Goal: Task Accomplishment & Management: Complete application form

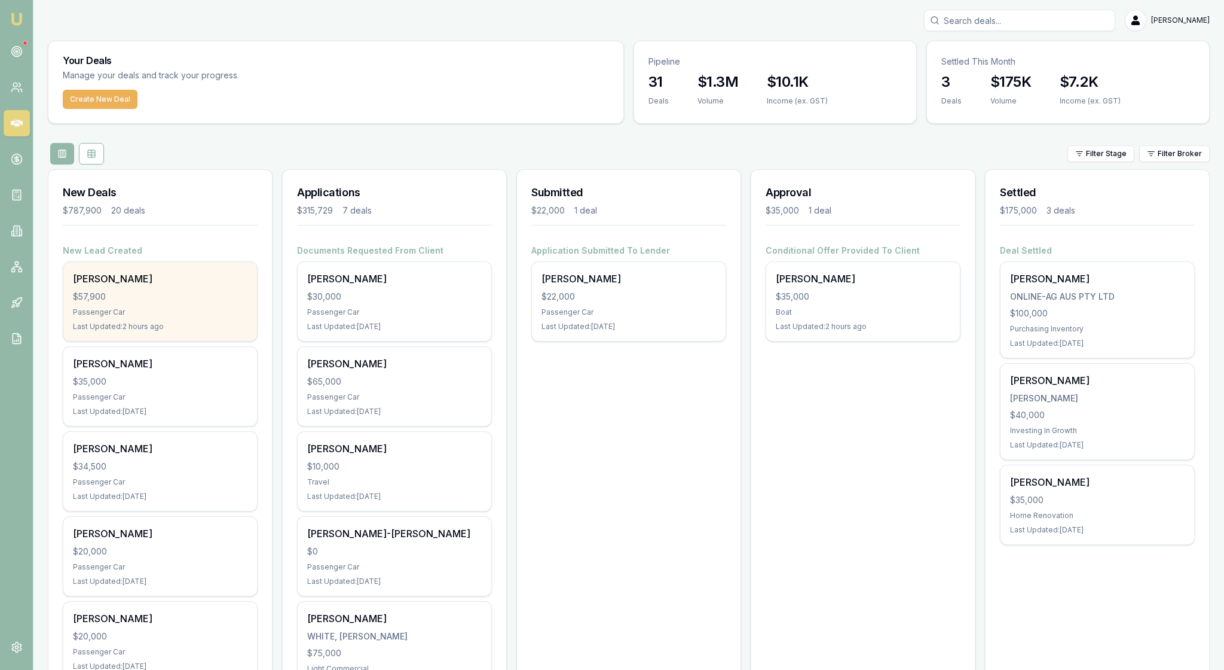
click at [206, 303] on div "$57,900" at bounding box center [160, 297] width 175 height 12
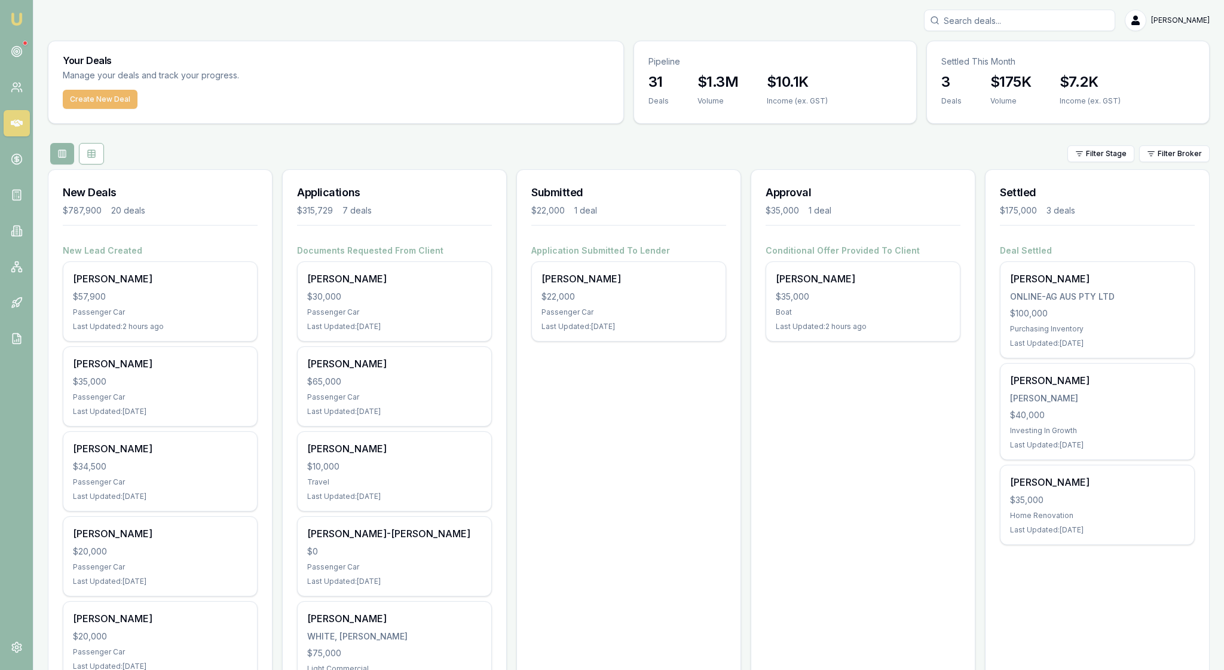
click at [136, 109] on button "Create New Deal" at bounding box center [100, 99] width 75 height 19
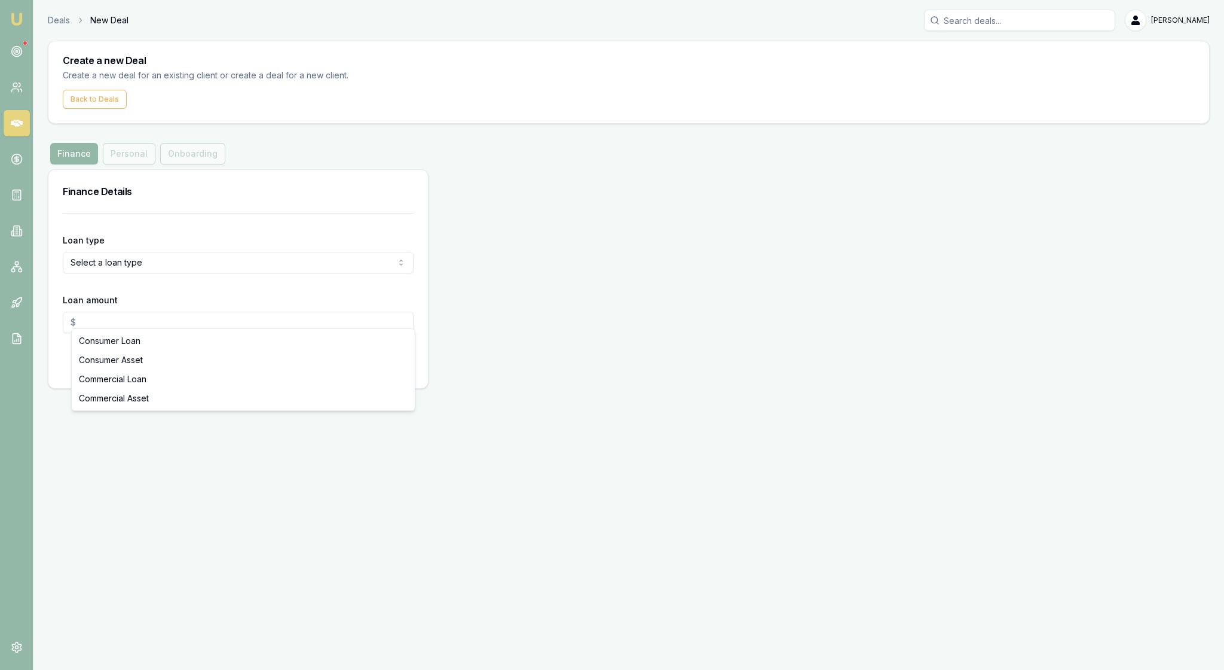
click at [402, 314] on html "Emu Broker Deals New Deal [PERSON_NAME] Toggle Menu Create a new Deal Create a …" at bounding box center [612, 335] width 1224 height 670
select select "CONSUMER_ASSET"
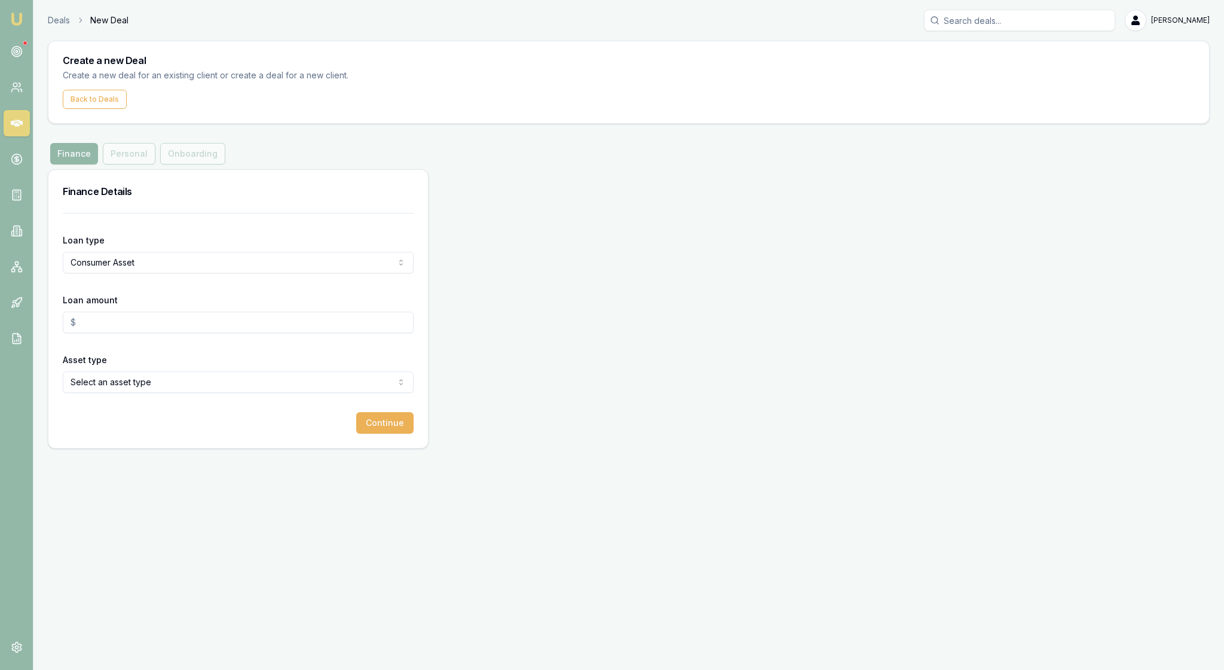
click at [96, 333] on input "Loan amount" at bounding box center [238, 323] width 351 height 22
type input "$57,989.00"
click at [190, 393] on div "Asset type Select an asset type Passenger Car Electric Vehicle Caravan Motorhom…" at bounding box center [238, 372] width 351 height 41
drag, startPoint x: 158, startPoint y: 381, endPoint x: 73, endPoint y: 378, distance: 85.0
click at [73, 333] on input "$57,989.00" at bounding box center [238, 323] width 351 height 22
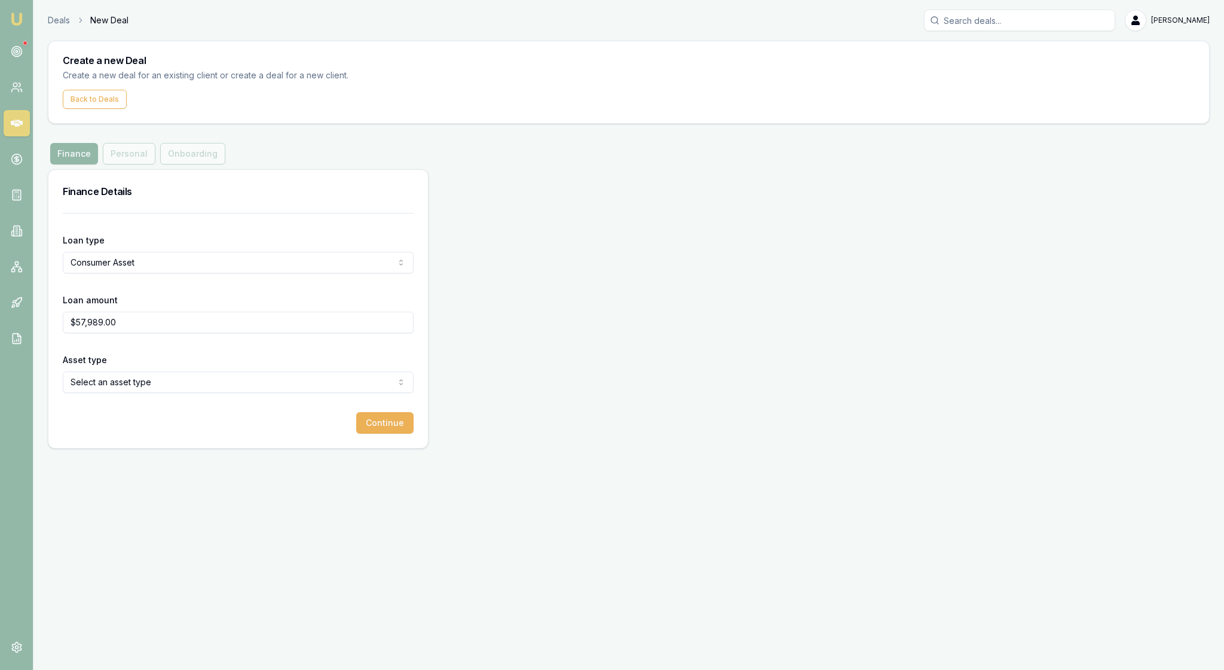
click at [169, 402] on form "Loan type Consumer Asset Consumer Loan Consumer Asset Commercial Loan Commercia…" at bounding box center [238, 323] width 351 height 221
click at [401, 444] on html "Emu Broker Deals New Deal [PERSON_NAME] Toggle Menu Create a new Deal Create a …" at bounding box center [612, 335] width 1224 height 670
click at [383, 433] on button "Continue" at bounding box center [384, 423] width 57 height 22
click at [20, 26] on img at bounding box center [17, 19] width 14 height 14
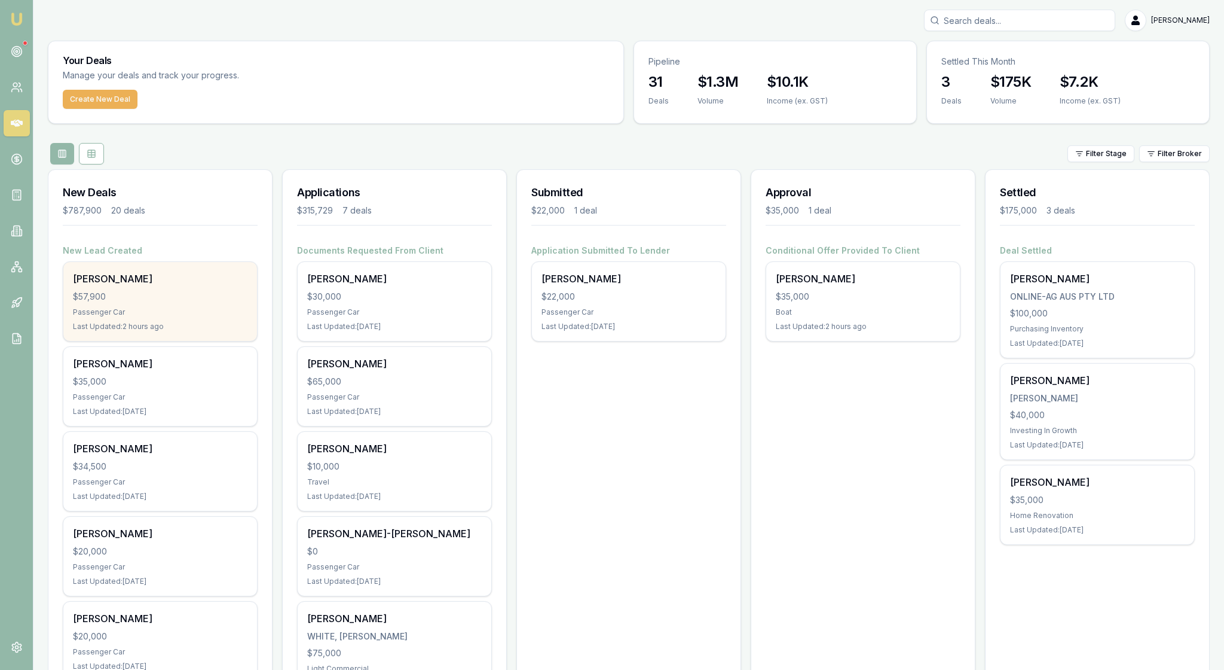
click at [183, 303] on div "$57,900" at bounding box center [160, 297] width 175 height 12
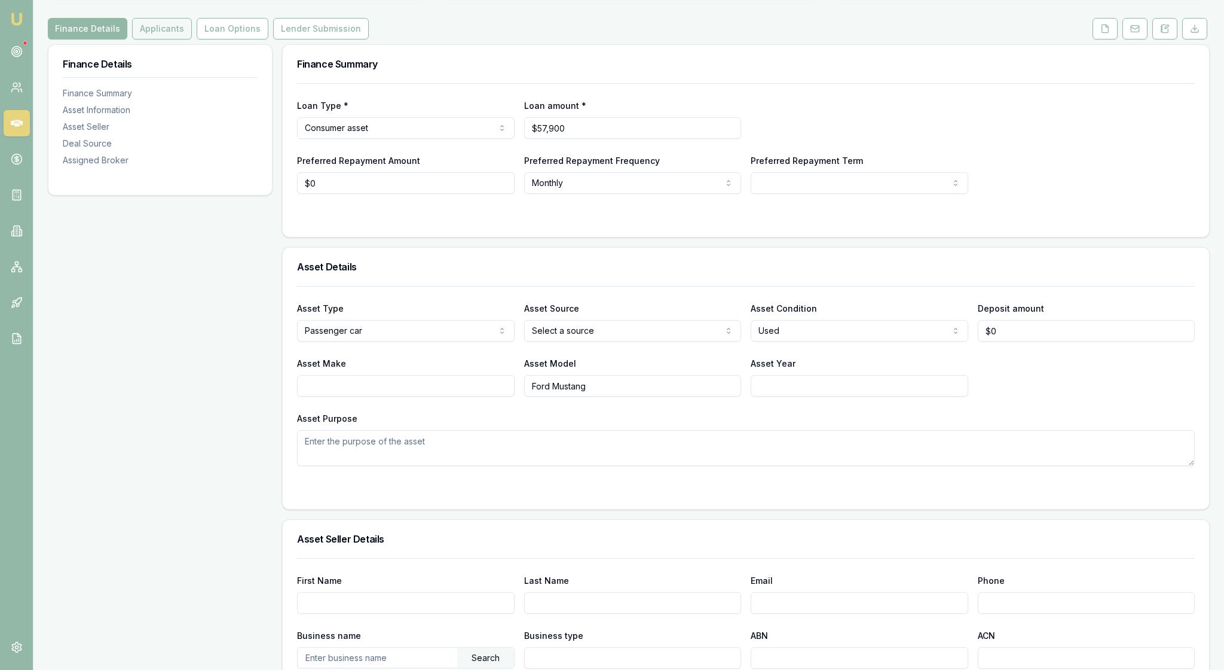
scroll to position [210, 0]
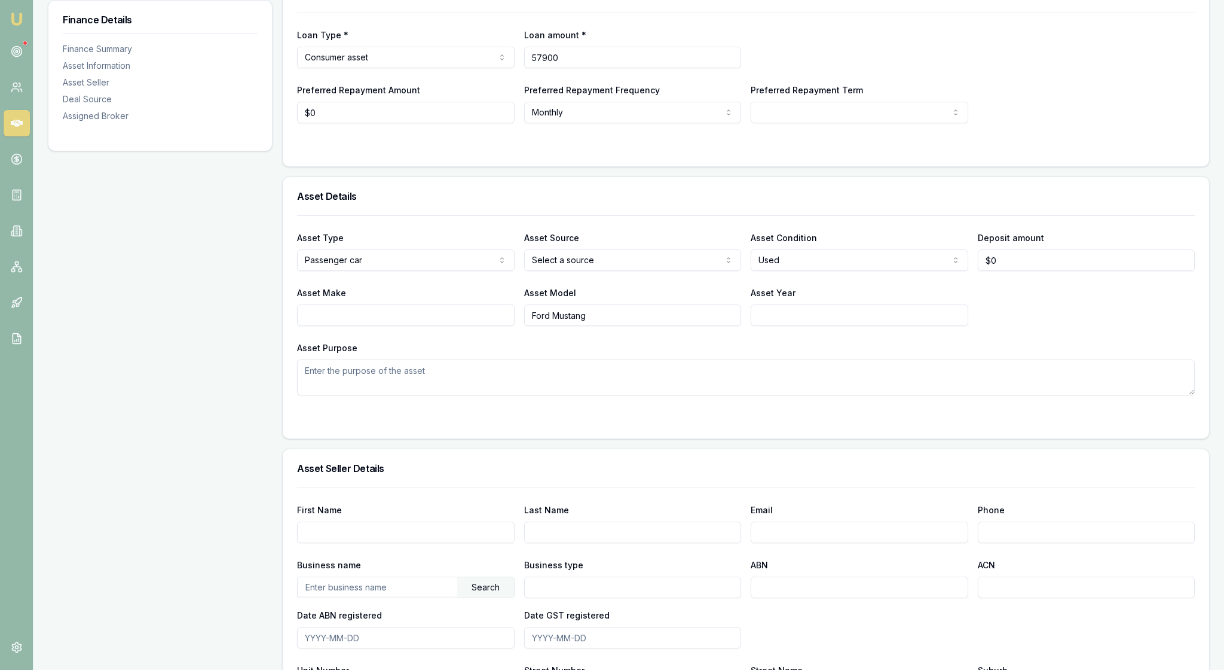
drag, startPoint x: 611, startPoint y: 83, endPoint x: 599, endPoint y: 92, distance: 15.3
click at [599, 68] on input "57900" at bounding box center [633, 58] width 218 height 22
type input "$57,989"
click at [617, 152] on form "Loan Type * Consumer asset Consumer loan Consumer asset Commercial loan Commerc…" at bounding box center [746, 82] width 898 height 139
select select "60"
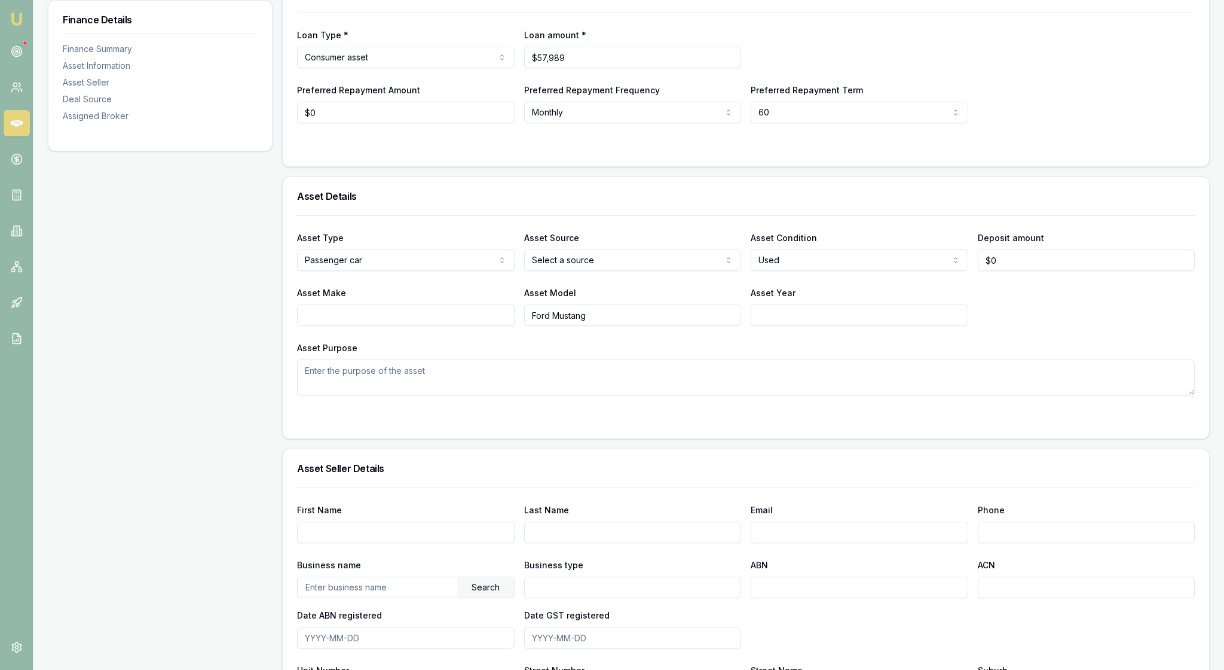
click at [729, 153] on html "Emu Broker Deals View D-PB4SI0NWMN Rachael Connors Toggle Menu Customer Henri V…" at bounding box center [612, 125] width 1224 height 670
select select "FORTNIGHTLY"
click at [798, 152] on div at bounding box center [746, 147] width 898 height 10
click at [818, 152] on div at bounding box center [746, 147] width 898 height 10
click at [674, 215] on div "Asset Details" at bounding box center [746, 196] width 927 height 38
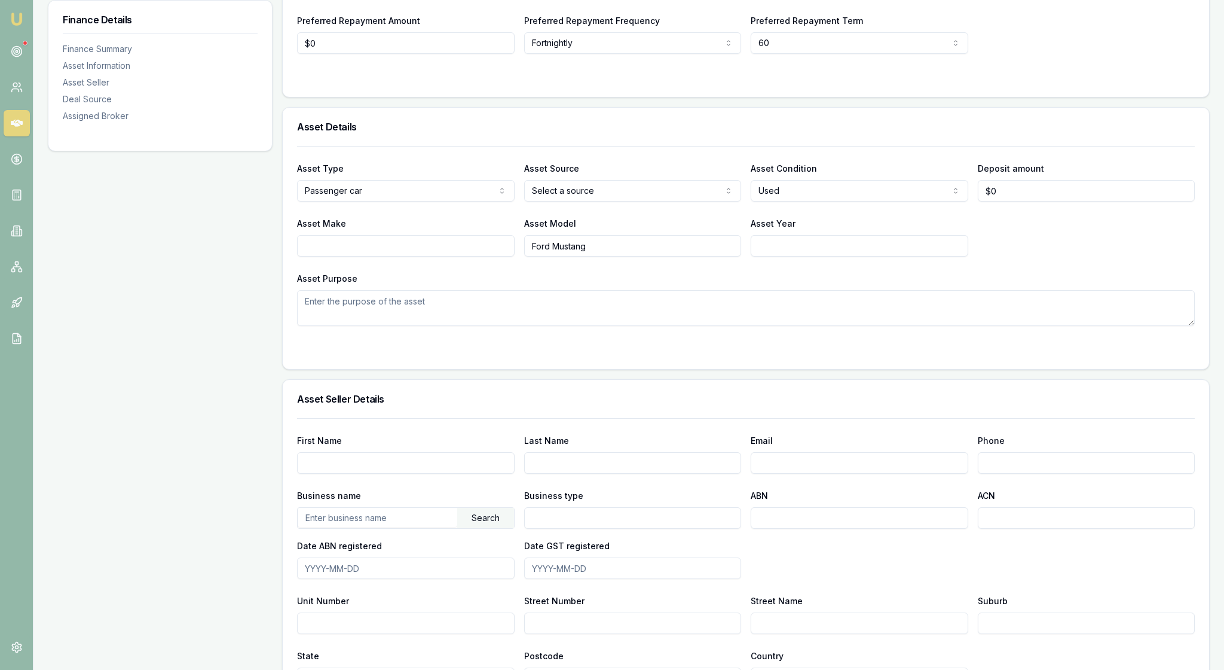
scroll to position [288, 0]
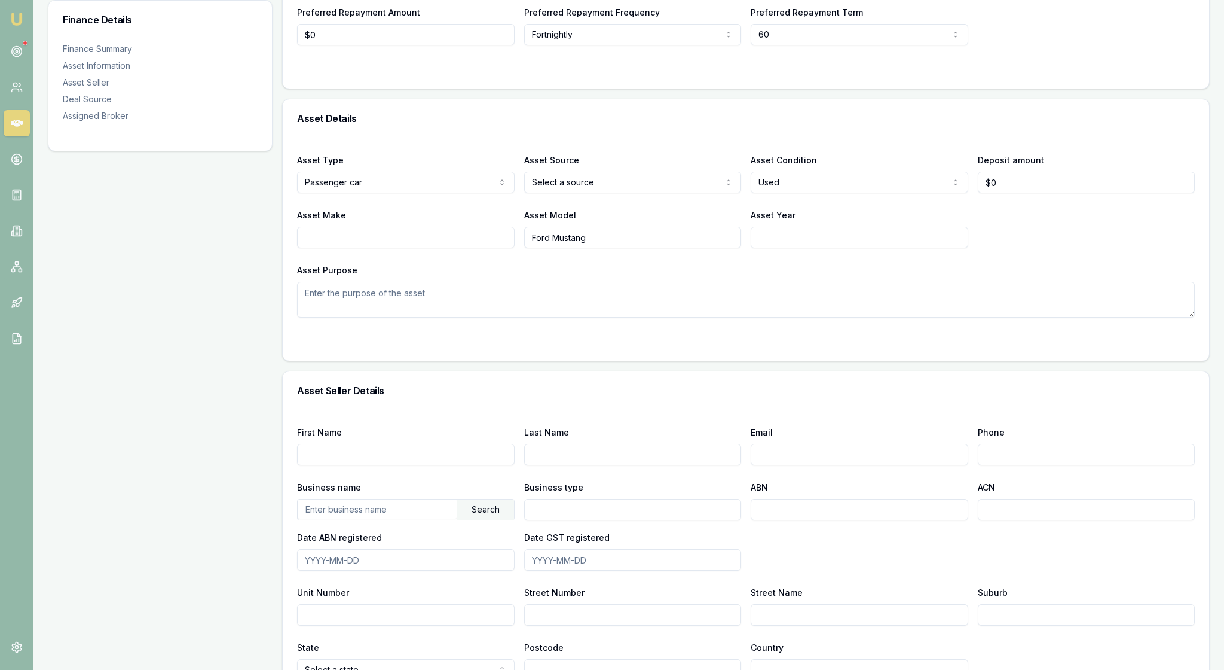
click at [728, 238] on html "Emu Broker Deals View D-PB4SI0NWMN Rachael Connors Toggle Menu Customer Henri V…" at bounding box center [612, 47] width 1224 height 670
click at [1040, 248] on div "Asset Make Asset Model Ford Mustang Asset Year" at bounding box center [746, 227] width 898 height 41
click at [588, 317] on div "Asset Type Passenger car Passenger car Electric vehicle Light commercial Carava…" at bounding box center [746, 228] width 898 height 180
click at [767, 248] on input "Asset Year" at bounding box center [860, 238] width 218 height 22
type input "2016"
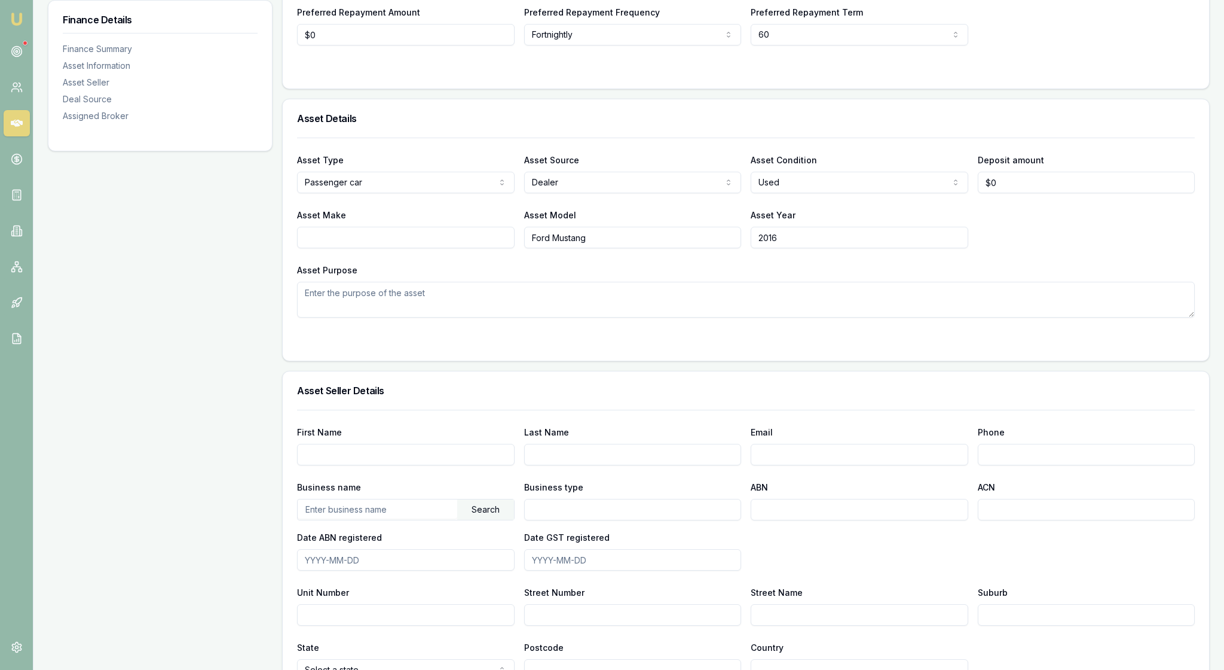
click at [332, 248] on input "Asset Make" at bounding box center [406, 238] width 218 height 22
type input "Ford"
click at [531, 317] on div "Asset Purpose" at bounding box center [746, 289] width 898 height 55
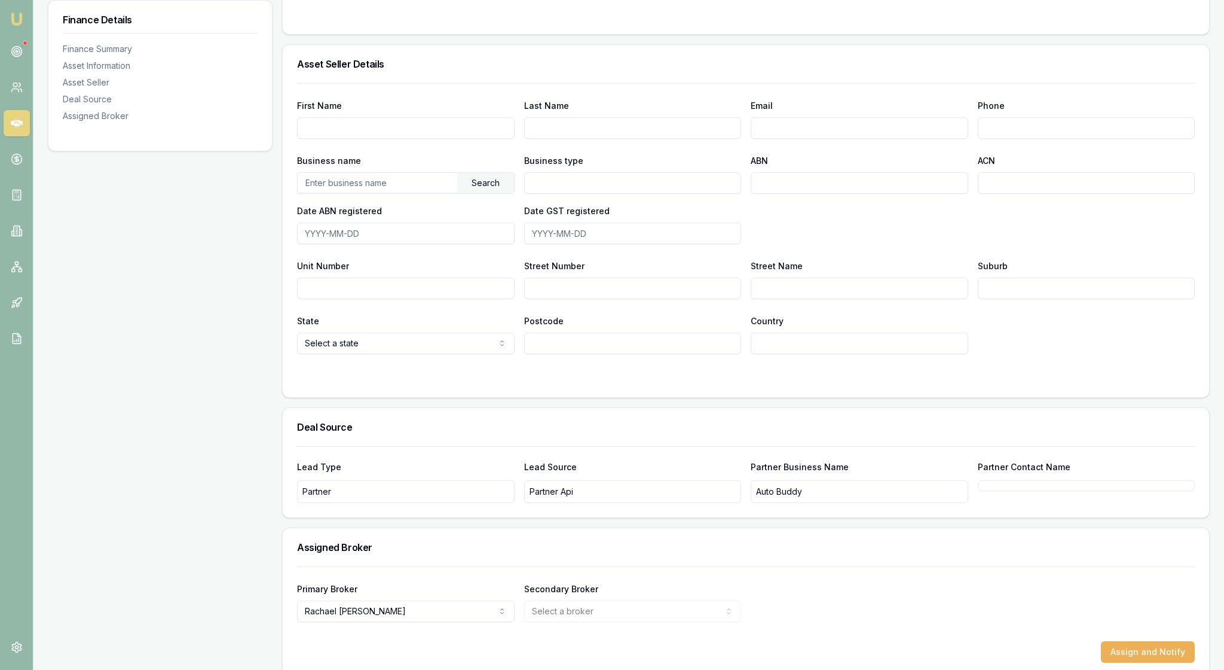
scroll to position [621, 0]
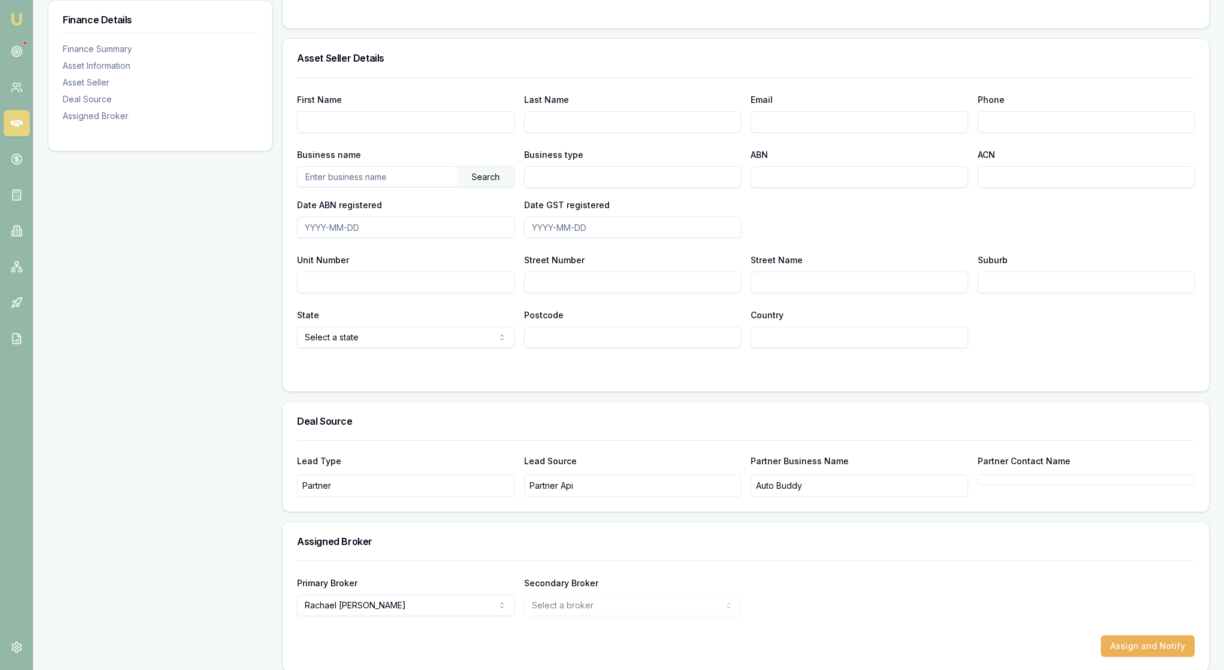
click at [242, 319] on div "Finance Details Finance Summary Asset Information Asset Seller Deal Source Assi…" at bounding box center [160, 118] width 225 height 1108
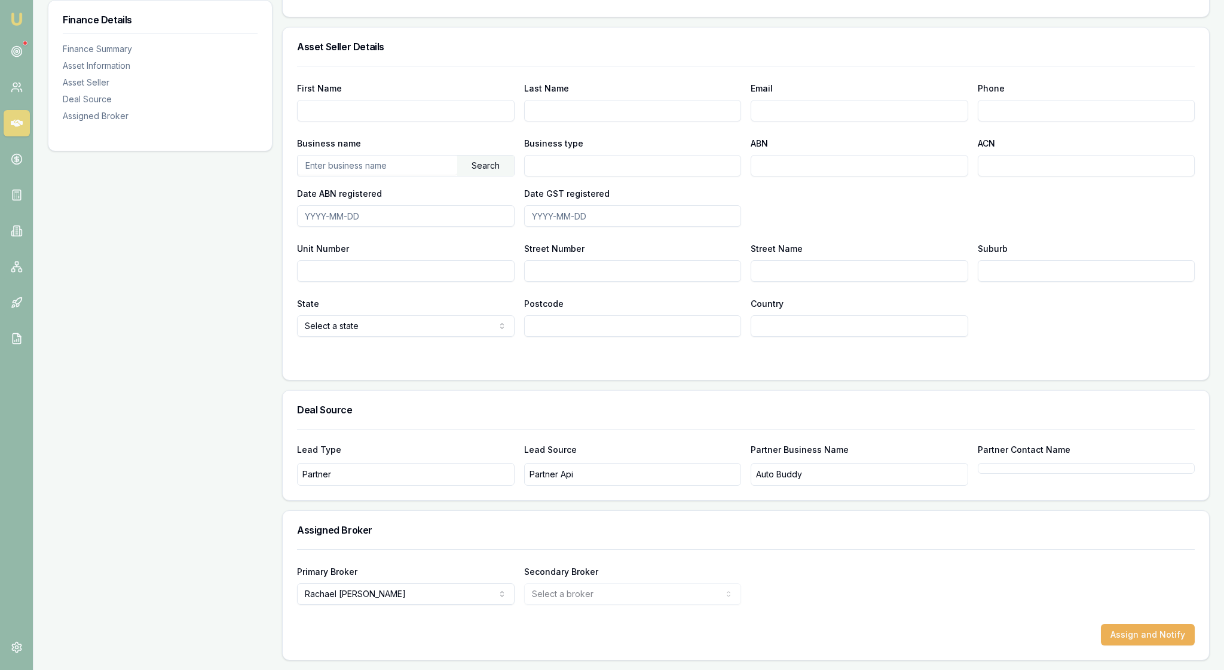
scroll to position [793, 0]
click at [1143, 624] on button "Assign and Notify" at bounding box center [1148, 635] width 94 height 22
click at [201, 322] on div "Finance Details Finance Summary Asset Information Asset Seller Deal Source Assi…" at bounding box center [160, 106] width 225 height 1108
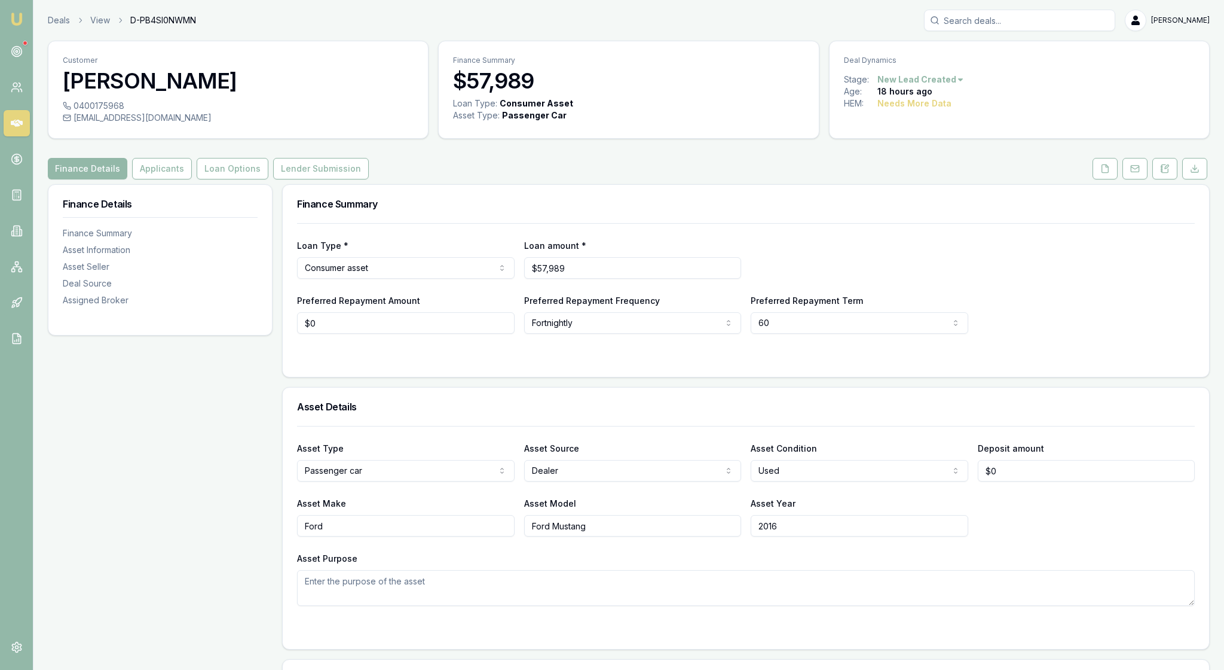
scroll to position [0, 0]
click at [187, 179] on button "Applicants" at bounding box center [162, 169] width 60 height 22
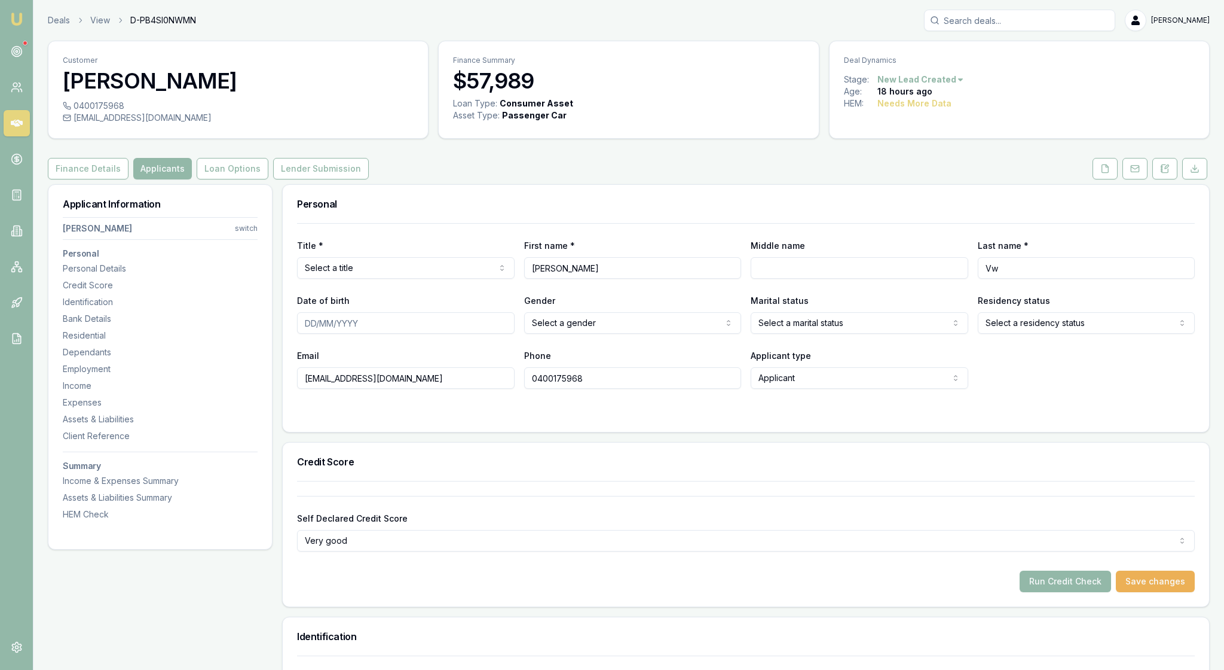
click at [511, 300] on html "Emu Broker Deals View D-PB4SI0NWMN Rachael Connors Toggle Menu Customer Henri V…" at bounding box center [612, 335] width 1224 height 670
type input "Coenraad"
type input "Van Wyk"
click at [1071, 224] on div at bounding box center [746, 223] width 898 height 1
click at [902, 262] on div "Title * Mr Mr Mrs Miss Ms Dr Prof First name * Henri Middle name Coenraad Last …" at bounding box center [746, 306] width 898 height 166
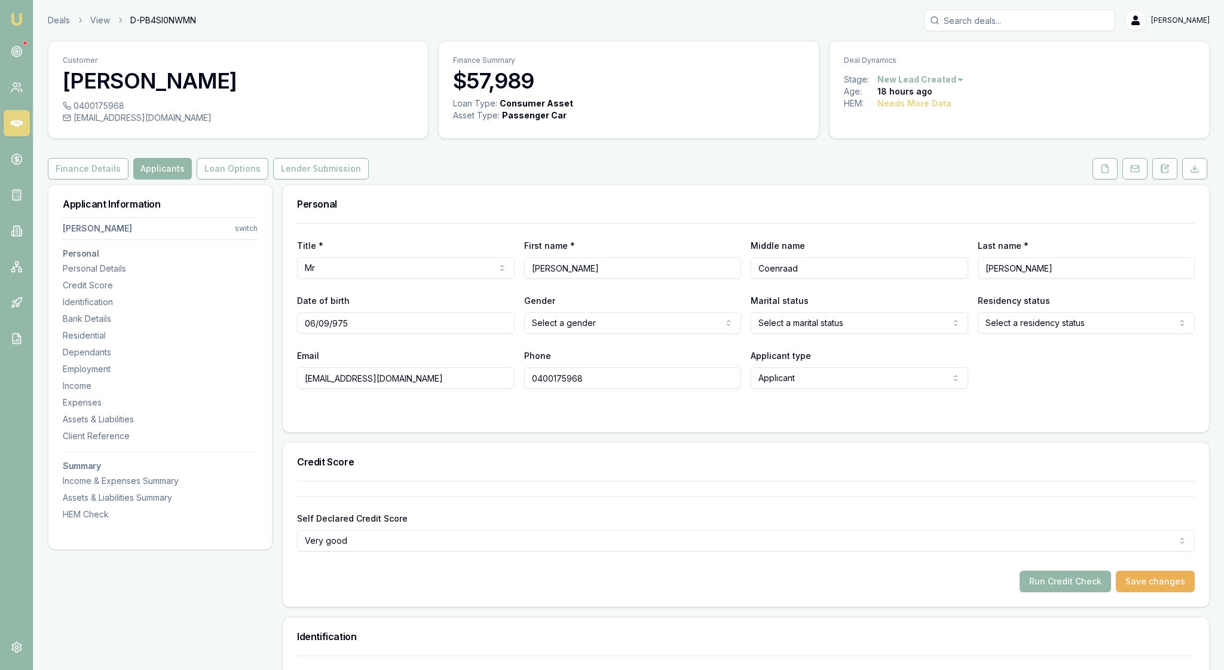
click at [348, 334] on input "06/09/975" at bounding box center [406, 323] width 218 height 22
type input "06/09/1975"
click at [408, 389] on div "Email hmp1@iinet.net.au" at bounding box center [406, 368] width 218 height 41
click at [727, 361] on html "Emu Broker Deals View D-PB4SI0NWMN Rachael Connors Toggle Menu Customer Henri V…" at bounding box center [612, 335] width 1224 height 670
click at [958, 362] on html "Emu Broker Deals View D-PB4SI0NWMN Rachael Connors Toggle Menu Customer Henri V…" at bounding box center [612, 335] width 1224 height 670
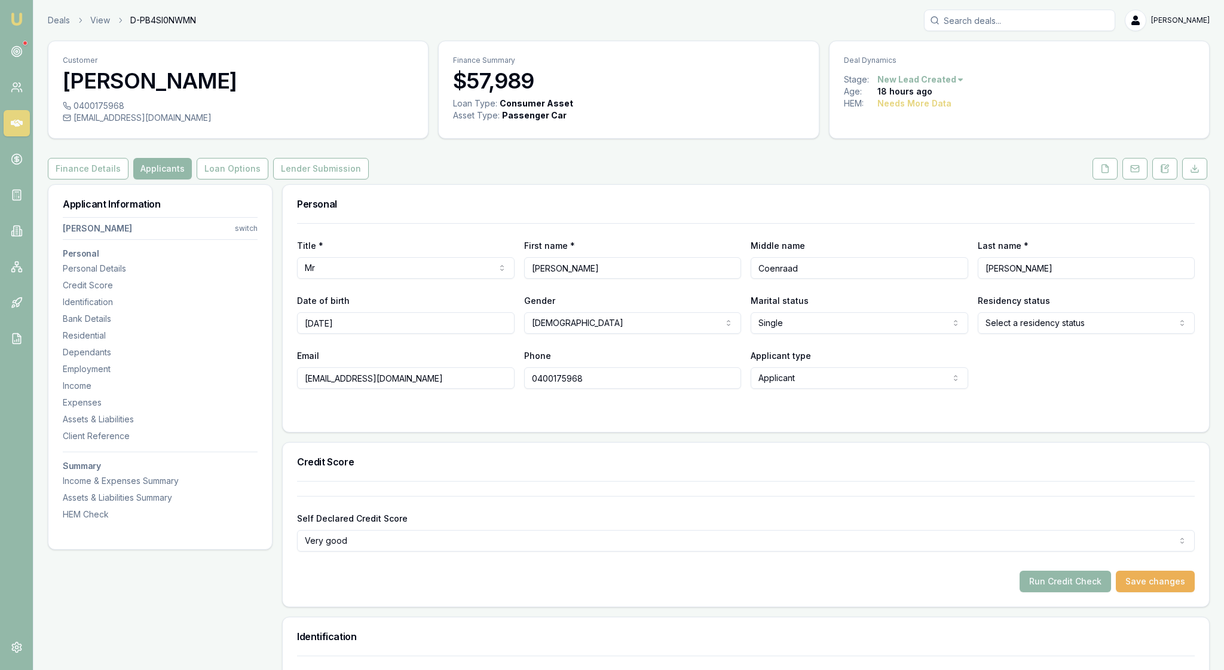
click at [1171, 364] on html "Emu Broker Deals View D-PB4SI0NWMN Rachael Connors Toggle Menu Customer Henri V…" at bounding box center [612, 335] width 1224 height 670
click at [636, 417] on div at bounding box center [746, 413] width 898 height 10
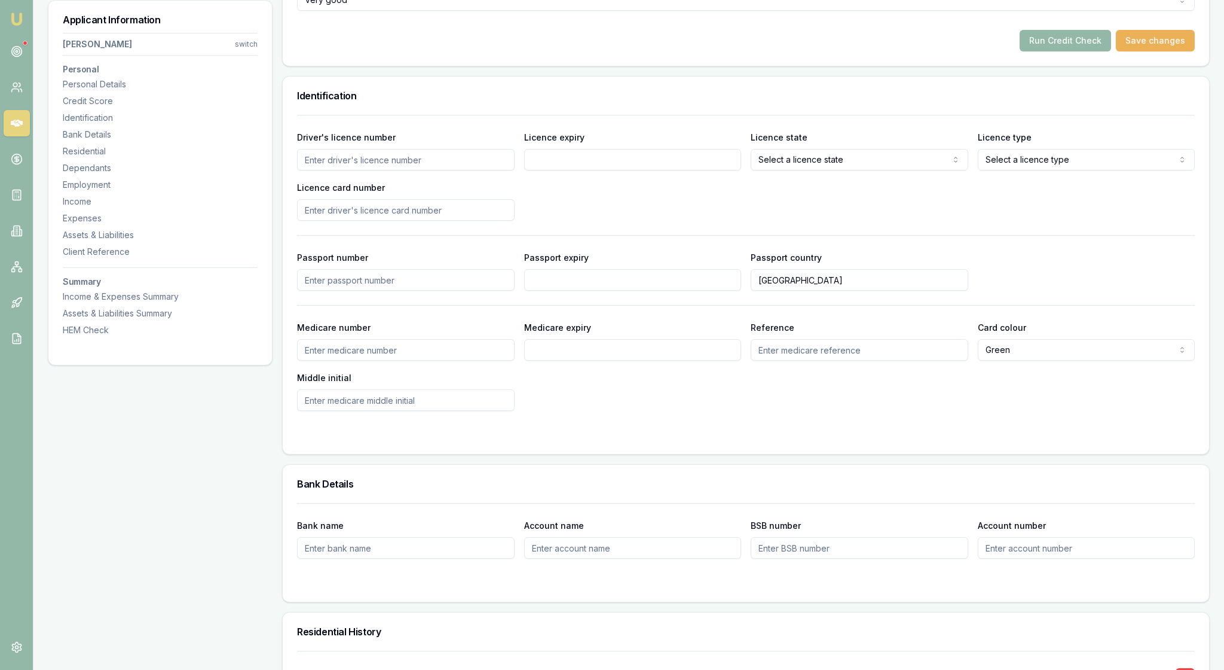
scroll to position [543, 0]
click at [330, 168] on input "Driver's licence number" at bounding box center [406, 157] width 218 height 22
type input "5696520"
click at [563, 168] on input "Licence expiry" at bounding box center [633, 157] width 218 height 22
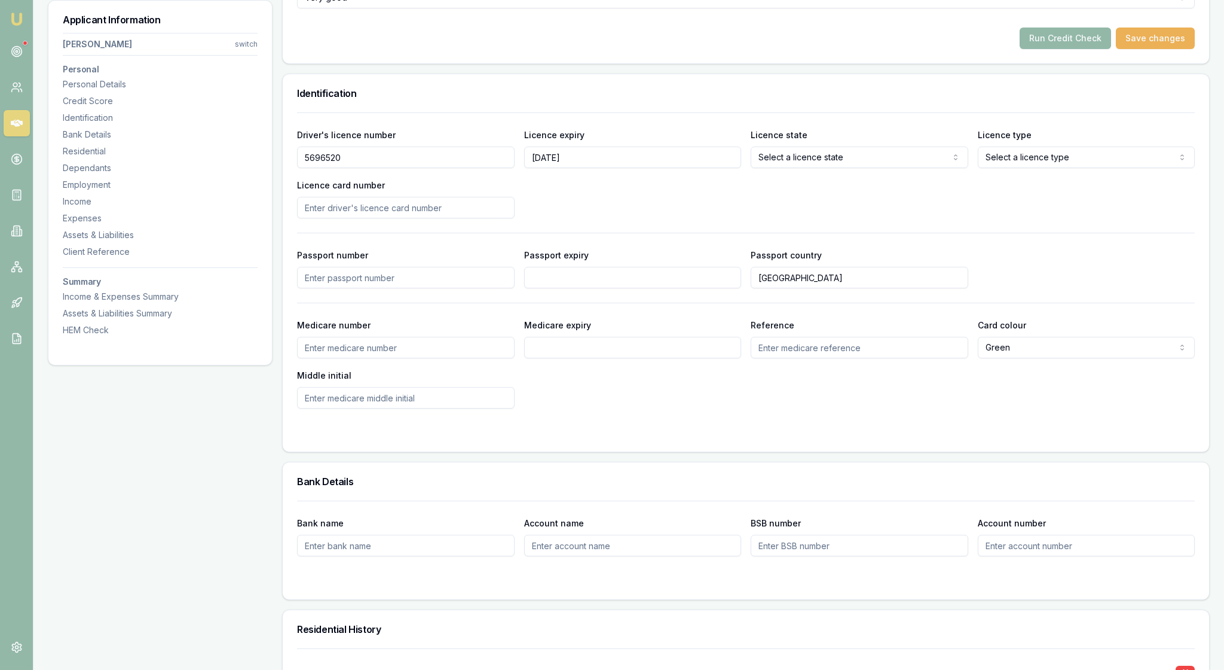
type input "25/08/2029"
select select "WA"
click at [1119, 218] on div "Driver's licence number 5696520 Licence expiry 25/08/2029 Licence state WA NSW …" at bounding box center [746, 172] width 898 height 91
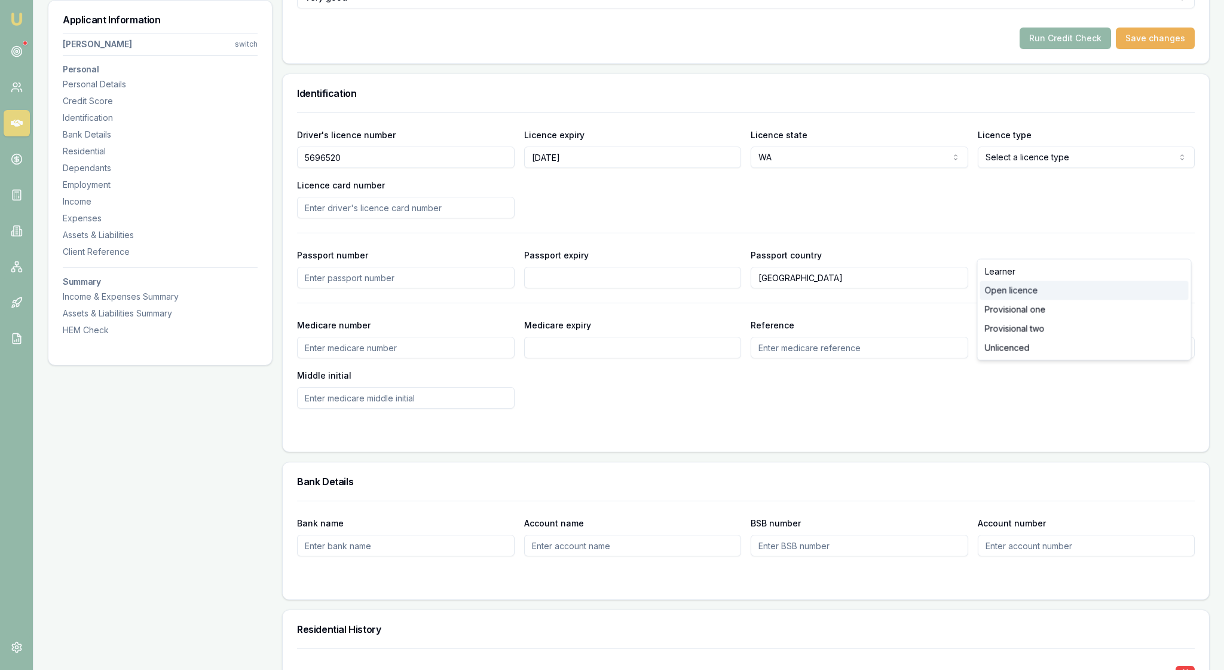
select select "OPEN_LICENCE"
click at [353, 218] on input "Licence card number" at bounding box center [406, 208] width 218 height 22
type input "H037500477"
click at [526, 233] on div at bounding box center [746, 233] width 898 height 1
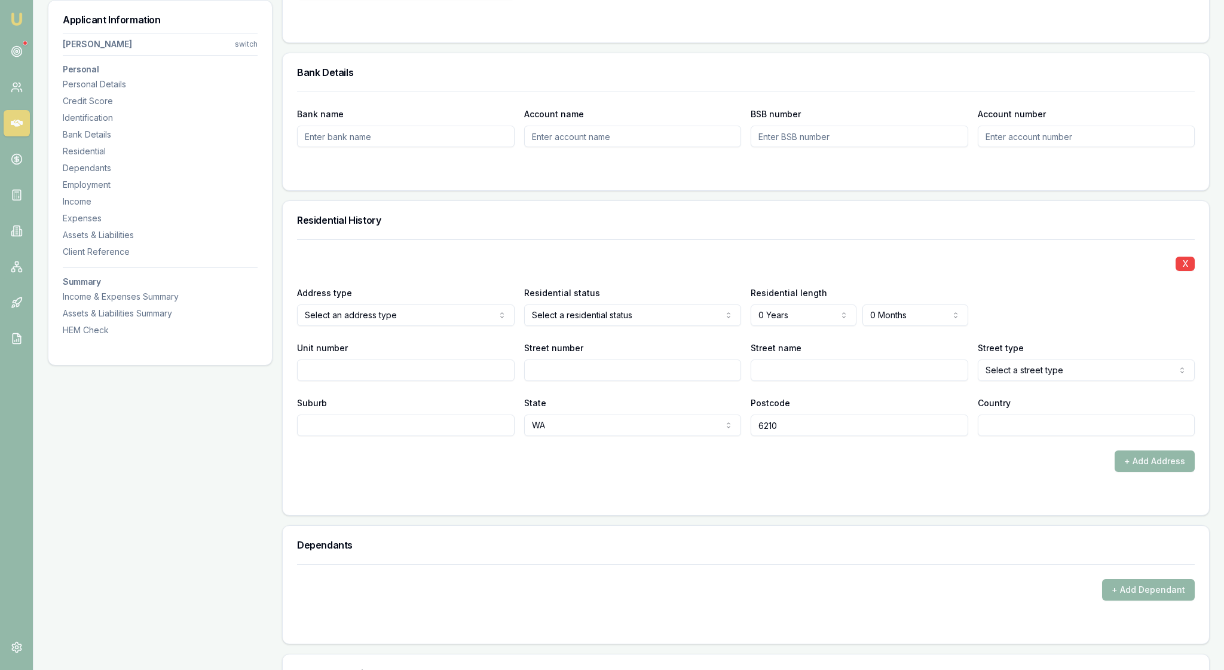
scroll to position [957, 0]
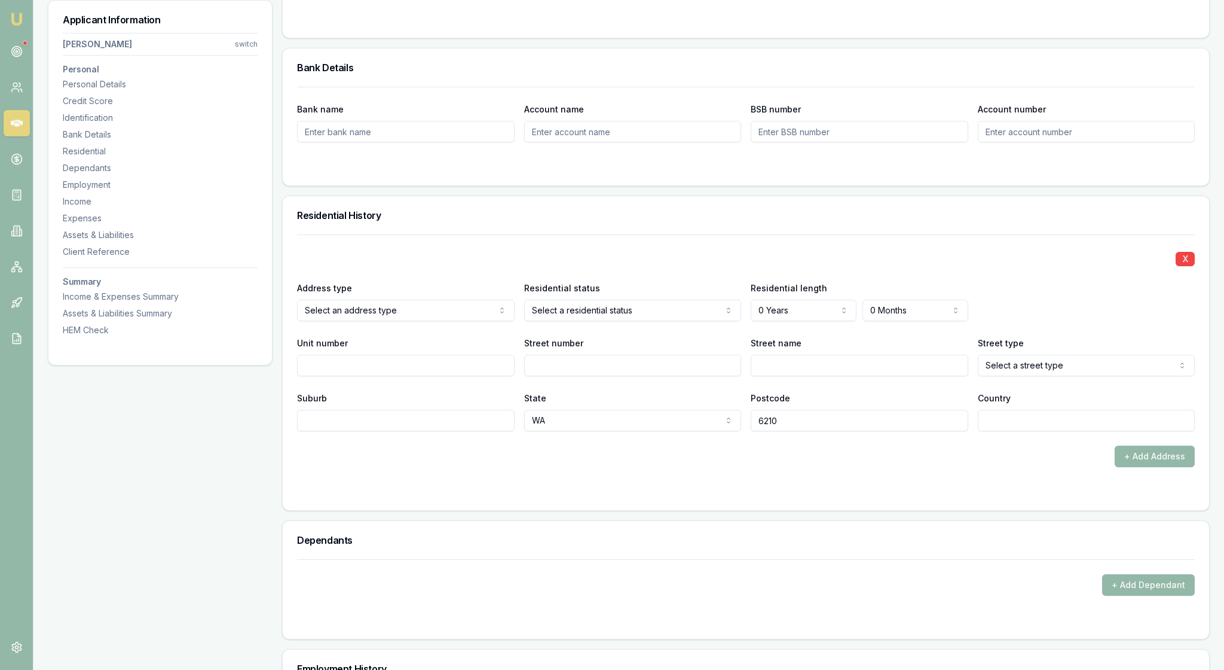
click at [525, 171] on div at bounding box center [746, 166] width 898 height 10
click at [340, 142] on input "Bank name" at bounding box center [406, 132] width 218 height 22
type input "NAB"
click at [527, 234] on div "Residential History" at bounding box center [746, 215] width 927 height 38
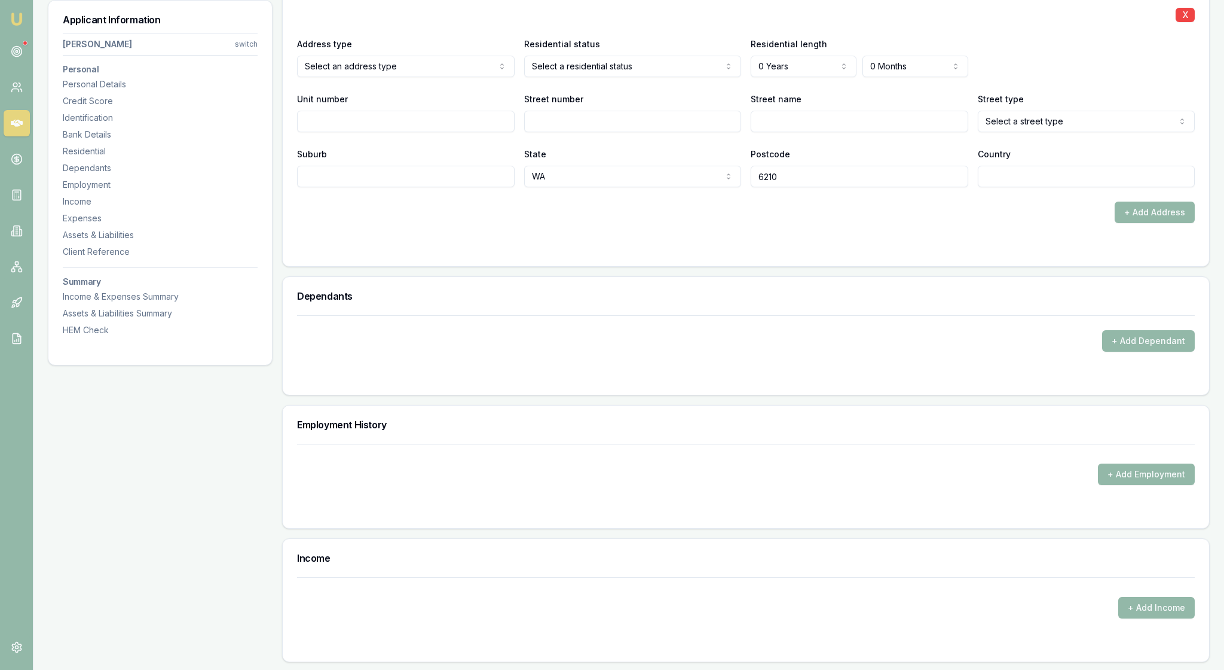
scroll to position [1202, 0]
select select "OWNER_WITHOUT_MORTGAGE"
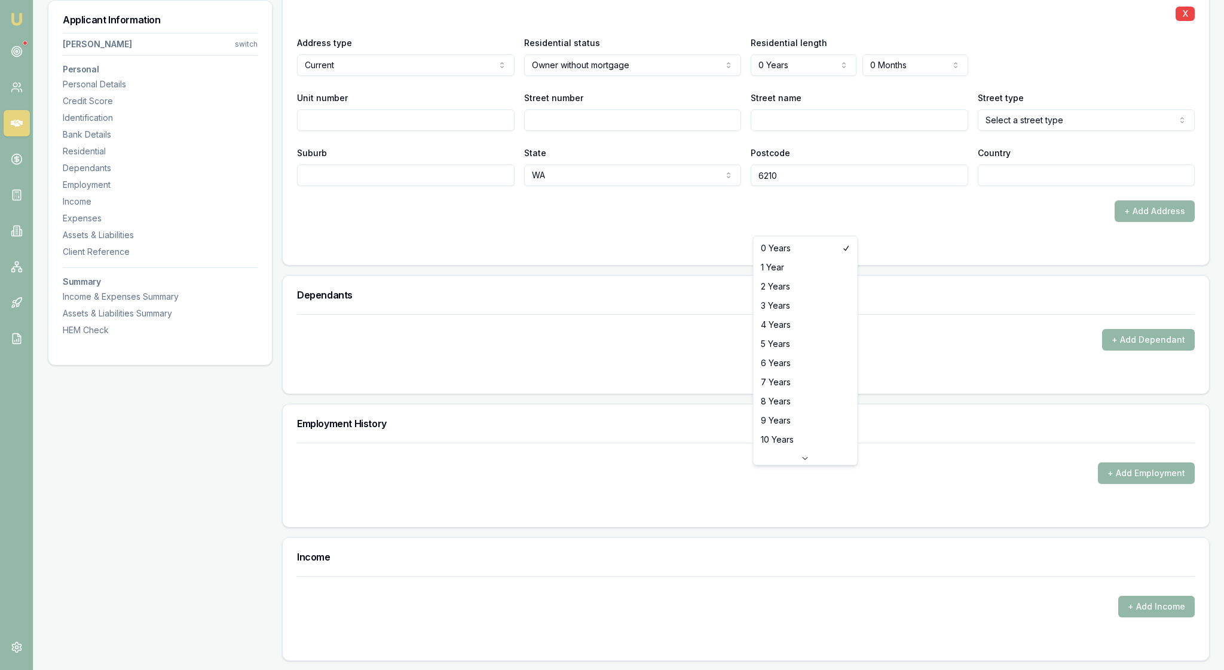
select select "8"
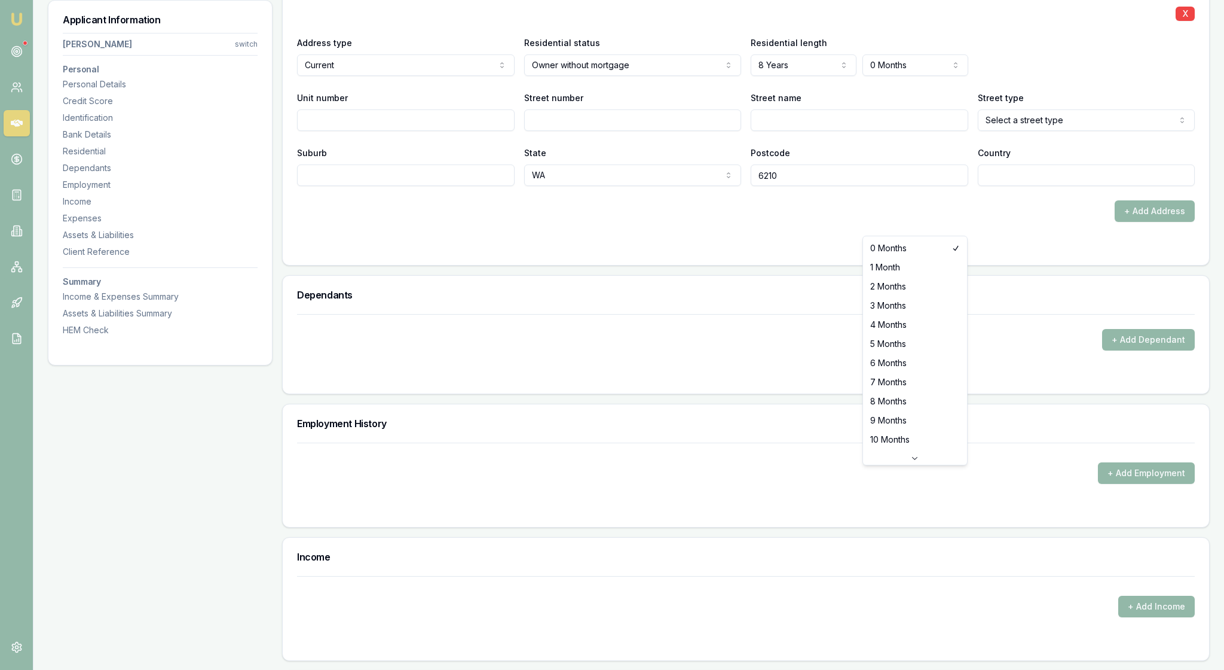
select select "5"
type input "34"
type input "Glendale"
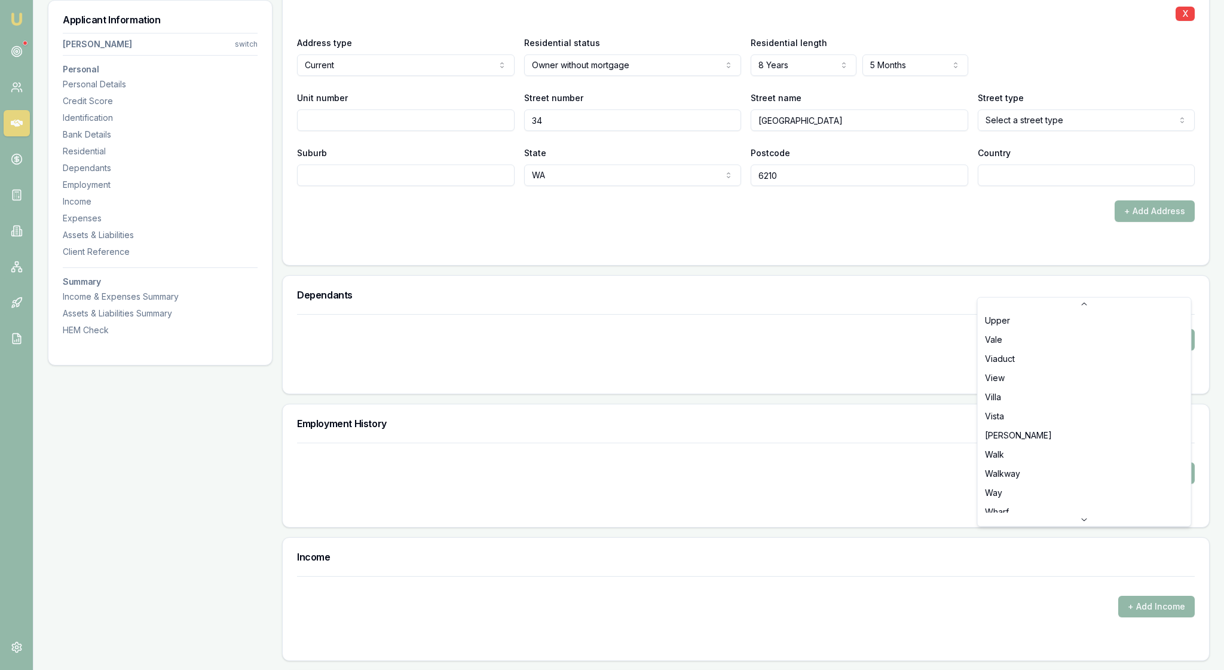
scroll to position [3621, 0]
select select "Street"
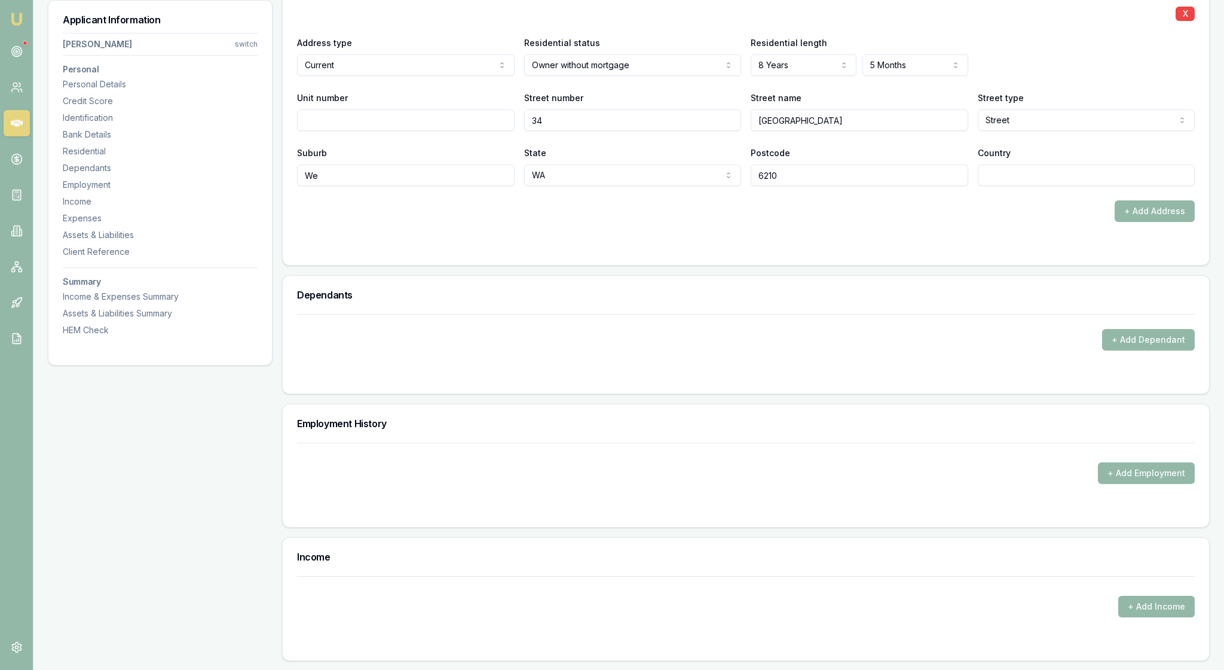
type input "W"
type input "Meadows Springs"
click at [981, 251] on form "X Address type Current Current Previous Residential status Owner without mortga…" at bounding box center [746, 119] width 898 height 261
drag, startPoint x: 1006, startPoint y: 356, endPoint x: 1002, endPoint y: 334, distance: 23.0
type input "Australia"
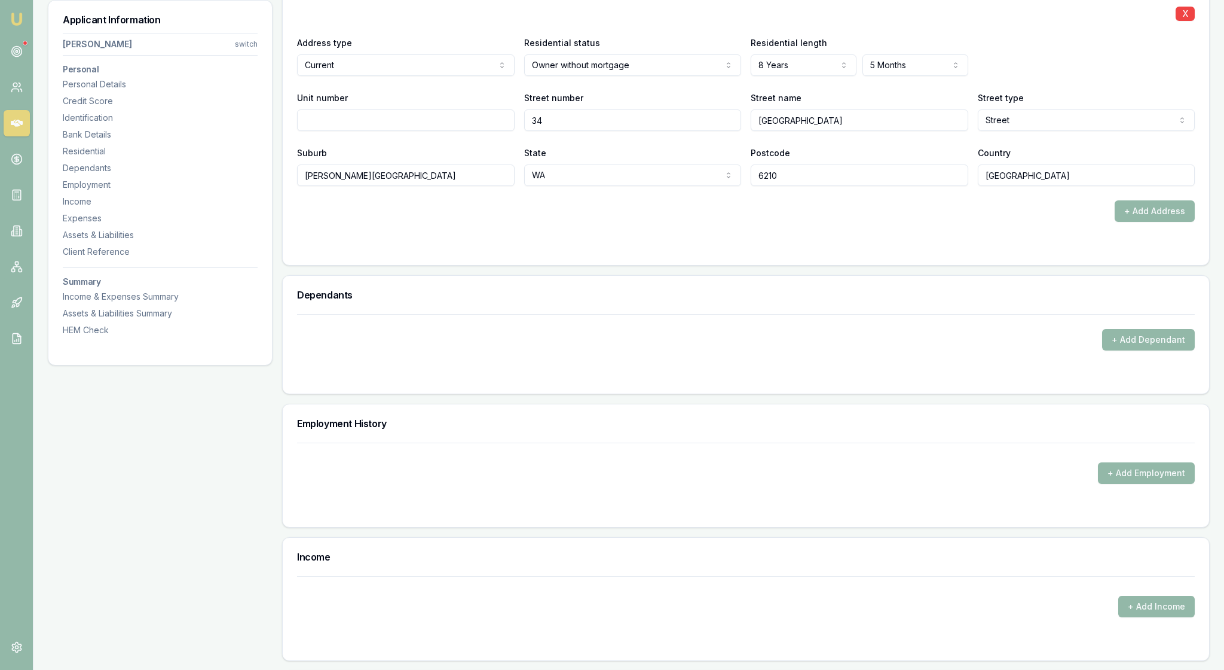
click at [953, 251] on form "X Address type Current Current Previous Residential status Owner without mortga…" at bounding box center [746, 119] width 898 height 261
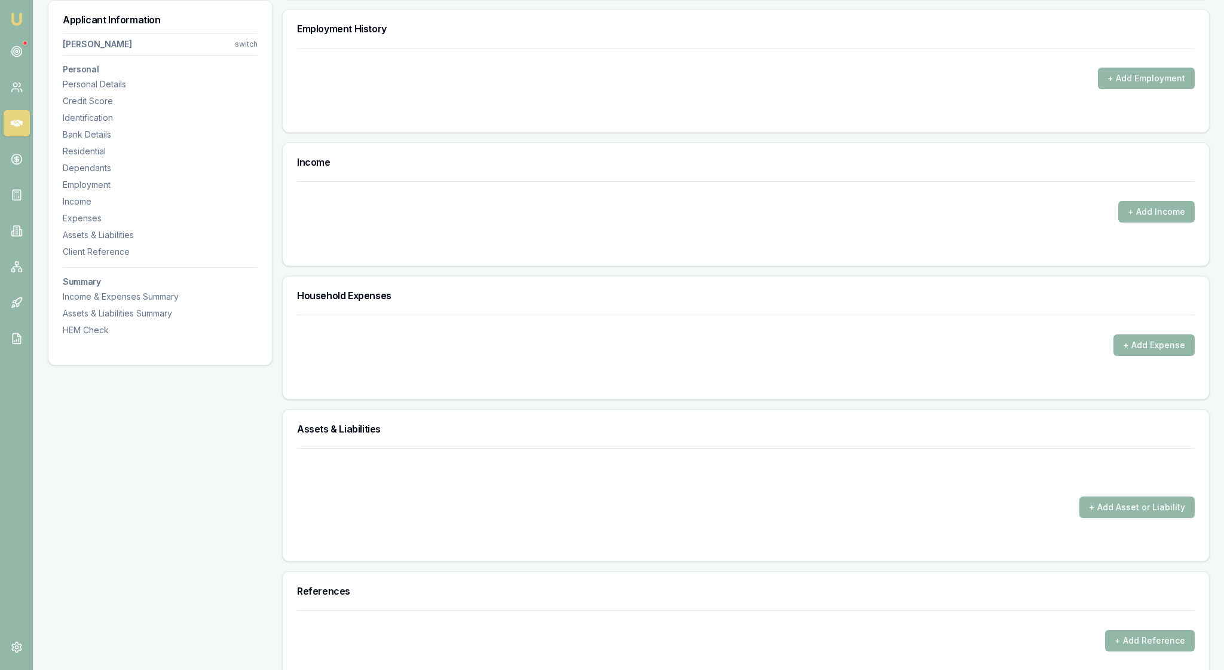
scroll to position [1601, 0]
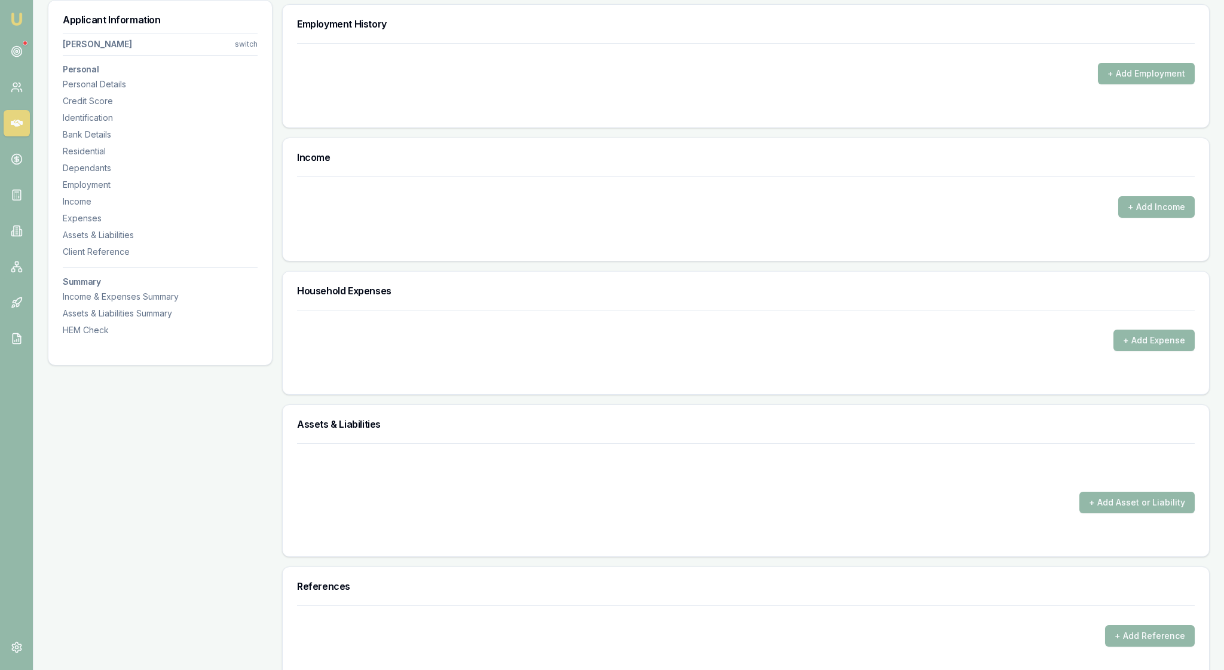
click at [1126, 84] on button "+ Add Employment" at bounding box center [1146, 74] width 97 height 22
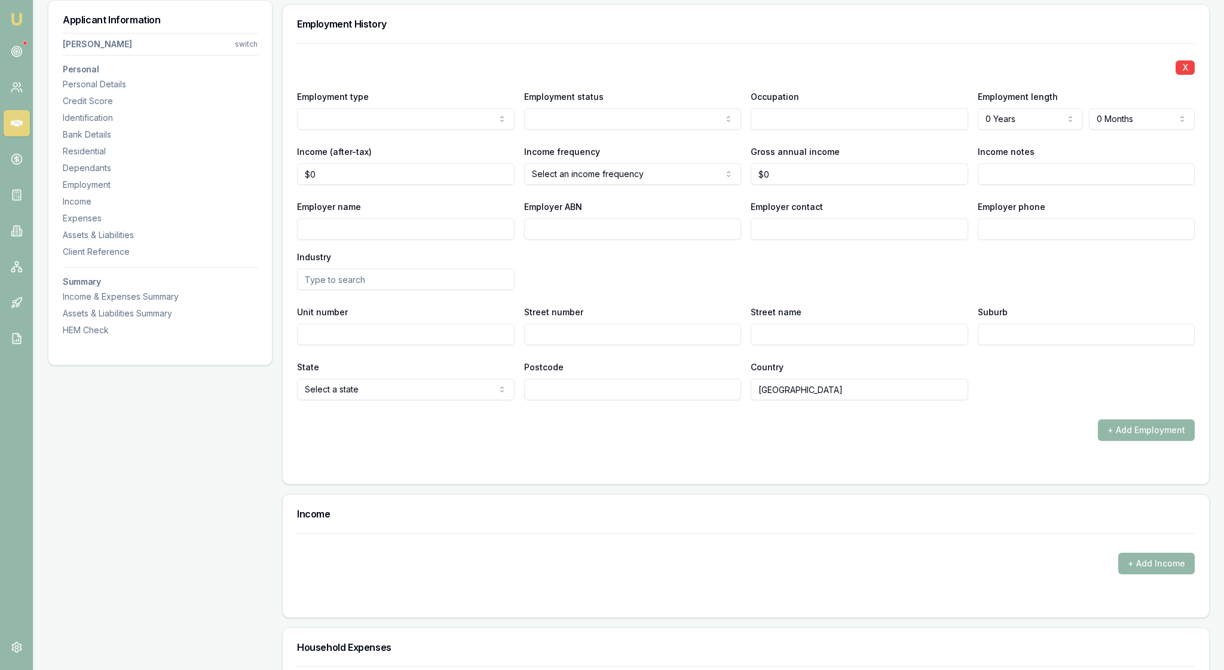
click at [653, 252] on div "X Employment type Current Previous Employment status Full time Part time Casual…" at bounding box center [746, 221] width 898 height 357
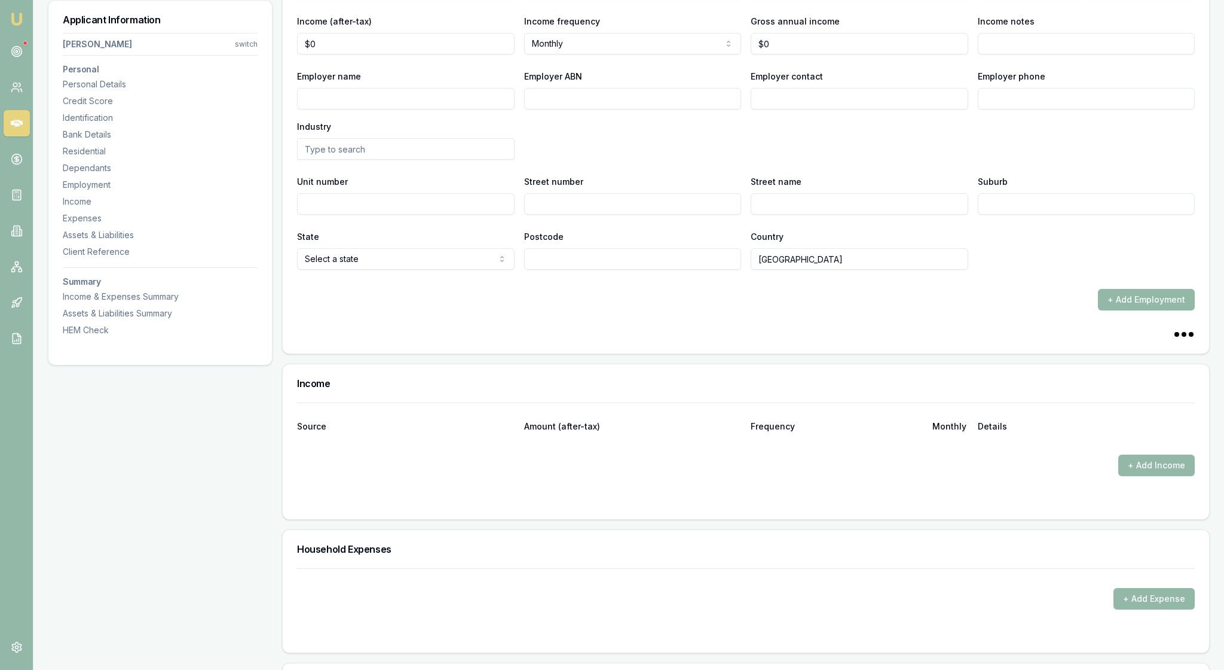
scroll to position [1741, 0]
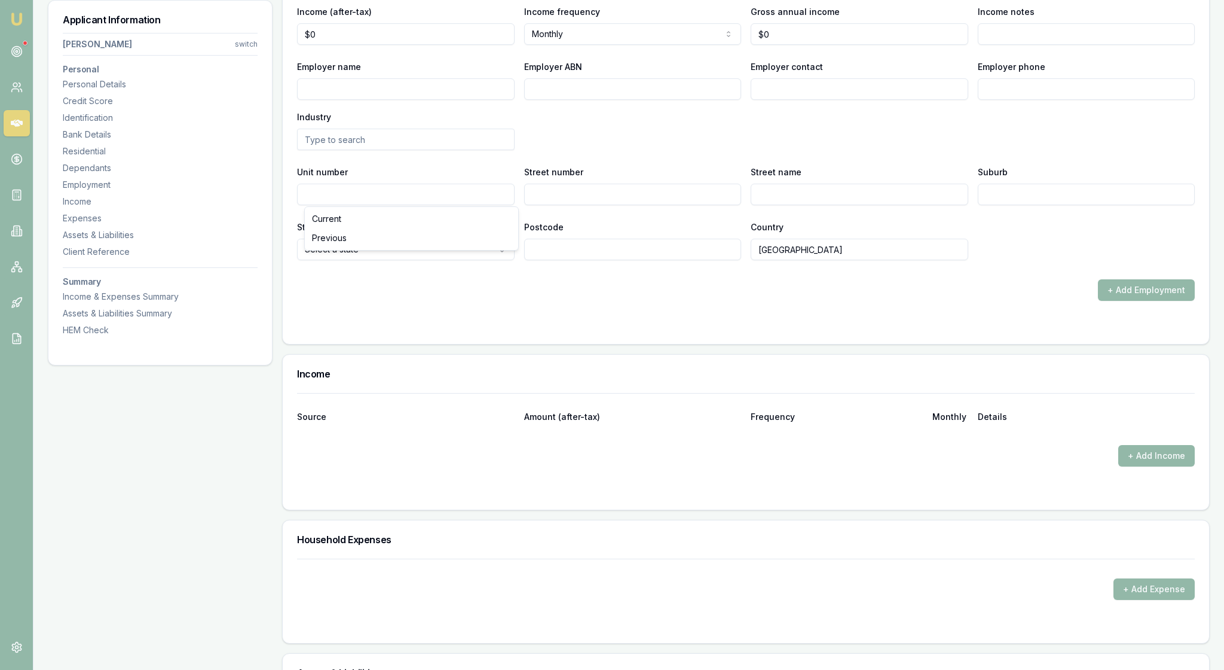
type input "Mining Supervisor"
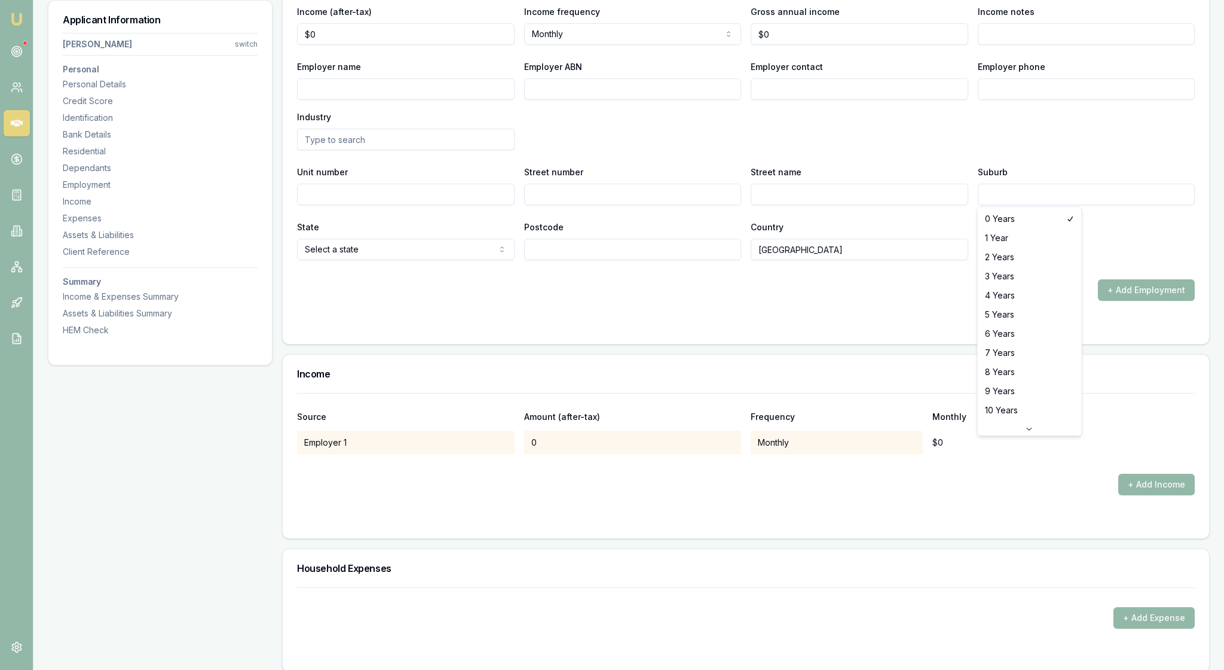
select select "1"
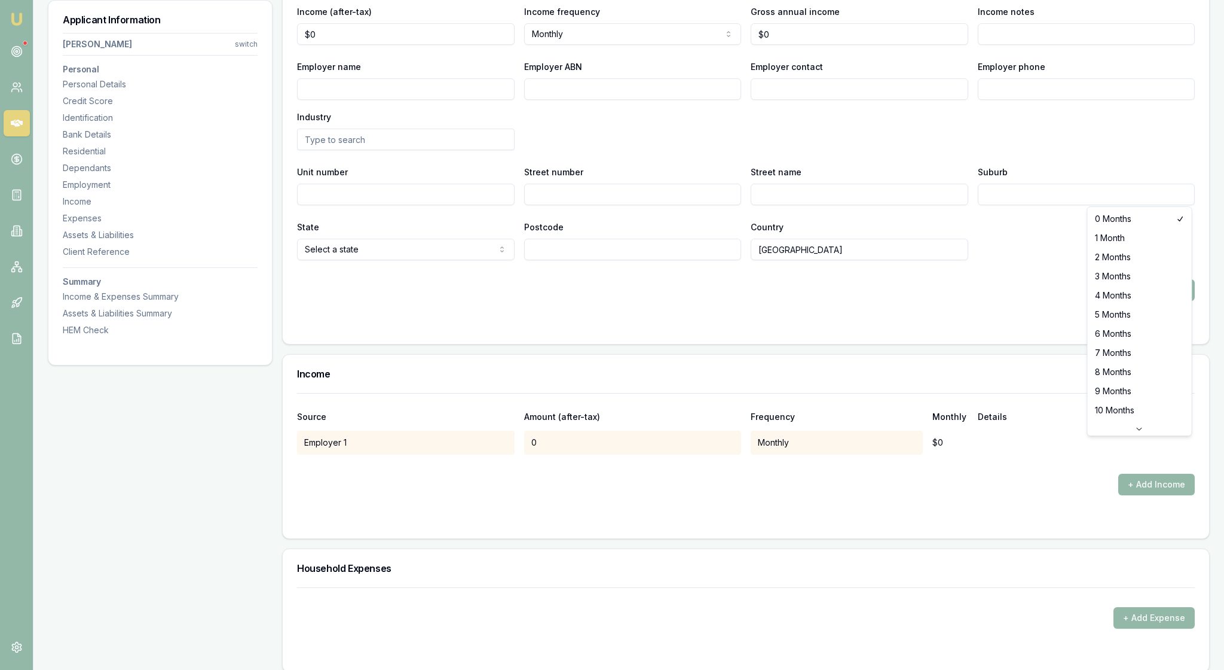
select select "3"
type input "Genisis Minerals"
click at [566, 150] on div "Employer name Genisis Minerals Employer ABN Employer contact Employer phone Ind…" at bounding box center [746, 104] width 898 height 91
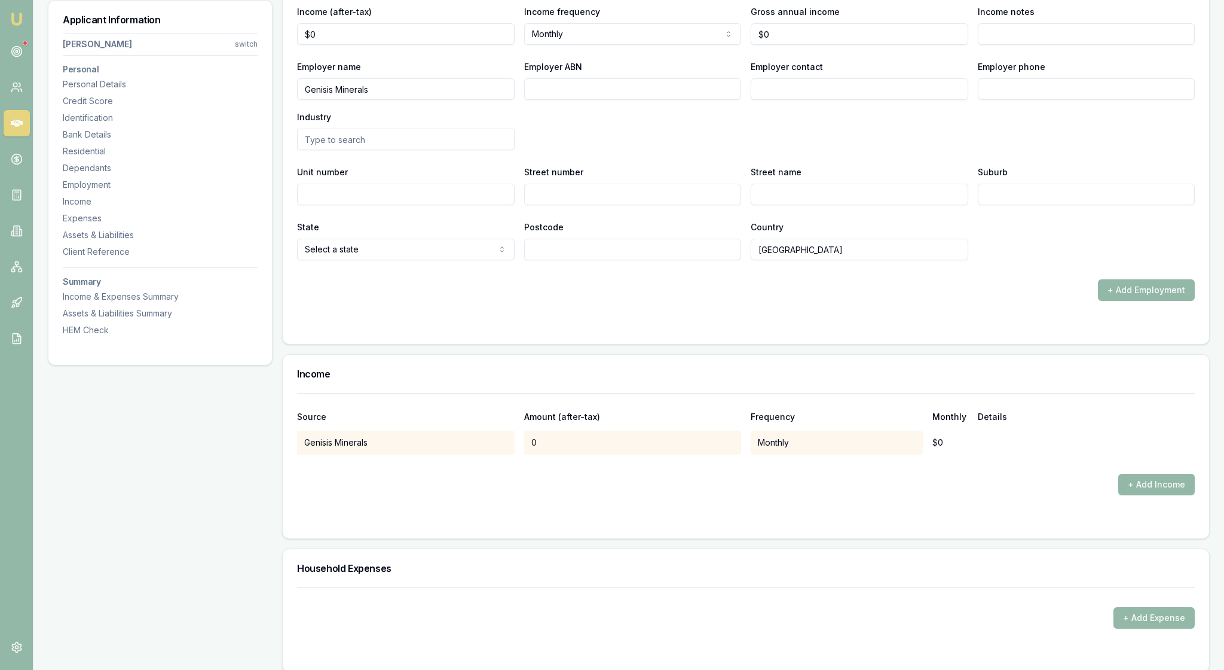
click at [778, 150] on div "Employer name Genisis Minerals Employer ABN Employer contact Employer phone Ind…" at bounding box center [746, 104] width 898 height 91
click at [338, 150] on input "text" at bounding box center [406, 140] width 218 height 22
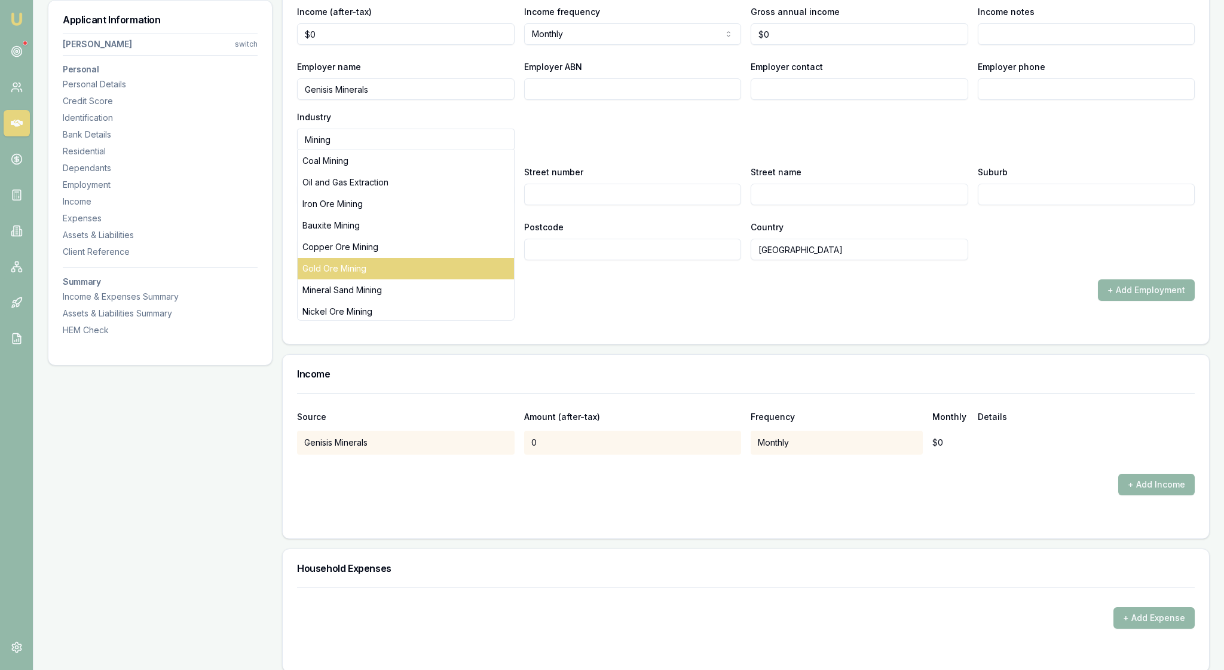
click at [398, 279] on div "Gold Ore Mining" at bounding box center [406, 269] width 216 height 22
type input "Gold Ore Mining"
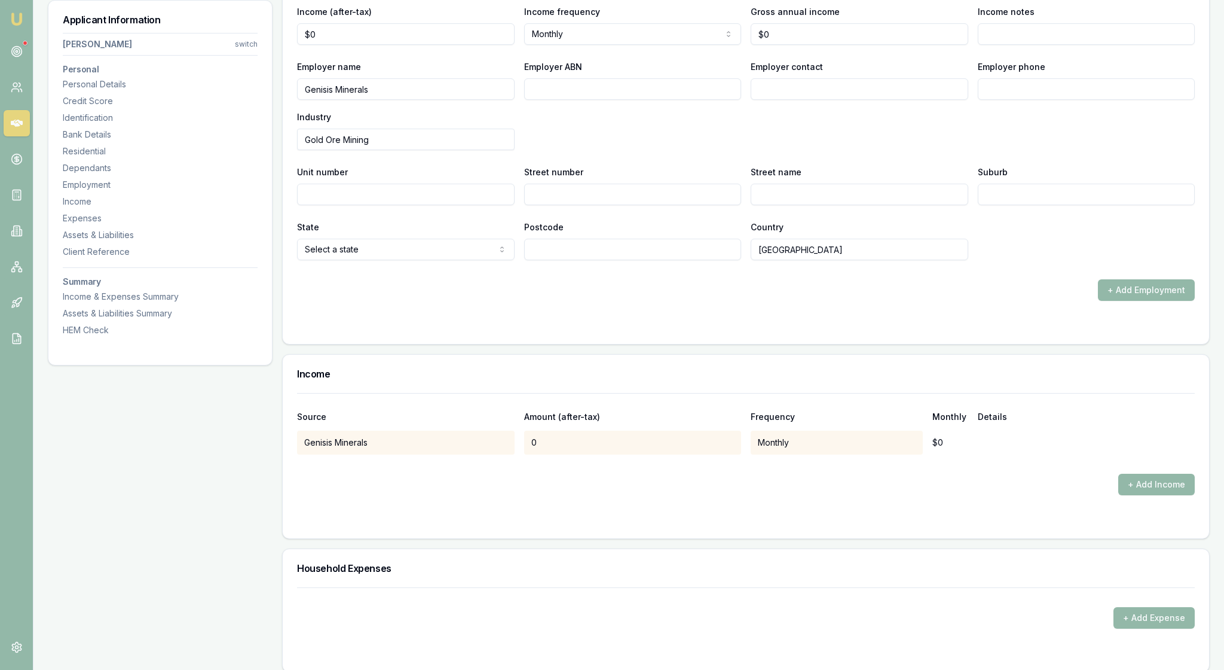
click at [617, 150] on div "Employer name Genisis Minerals Employer ABN Employer contact Employer phone Ind…" at bounding box center [746, 104] width 898 height 91
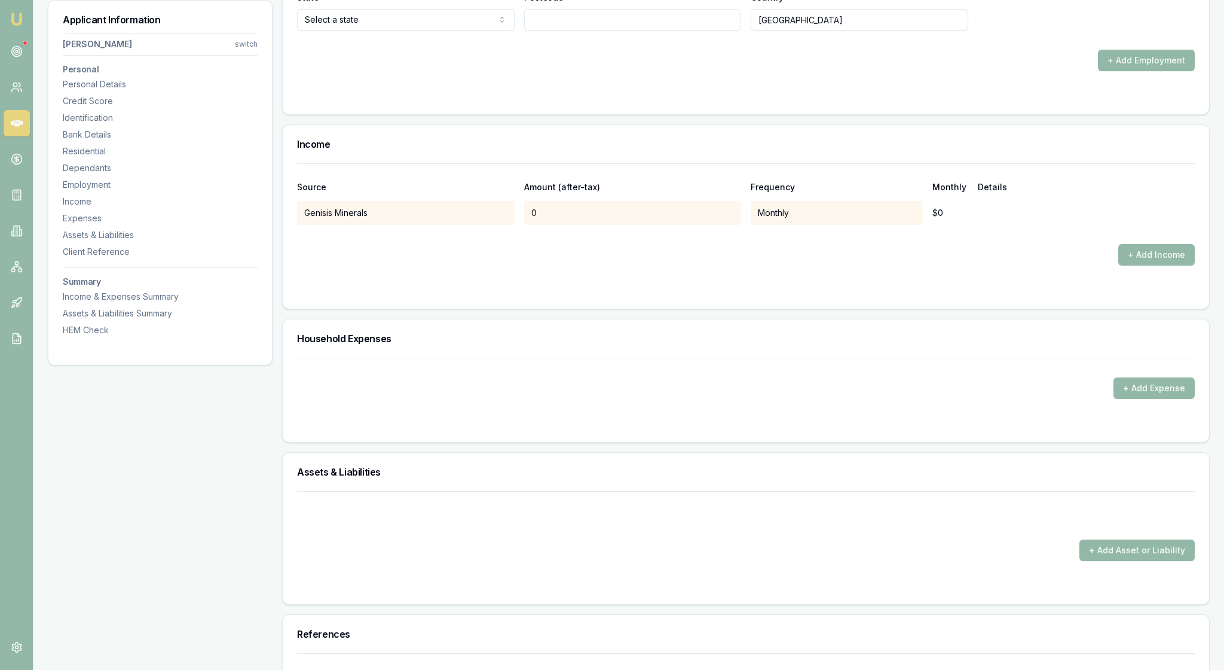
scroll to position [1974, 0]
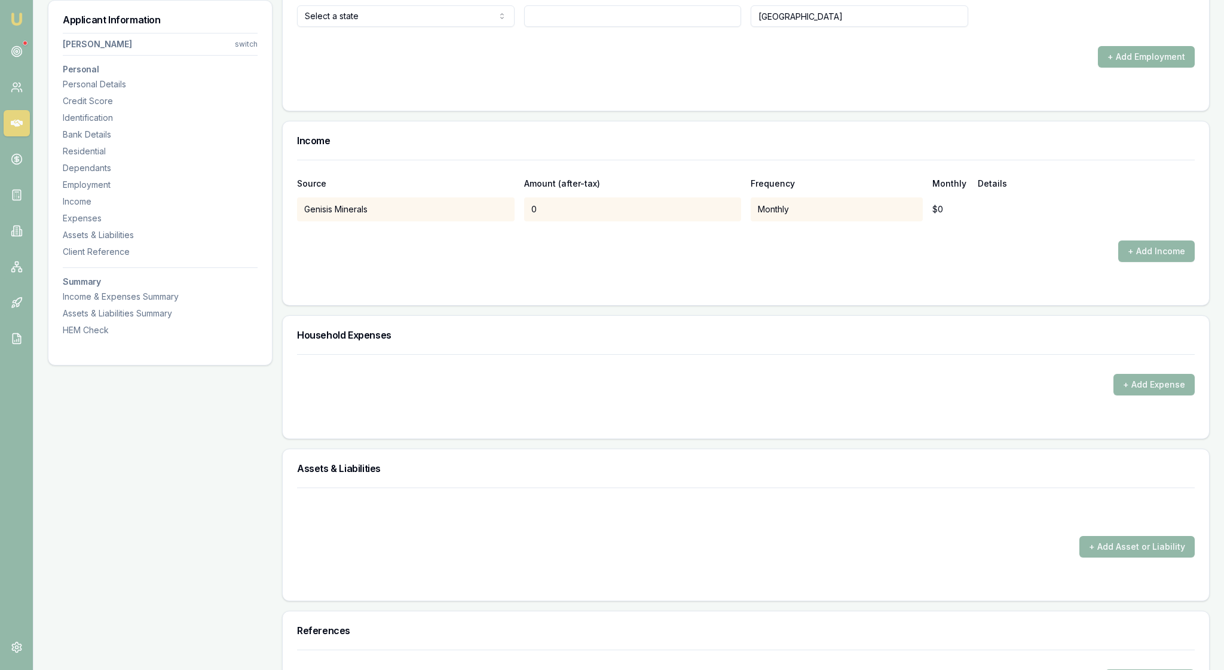
click at [1137, 68] on button "+ Add Employment" at bounding box center [1146, 57] width 97 height 22
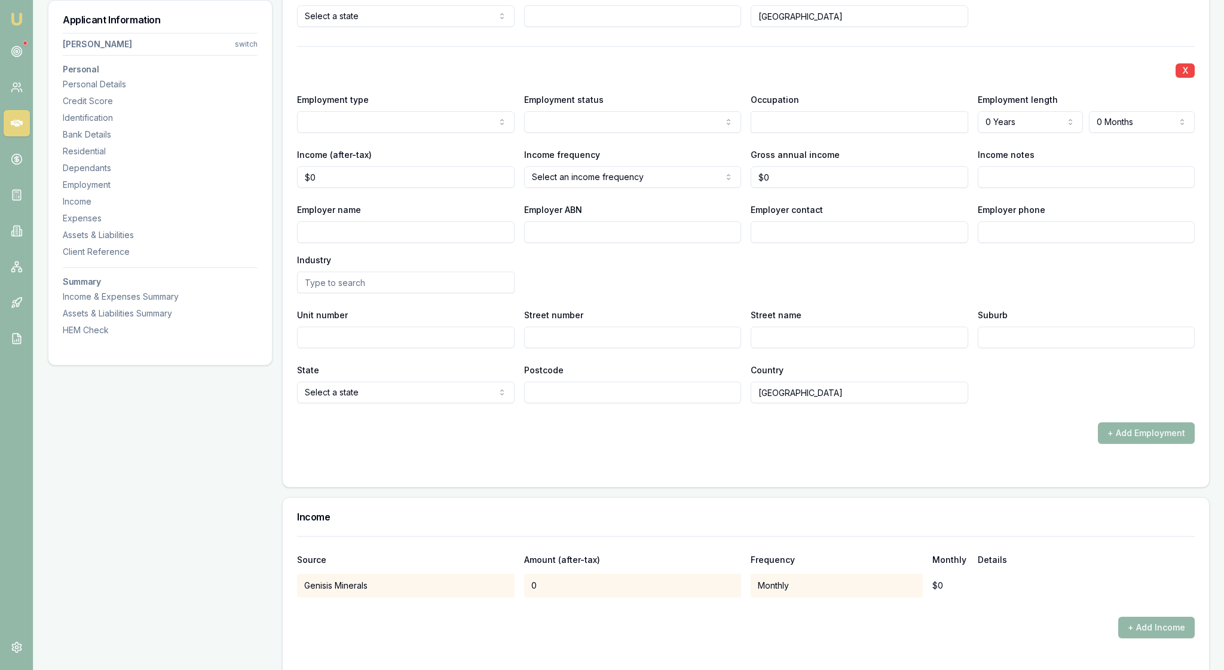
click at [811, 78] on div "X" at bounding box center [746, 69] width 898 height 17
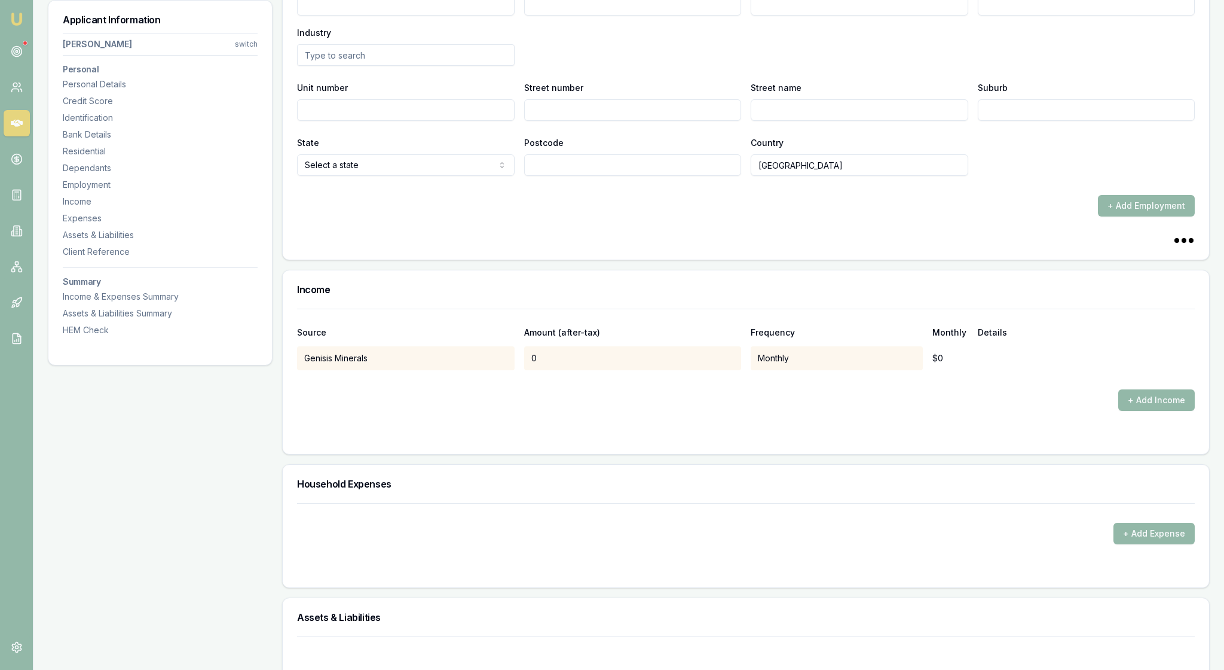
scroll to position [2228, 0]
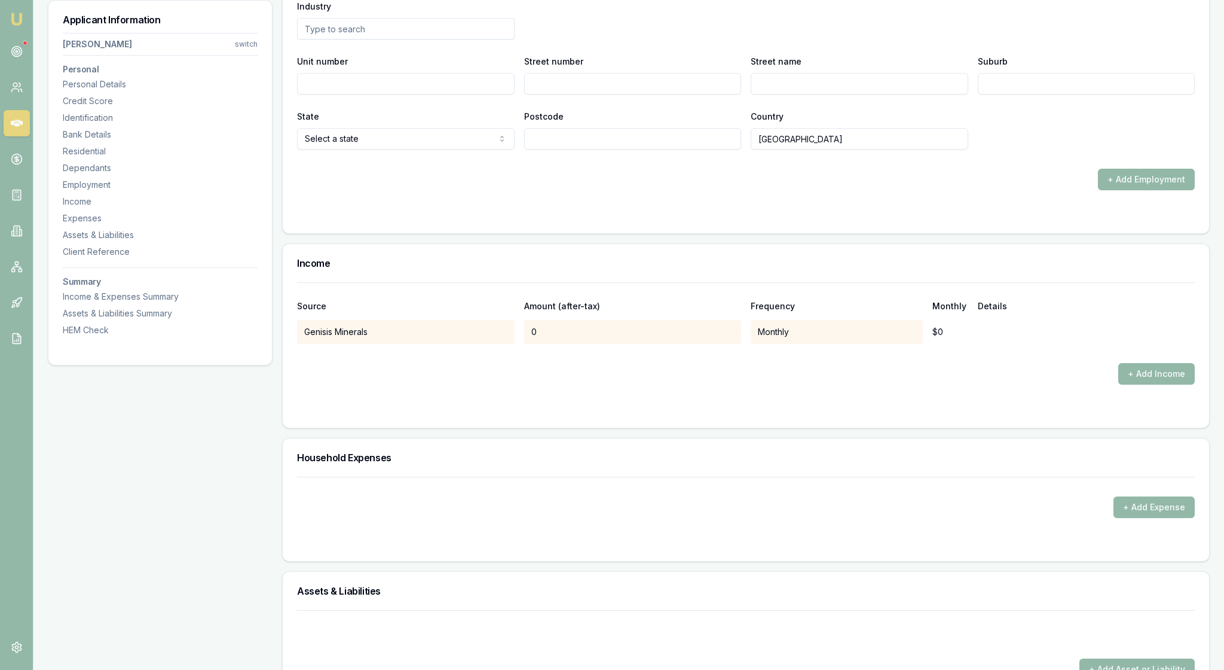
type input "Highgrade Mechanical"
type input "Field service"
select select "PREVIOUS"
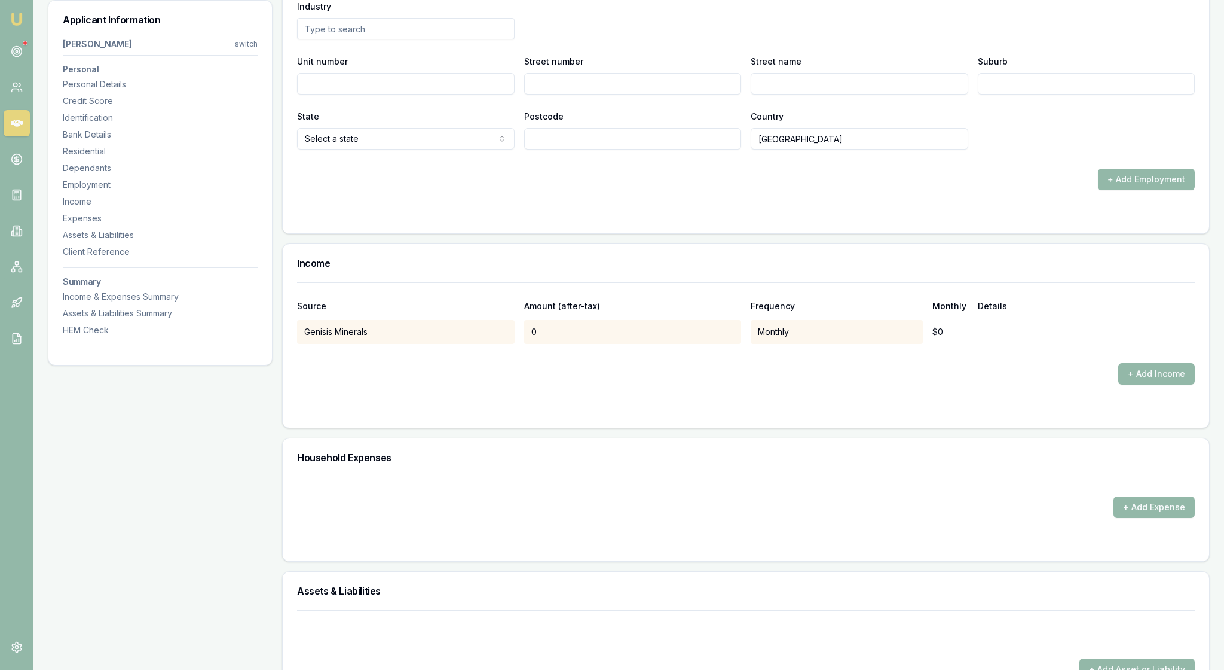
select select "4"
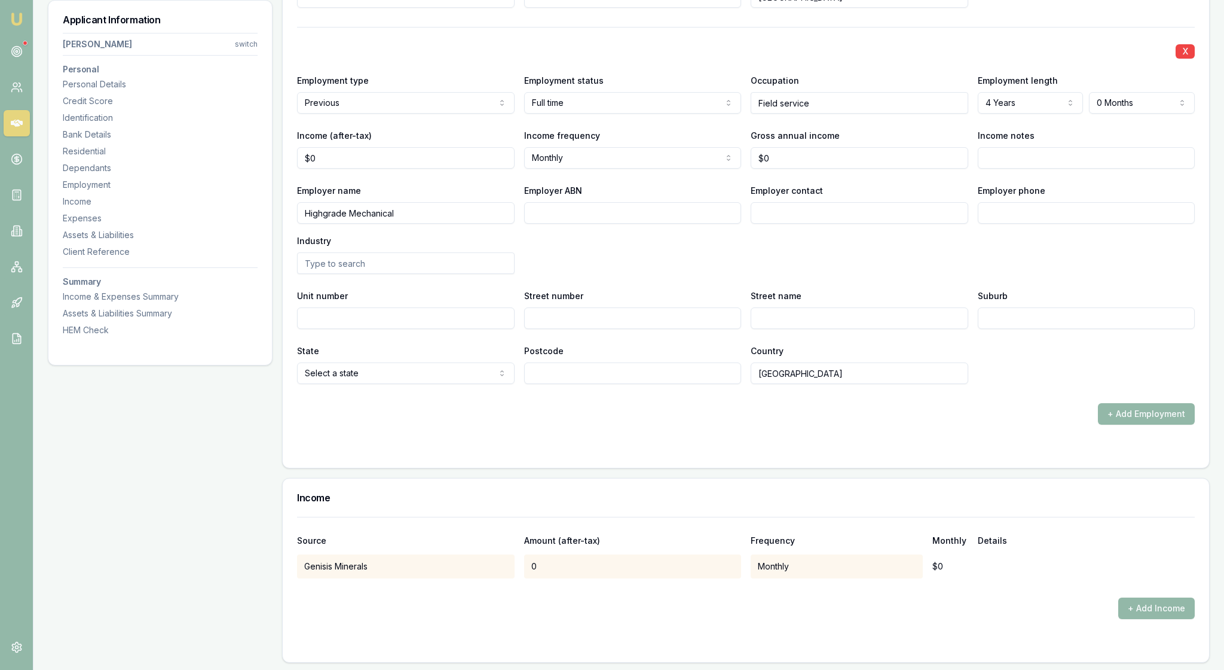
scroll to position [1956, 0]
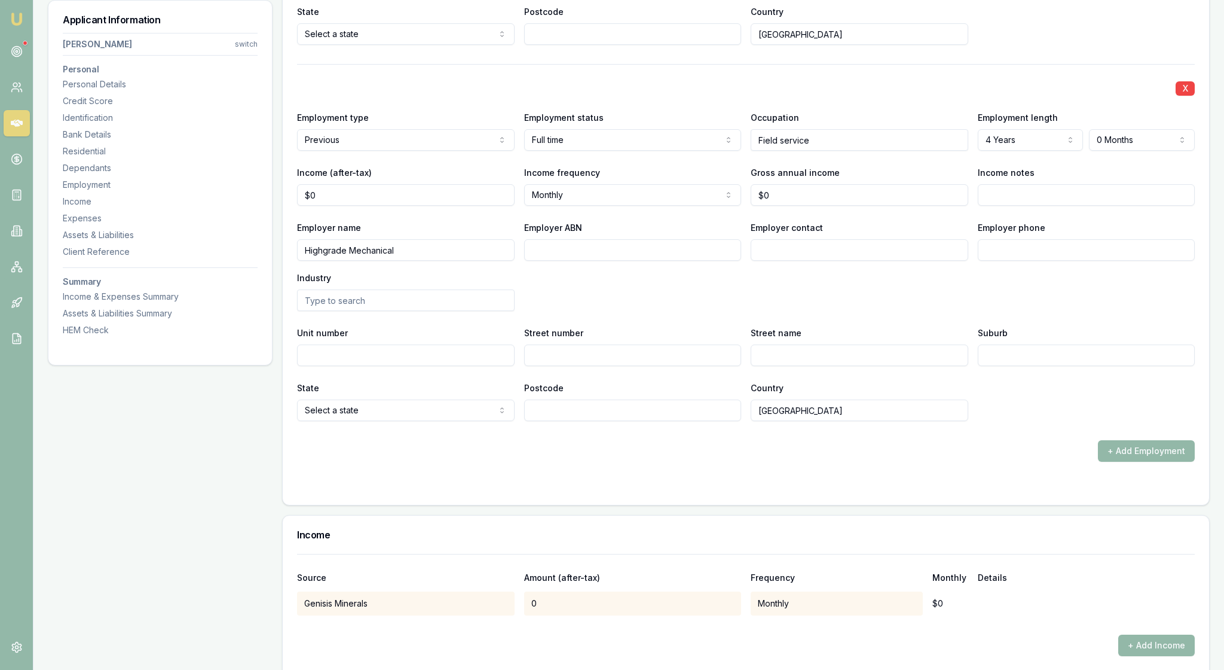
select select "WA"
click at [641, 292] on div "X Employment type Current Current Previous Employment status Full time Full tim…" at bounding box center [746, 75] width 898 height 774
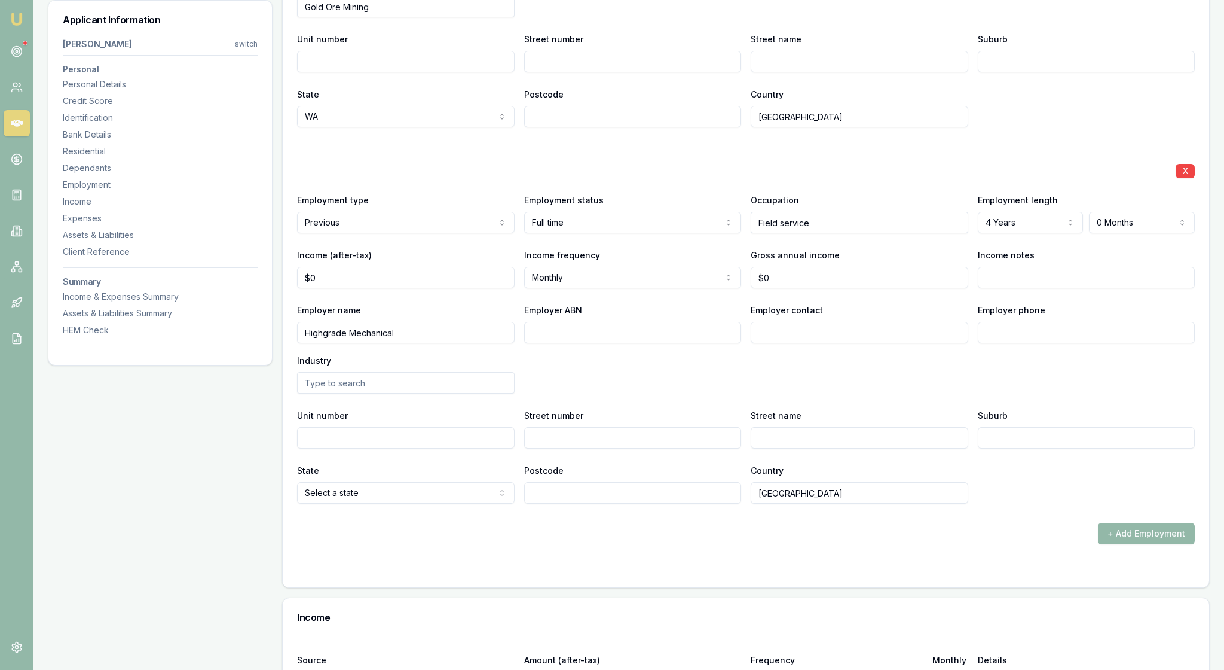
scroll to position [1864, 0]
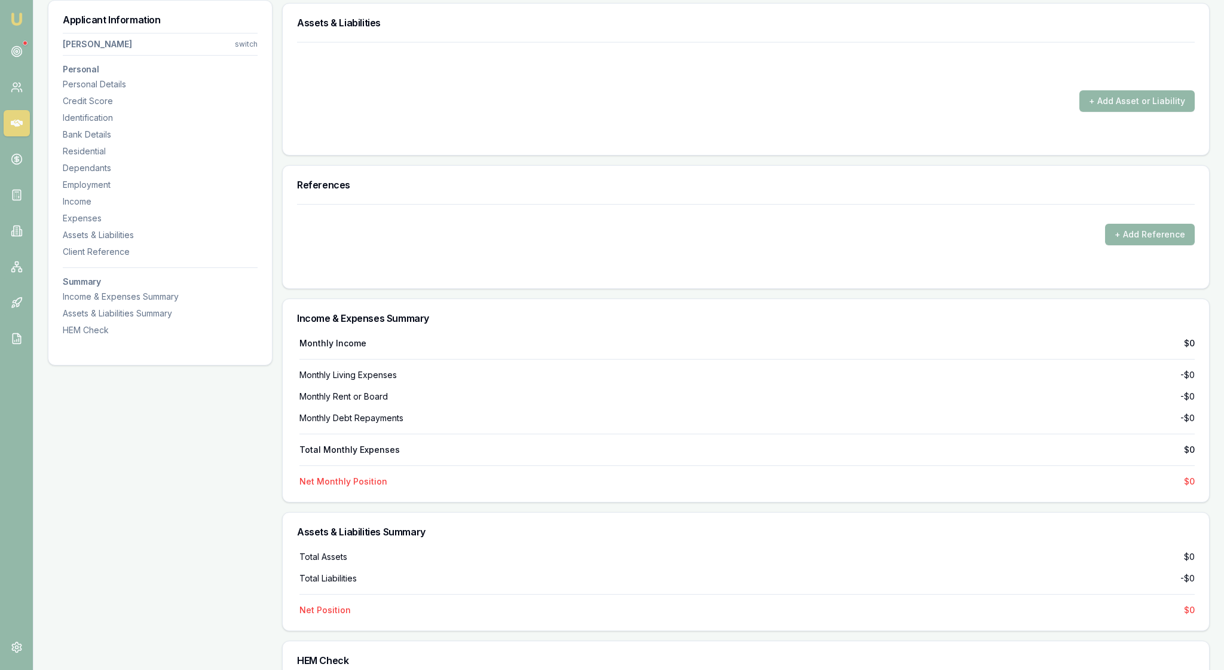
scroll to position [2797, 0]
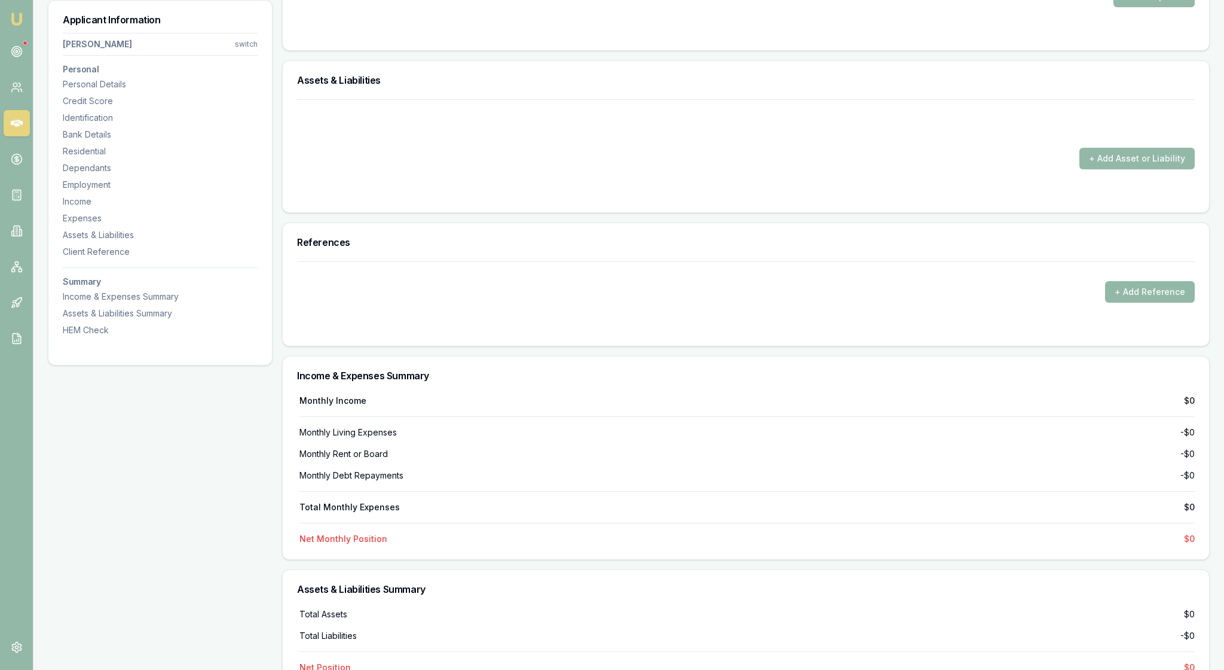
type input "$0"
drag, startPoint x: 501, startPoint y: 323, endPoint x: 616, endPoint y: 360, distance: 120.6
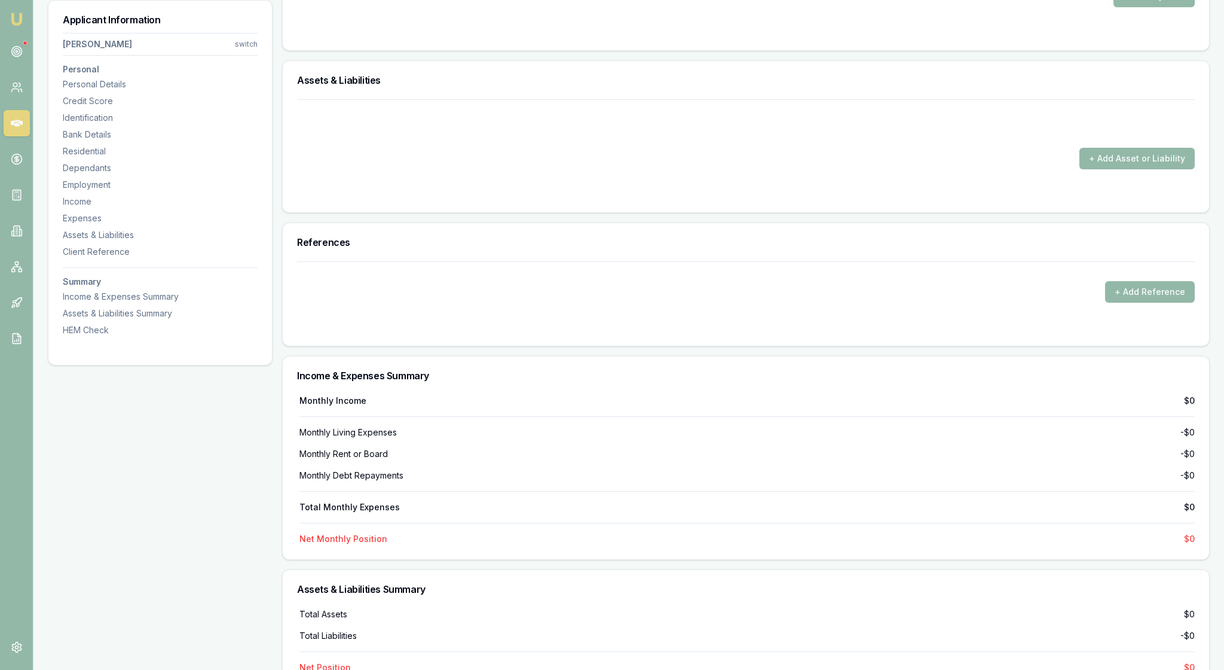
select select "FOOD_AND_GROCERIES"
drag, startPoint x: 557, startPoint y: 298, endPoint x: 527, endPoint y: 294, distance: 30.1
type input "$500"
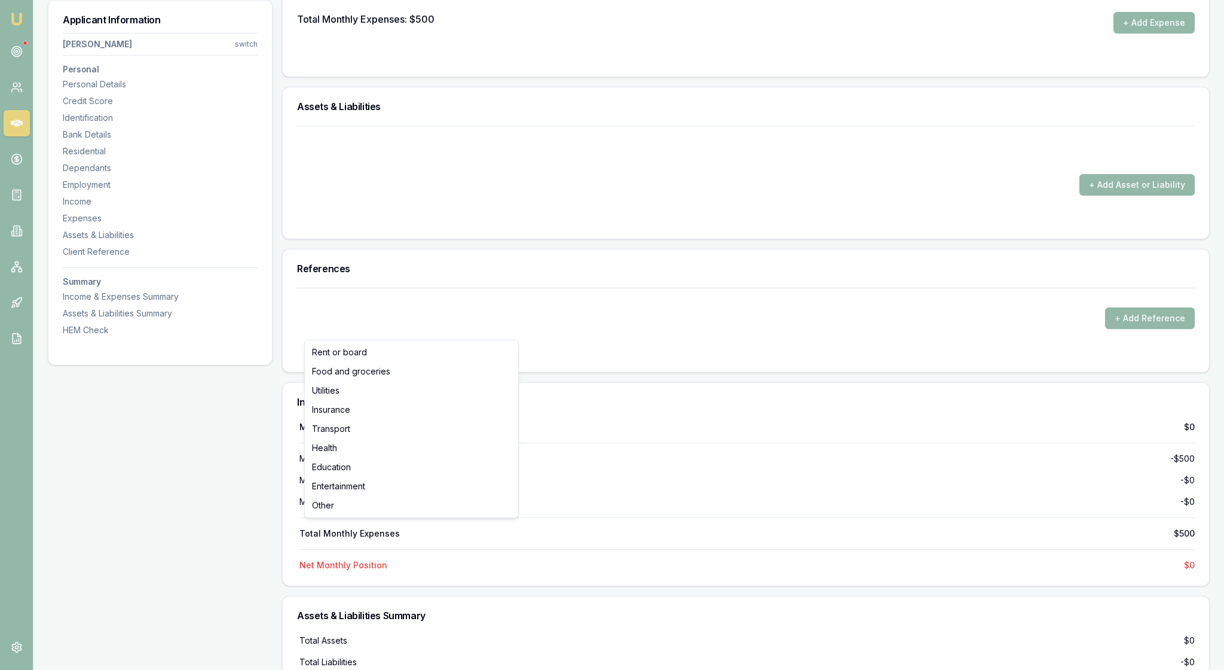
type input "$0"
select select "UTILITIES"
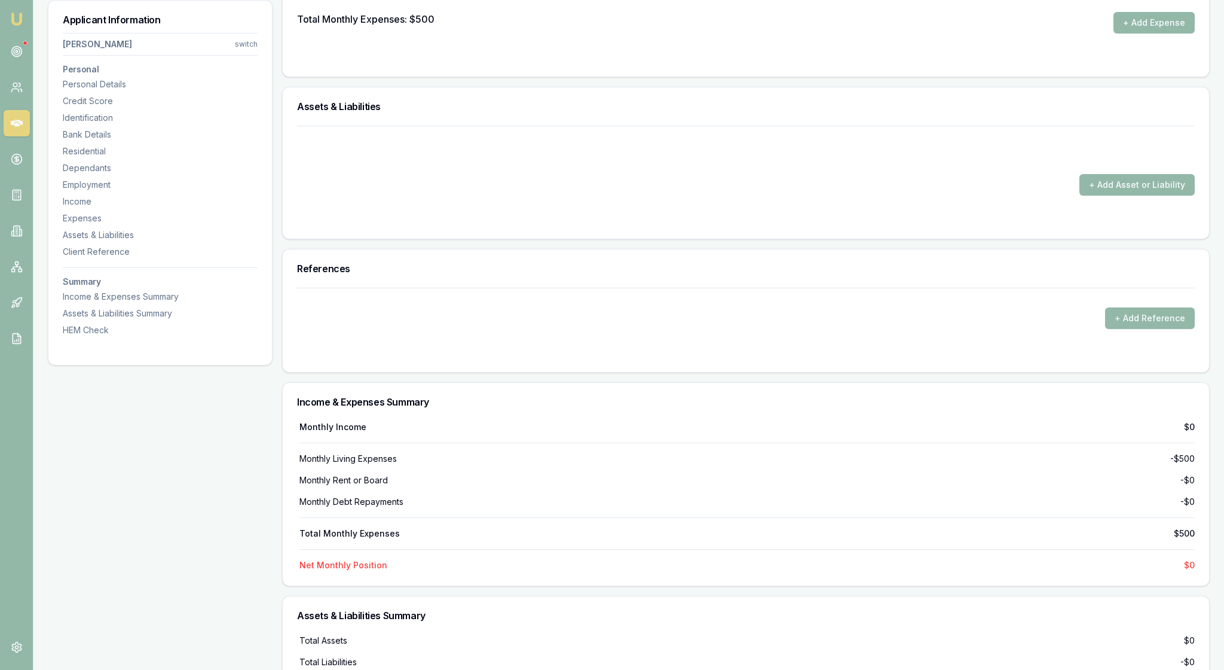
drag, startPoint x: 557, startPoint y: 329, endPoint x: 531, endPoint y: 326, distance: 26.4
type input "$540"
click at [819, 33] on div "Total Monthly Expenses: $500 + Add Expense" at bounding box center [746, 23] width 898 height 22
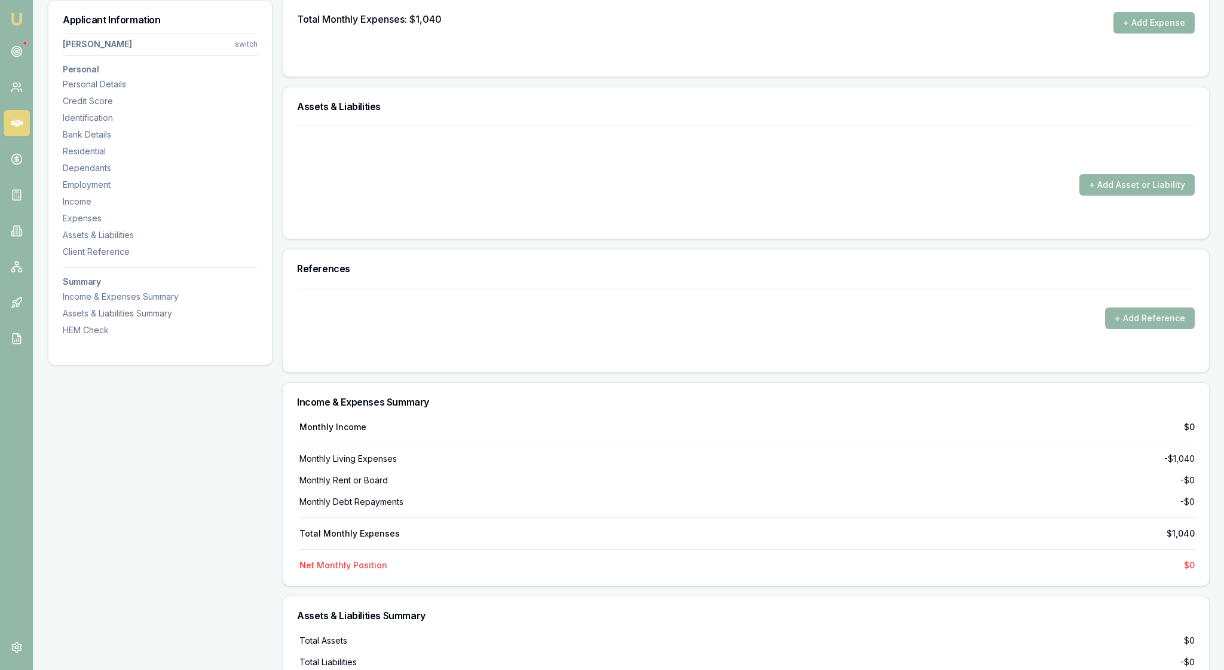
click at [1142, 33] on button "+ Add Expense" at bounding box center [1154, 23] width 81 height 22
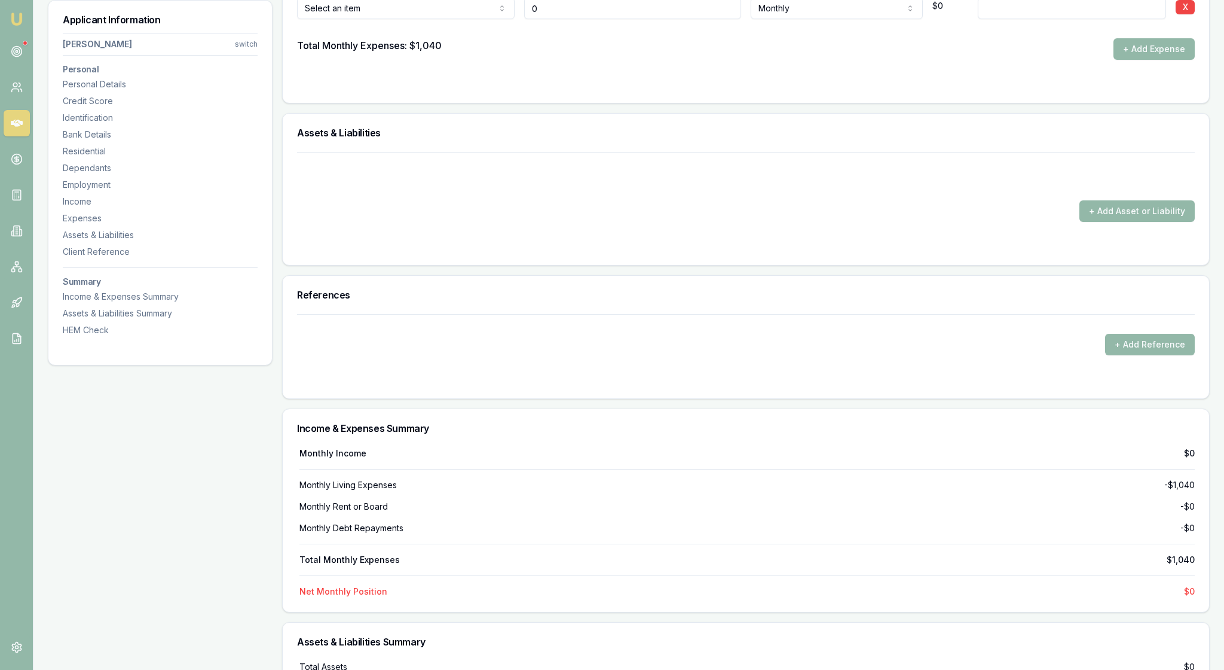
type input "$0"
select select "INSURANCE"
drag, startPoint x: 557, startPoint y: 355, endPoint x: 533, endPoint y: 350, distance: 24.4
click at [533, 19] on input "0" at bounding box center [633, 9] width 218 height 22
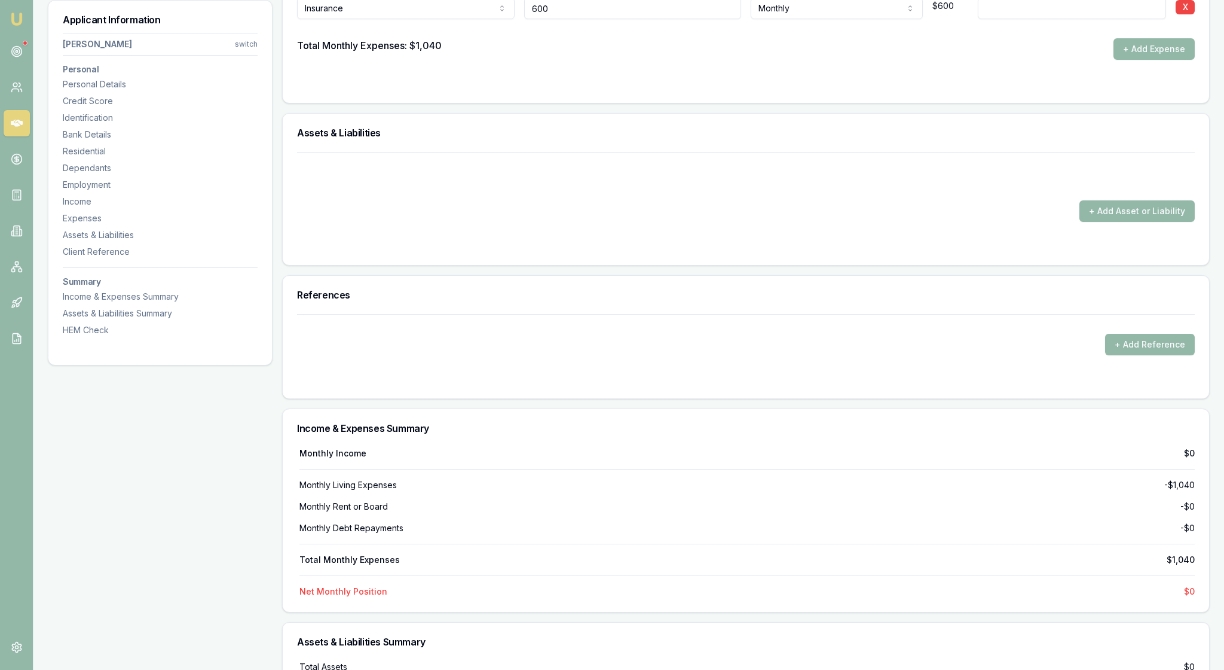
type input "$600"
click at [1131, 60] on button "+ Add Expense" at bounding box center [1154, 49] width 81 height 22
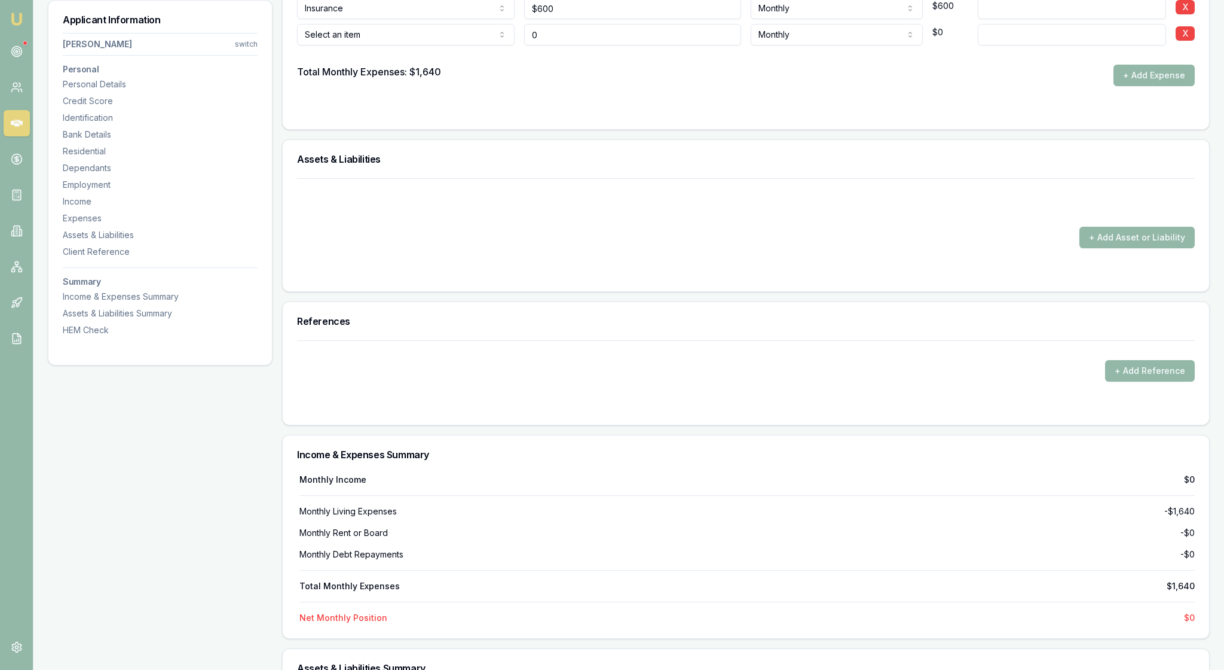
type input "$0"
select select "HEALTH"
drag, startPoint x: 563, startPoint y: 389, endPoint x: 537, endPoint y: 389, distance: 26.3
click at [537, 45] on input "0" at bounding box center [633, 35] width 218 height 22
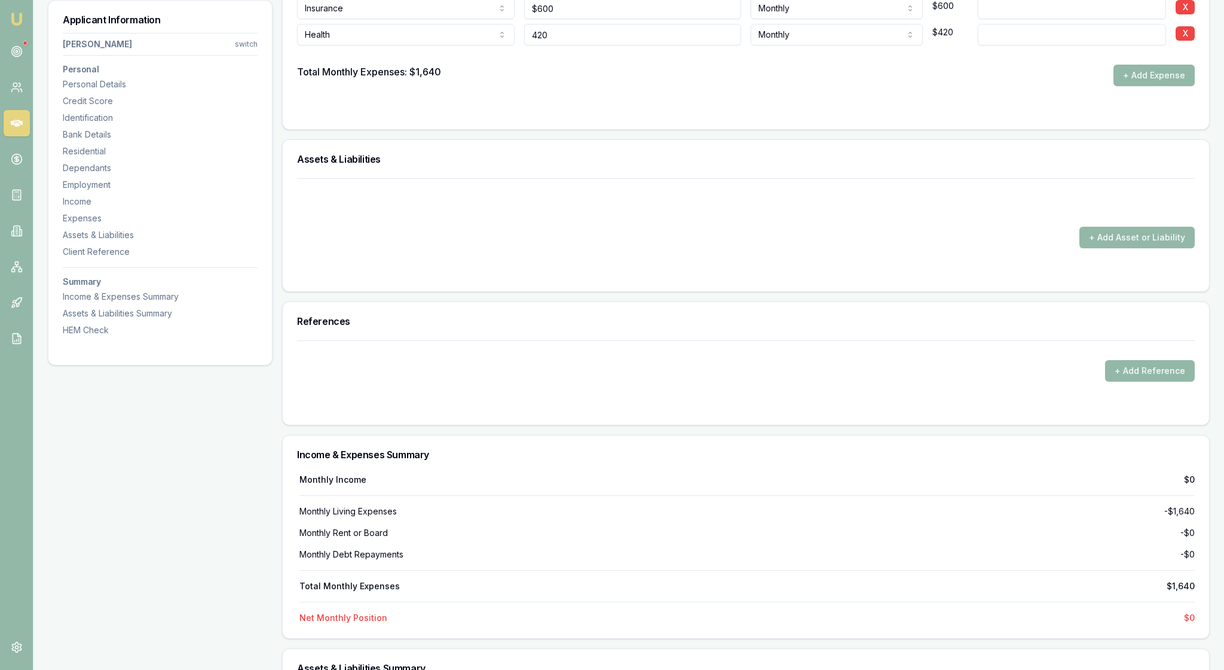
type input "420"
type input "600"
type input "$420"
drag, startPoint x: 569, startPoint y: 356, endPoint x: 525, endPoint y: 352, distance: 44.5
click at [525, 19] on div "Insurance Rent or board Food and groceries Utilities Insurance Transport Health…" at bounding box center [746, 6] width 898 height 26
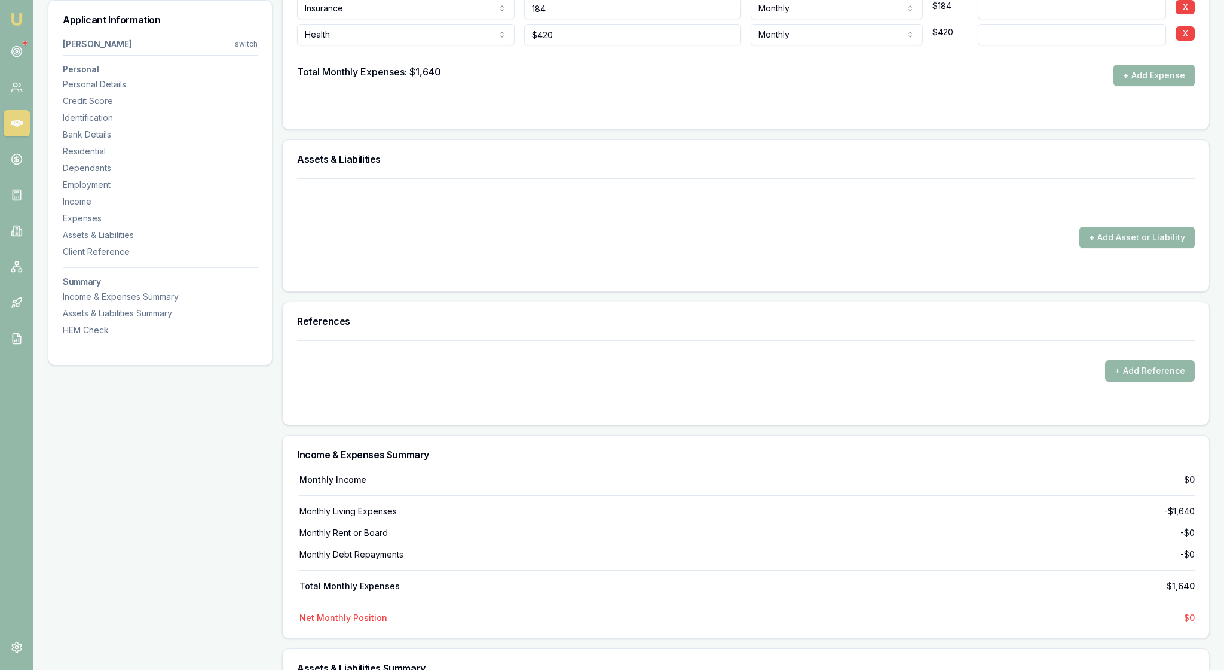
type input "$184"
click at [579, 86] on div "Total Monthly Expenses: $1,640 + Add Expense" at bounding box center [746, 76] width 898 height 22
click at [1144, 86] on button "+ Add Expense" at bounding box center [1154, 76] width 81 height 22
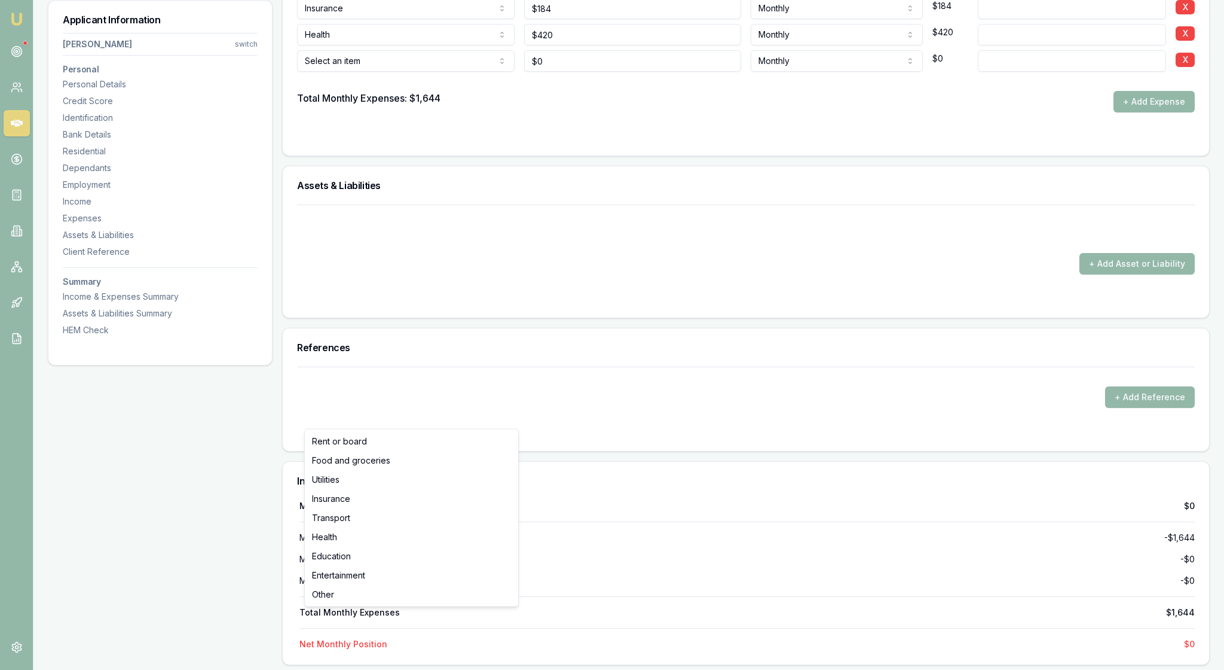
type input "$0"
select select "ENTERTAINMENT"
drag, startPoint x: 566, startPoint y: 419, endPoint x: 535, endPoint y: 419, distance: 31.1
click at [533, 72] on input "0" at bounding box center [633, 61] width 218 height 22
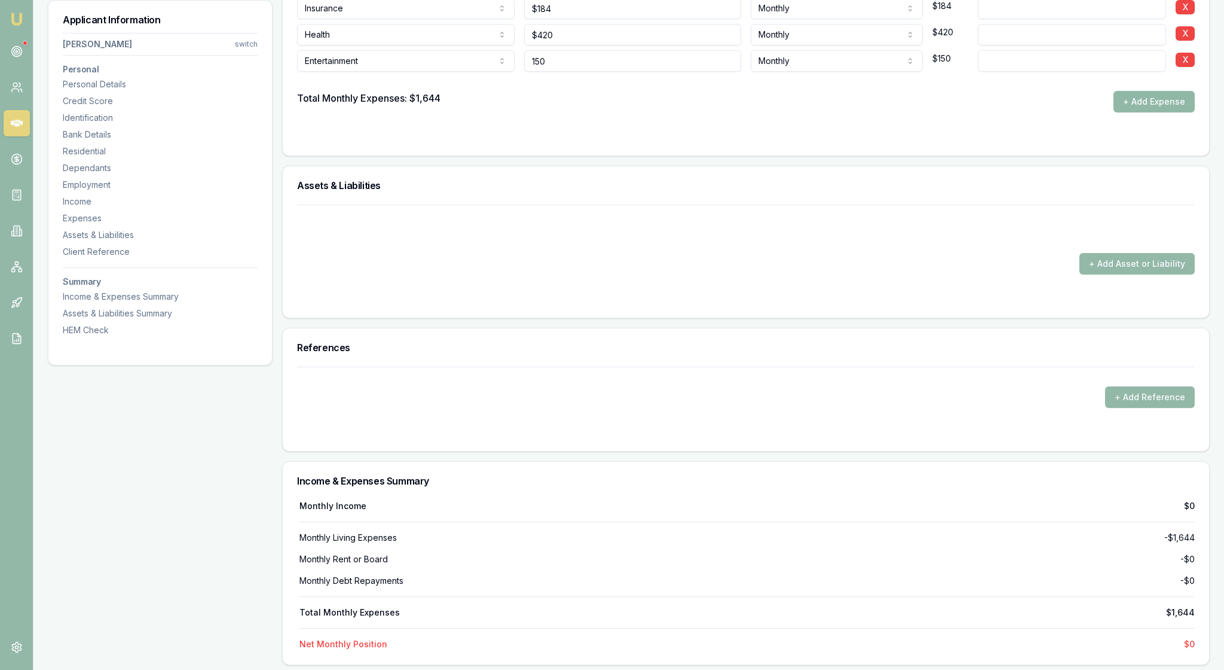
type input "$150"
click at [1137, 112] on button "+ Add Expense" at bounding box center [1154, 102] width 81 height 22
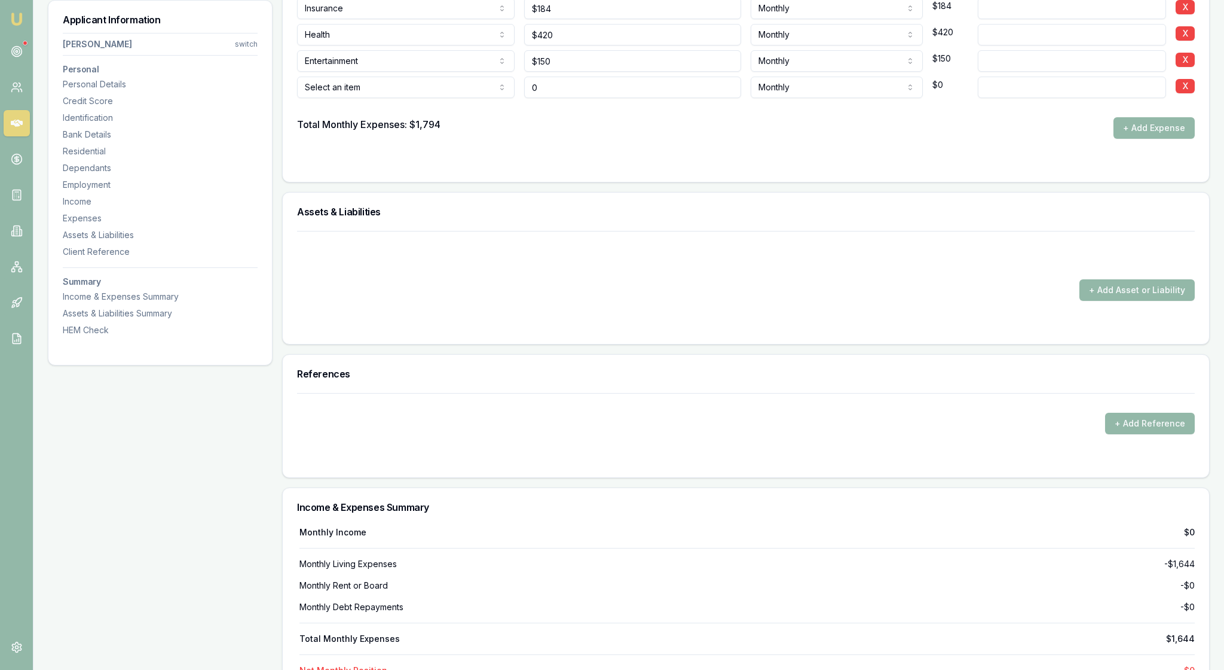
type input "$0"
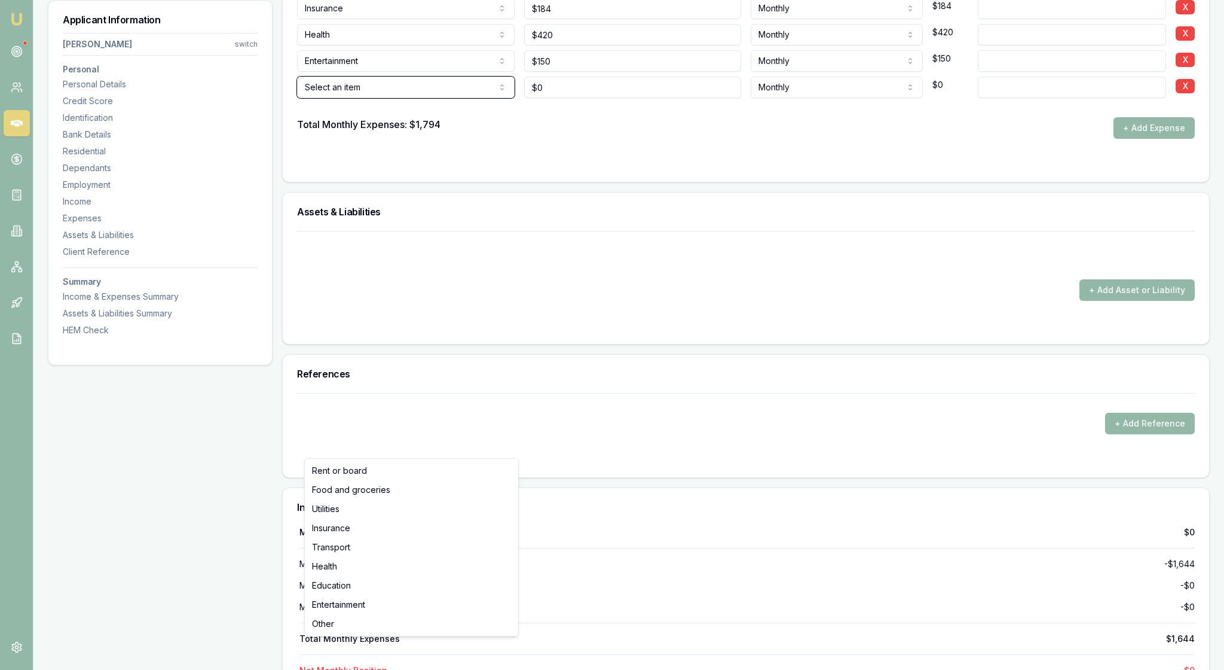
click at [1180, 93] on button "X" at bounding box center [1185, 86] width 19 height 14
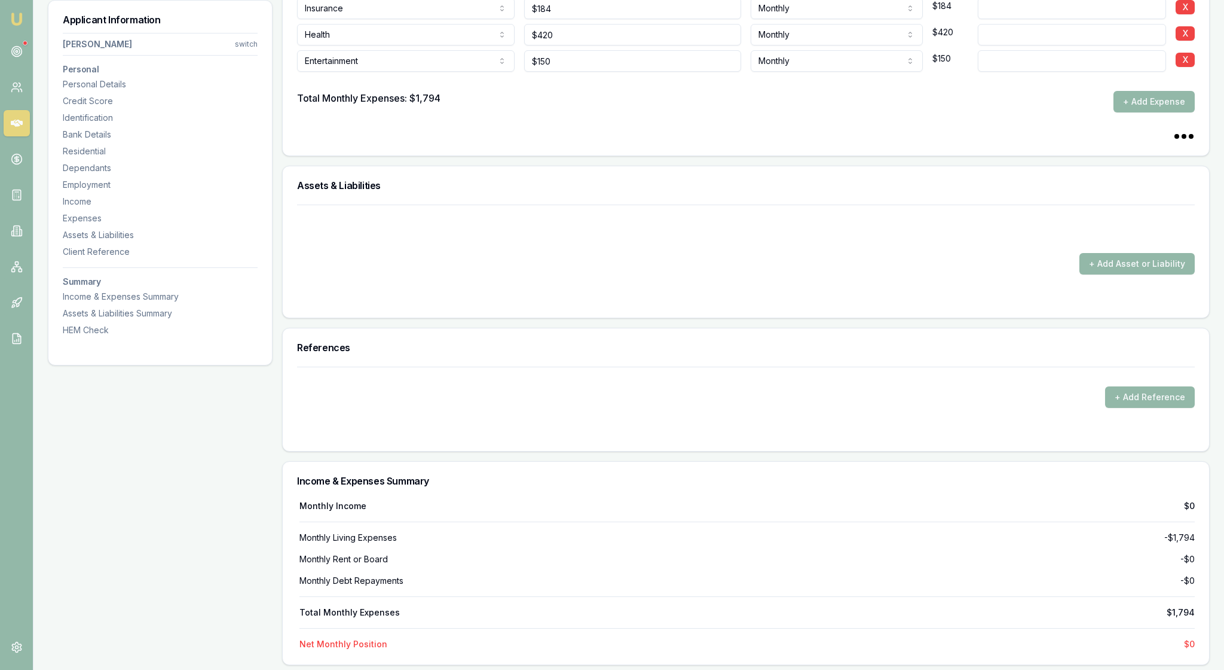
click at [848, 141] on form "Item Amount Frequency Monthly Details Food and groceries Rent or board Food and…" at bounding box center [746, 24] width 898 height 234
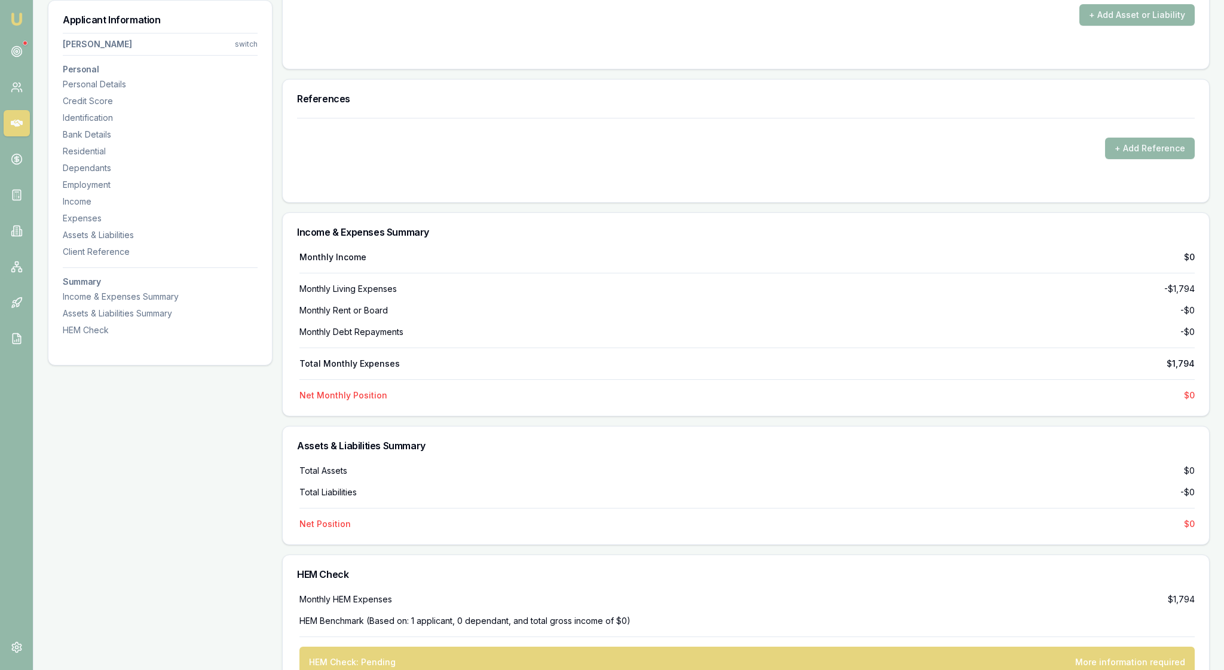
scroll to position [3049, 0]
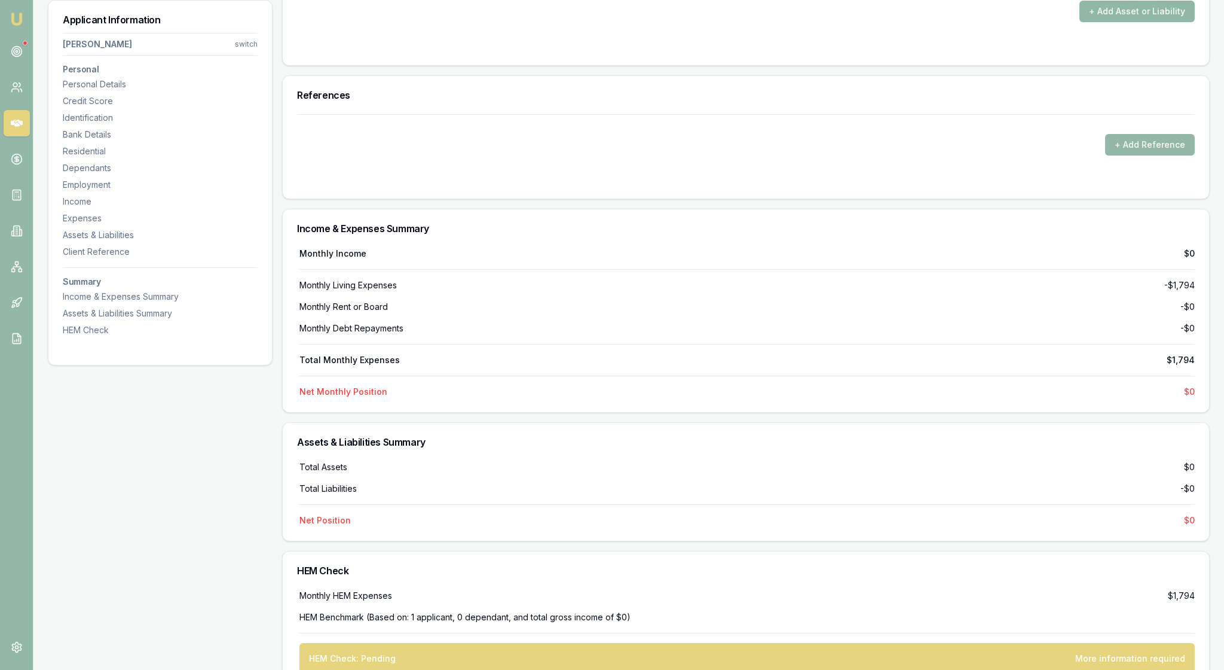
click at [1125, 22] on button "+ Add Asset or Liability" at bounding box center [1137, 12] width 115 height 22
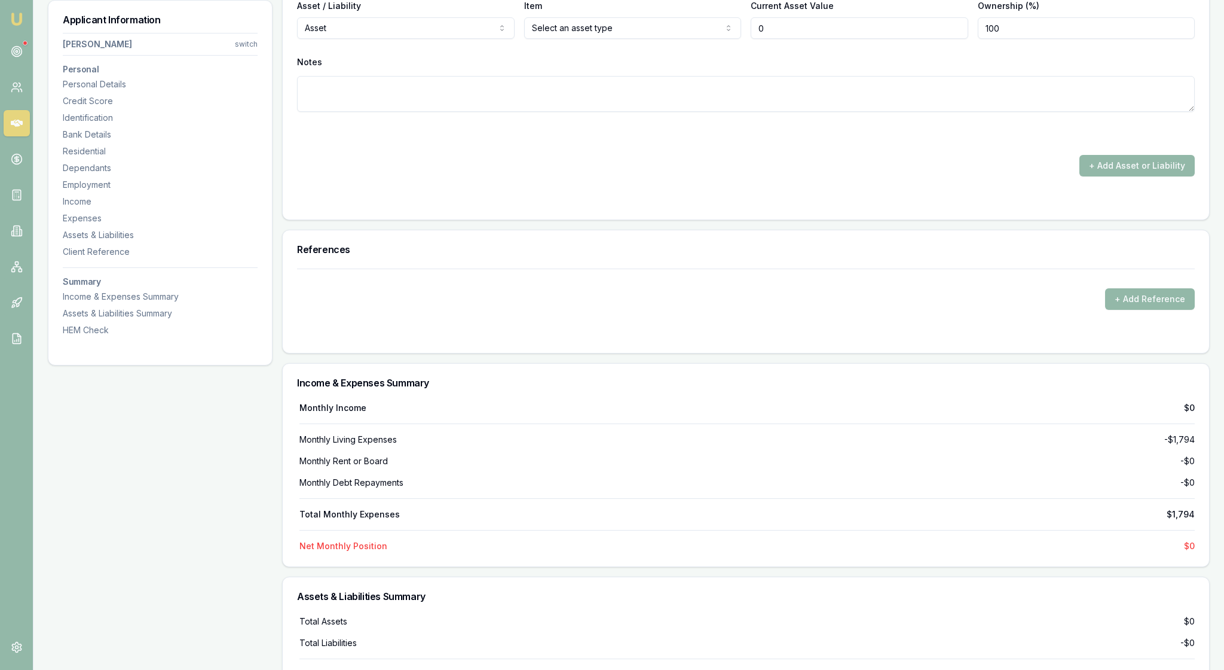
drag, startPoint x: 780, startPoint y: 407, endPoint x: 731, endPoint y: 407, distance: 49.0
click at [731, 39] on div "Asset / Liability Asset Asset Liability Item Home Home Car Boat Bike Caravan Ho…" at bounding box center [746, 18] width 898 height 41
type input "$690,000"
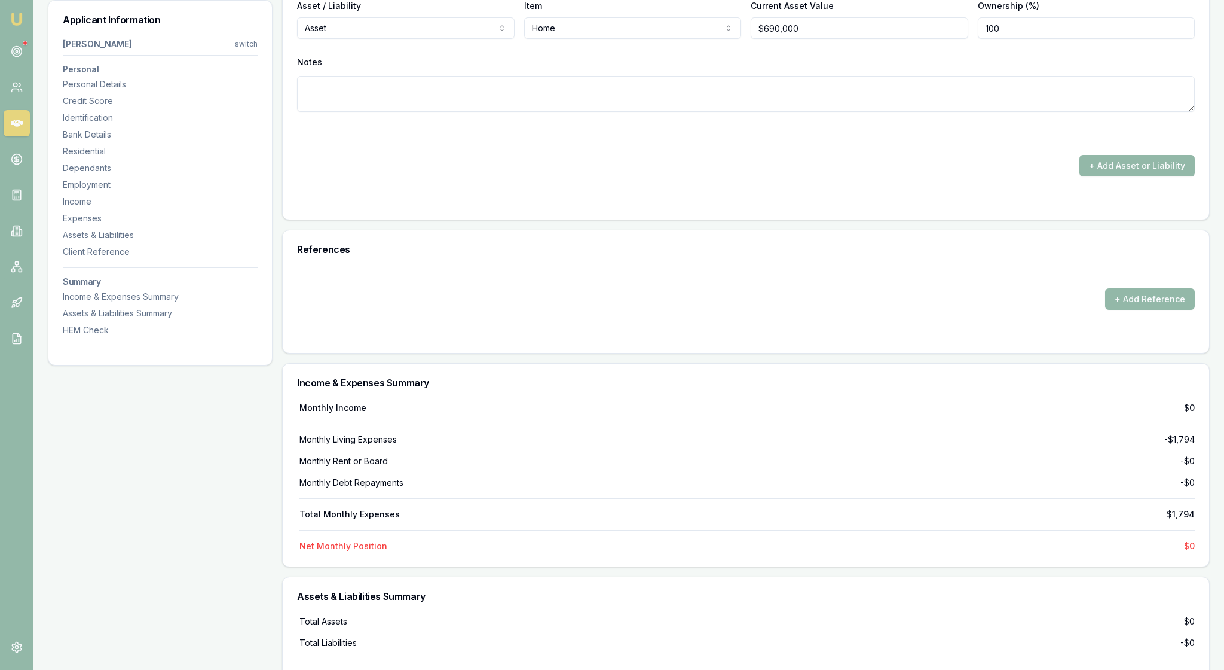
click at [795, 112] on textarea at bounding box center [746, 94] width 898 height 36
click at [1140, 176] on button "+ Add Asset or Liability" at bounding box center [1137, 166] width 115 height 22
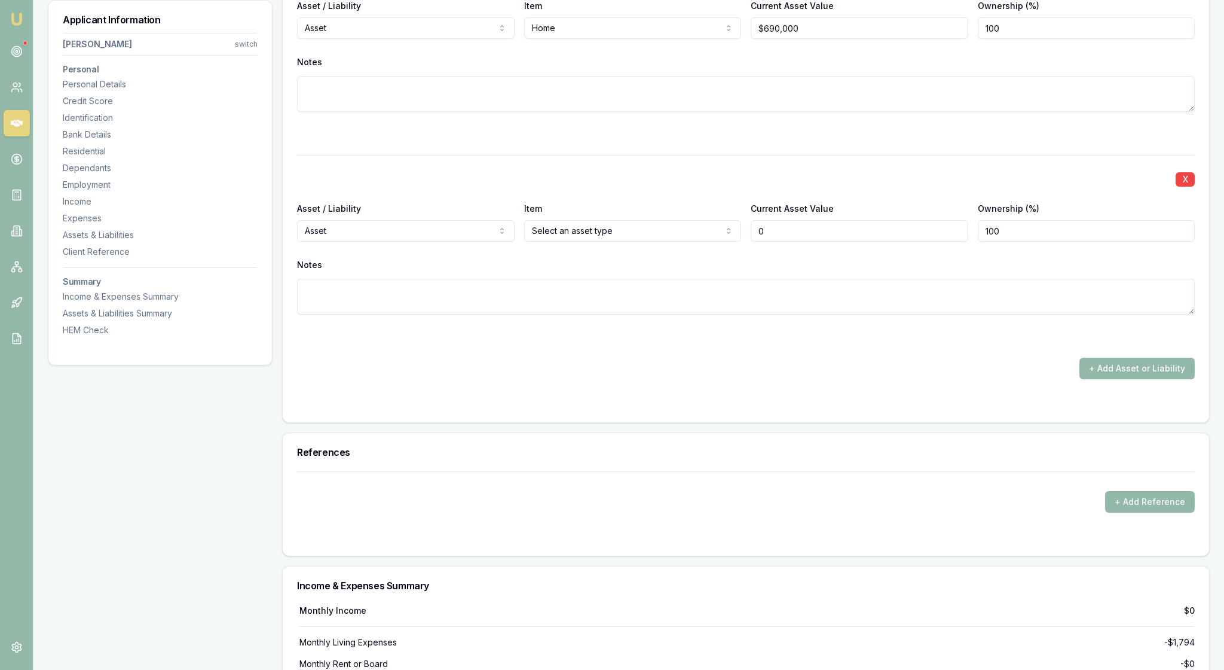
type input "$0"
click at [582, 141] on div at bounding box center [746, 133] width 898 height 14
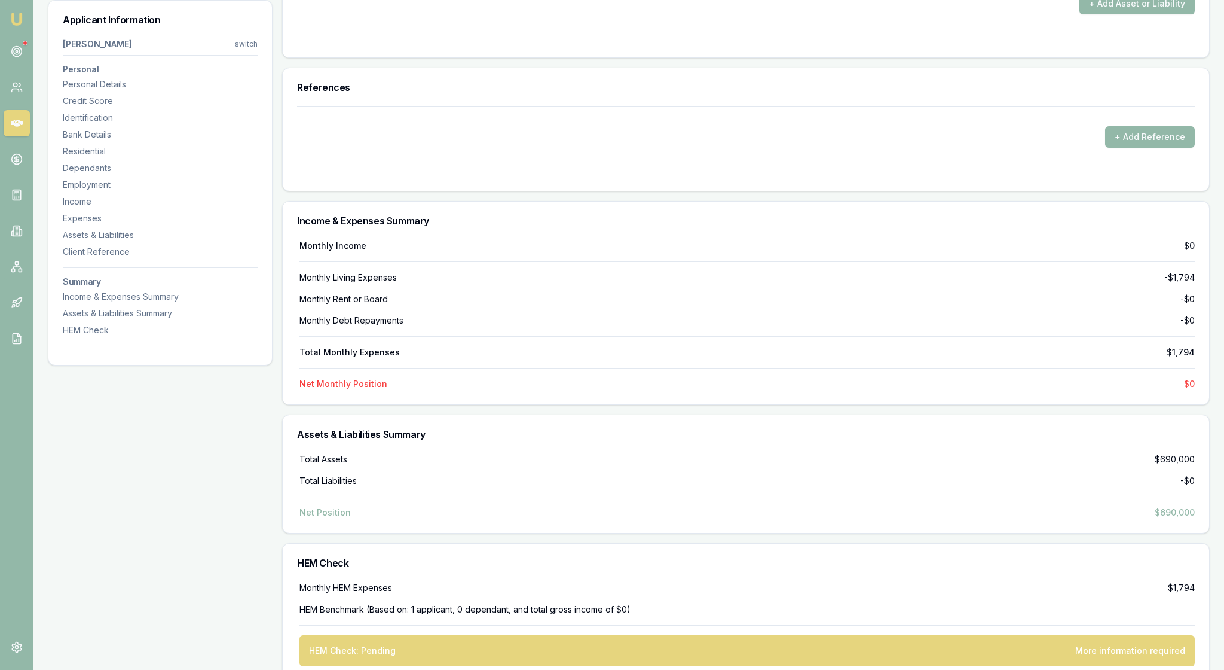
scroll to position [3422, 0]
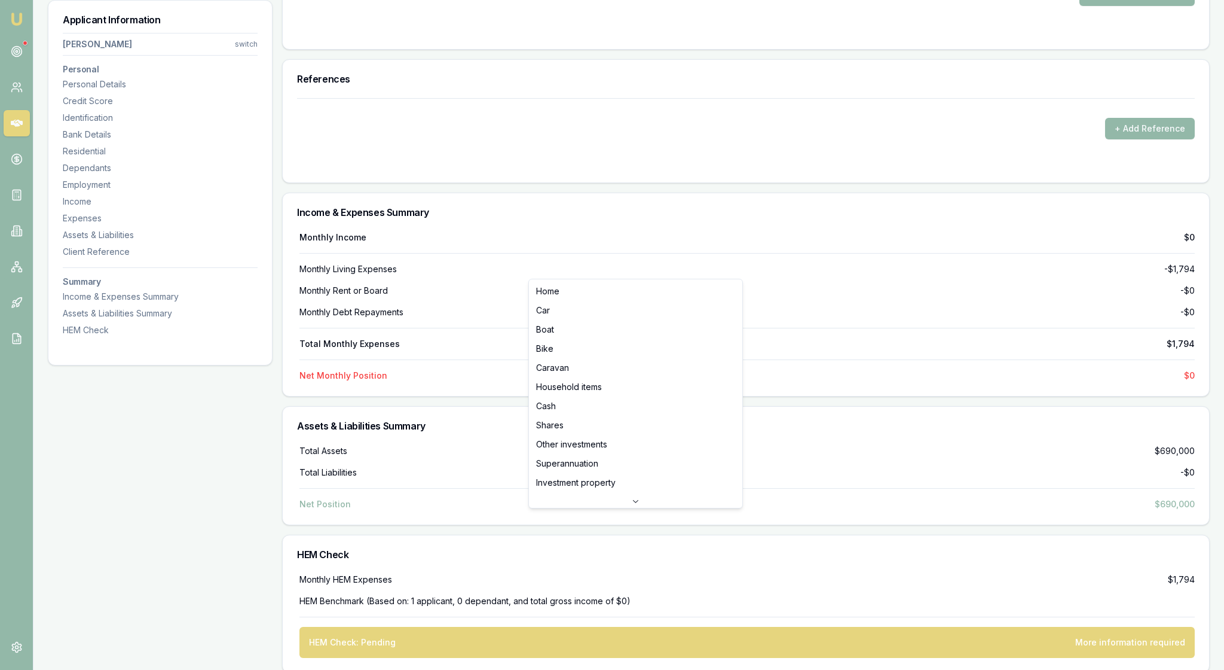
select select "HOUSEHOLD_ITEMS"
drag, startPoint x: 782, startPoint y: 269, endPoint x: 746, endPoint y: 267, distance: 36.0
type input "$50,000"
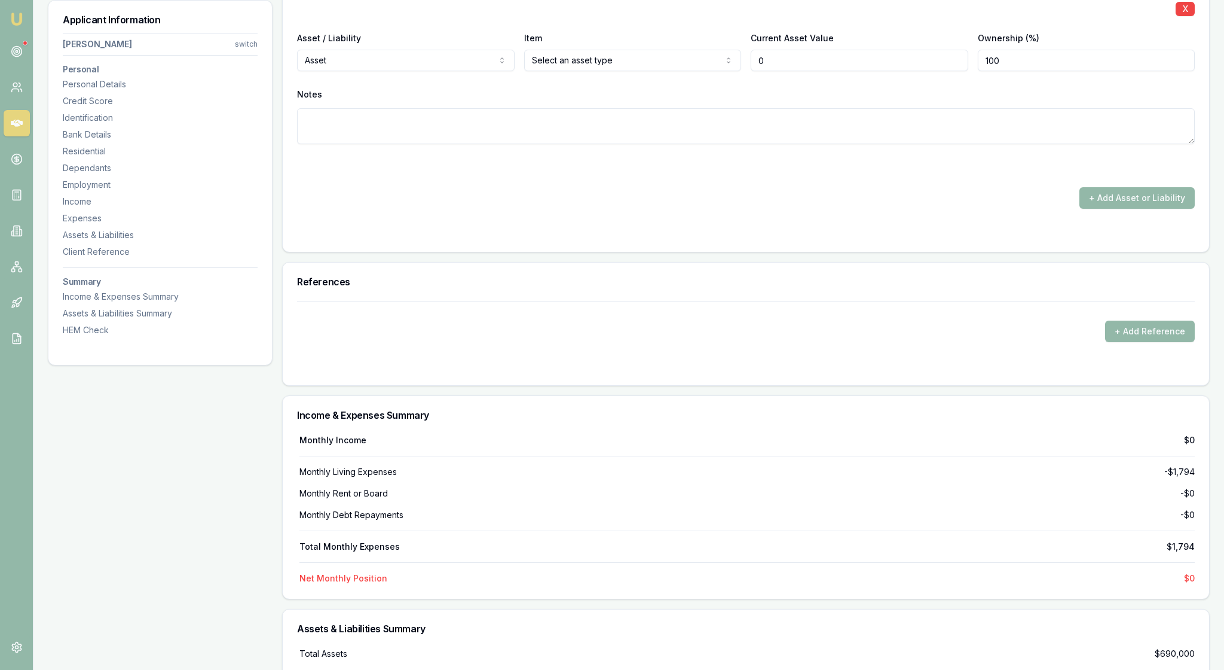
type input "$0"
click at [1093, 173] on div "X Asset / Liability Asset Asset Liability Item Select an asset type Home Car Bo…" at bounding box center [746, 78] width 898 height 188
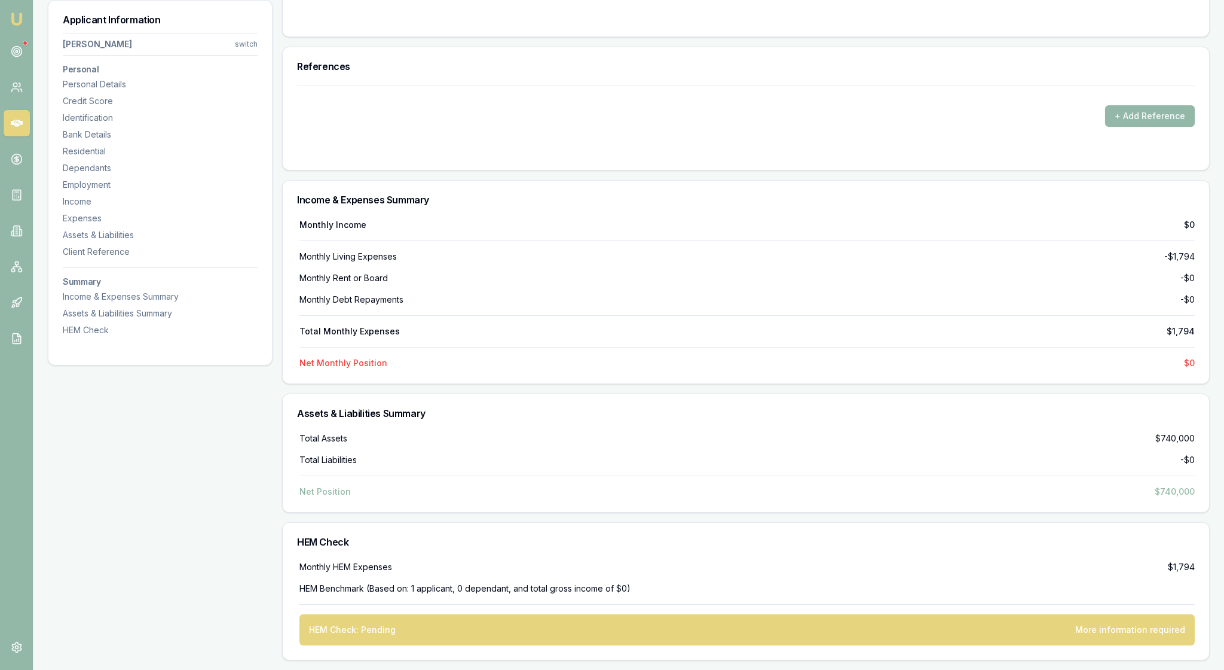
scroll to position [3785, 0]
select select "CASH"
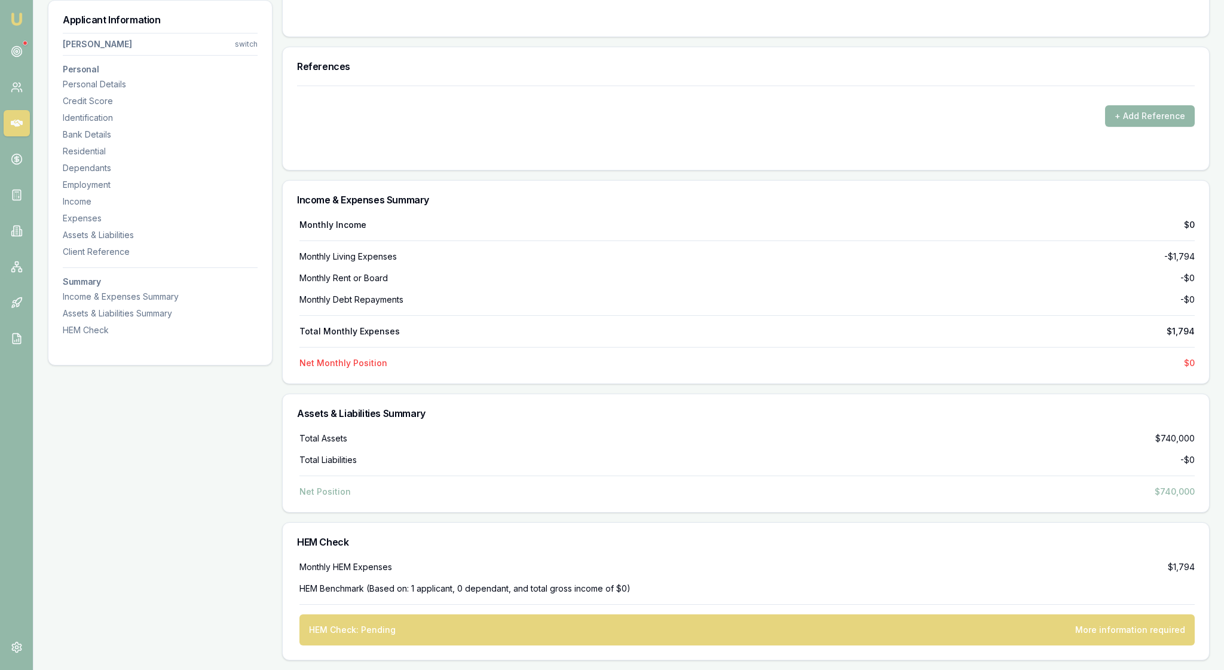
drag, startPoint x: 776, startPoint y: 132, endPoint x: 751, endPoint y: 133, distance: 25.1
type input "$123,000"
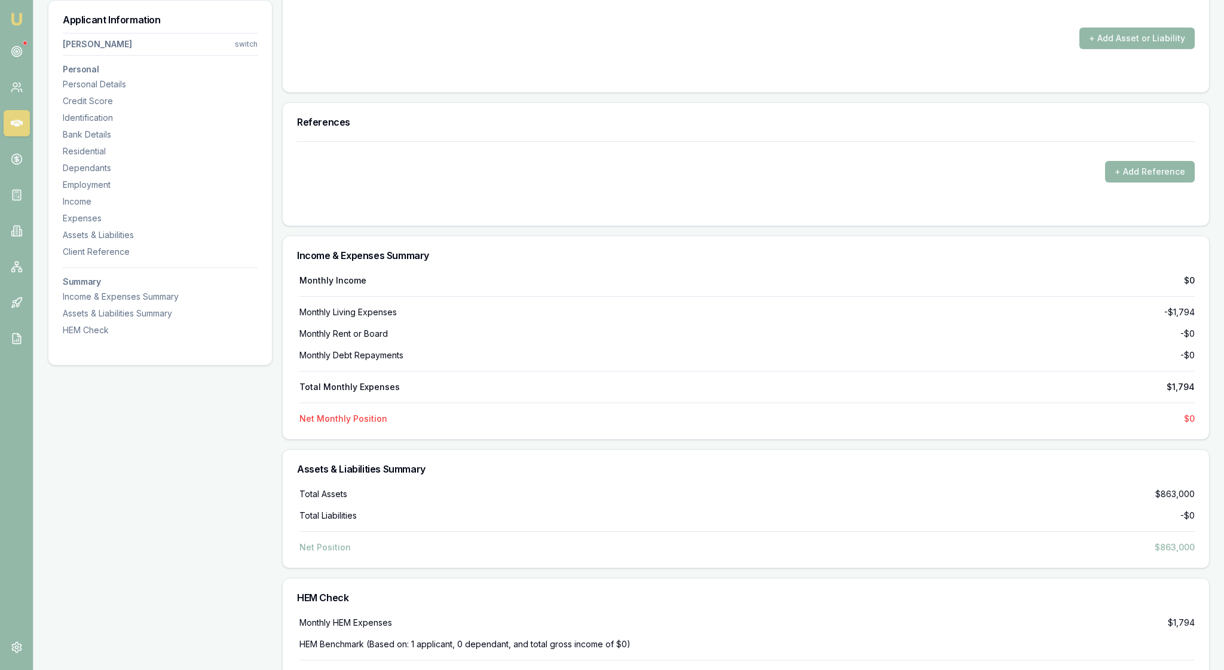
type input "$0"
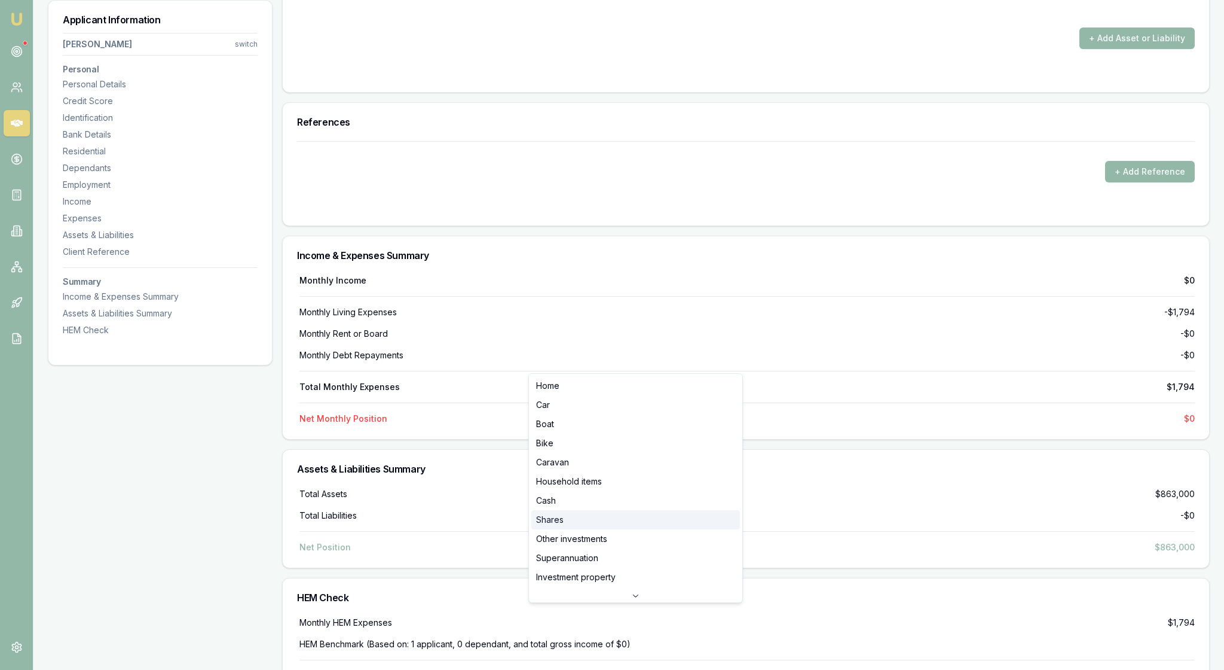
select select "SHARES"
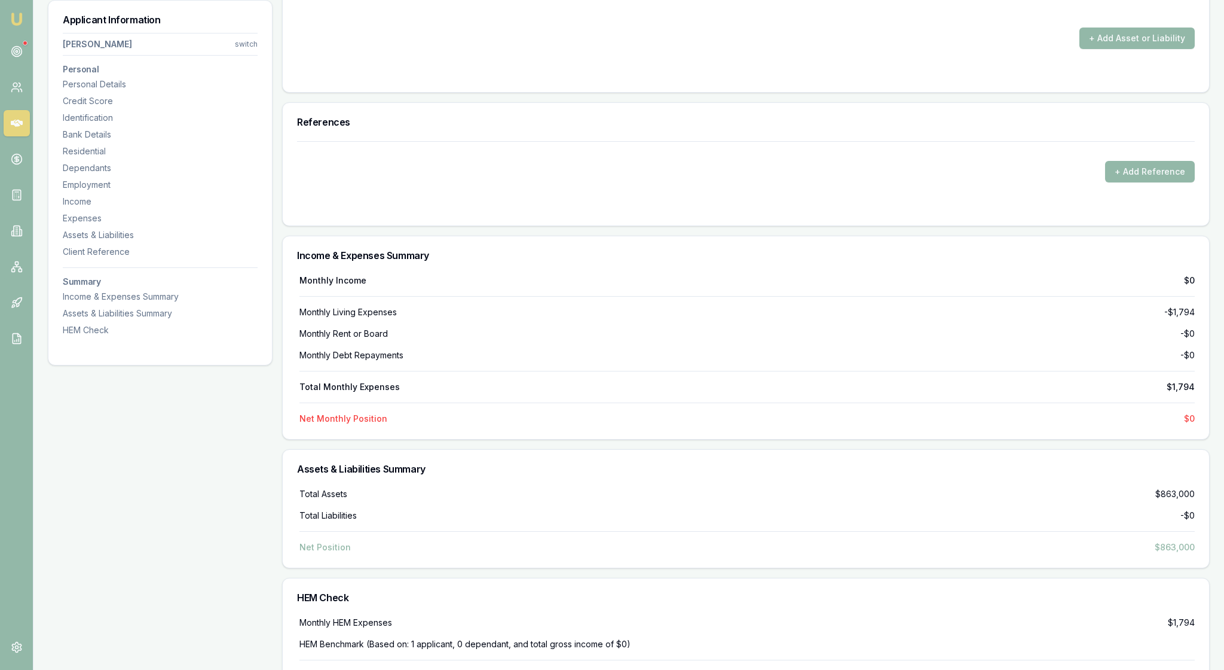
drag, startPoint x: 781, startPoint y: 360, endPoint x: 755, endPoint y: 360, distance: 26.3
type input "$5,000"
click at [1130, 49] on button "+ Add Asset or Liability" at bounding box center [1137, 39] width 115 height 22
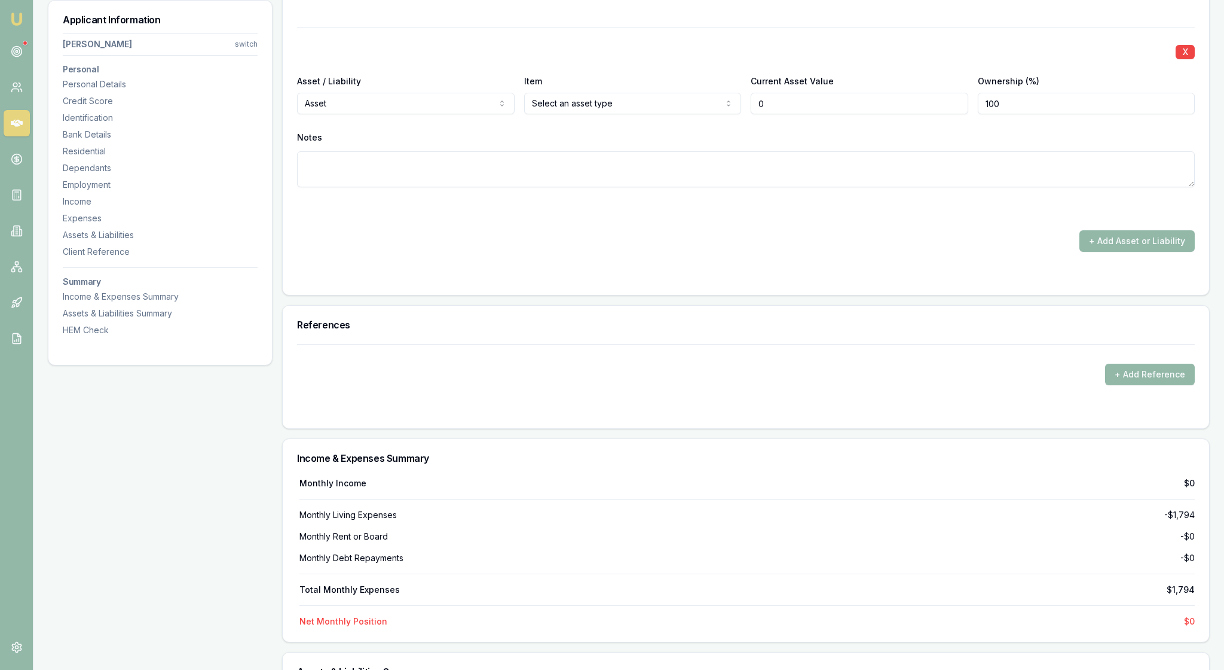
type input "$0"
click at [899, 59] on div "X" at bounding box center [746, 50] width 898 height 17
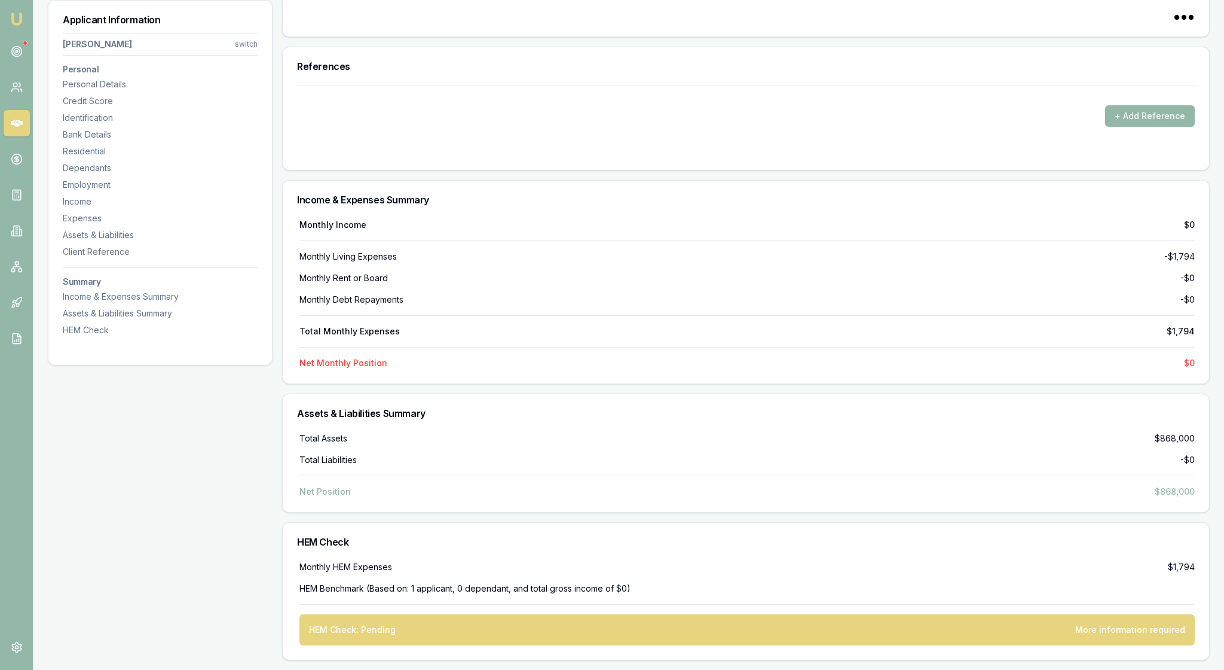
scroll to position [4208, 0]
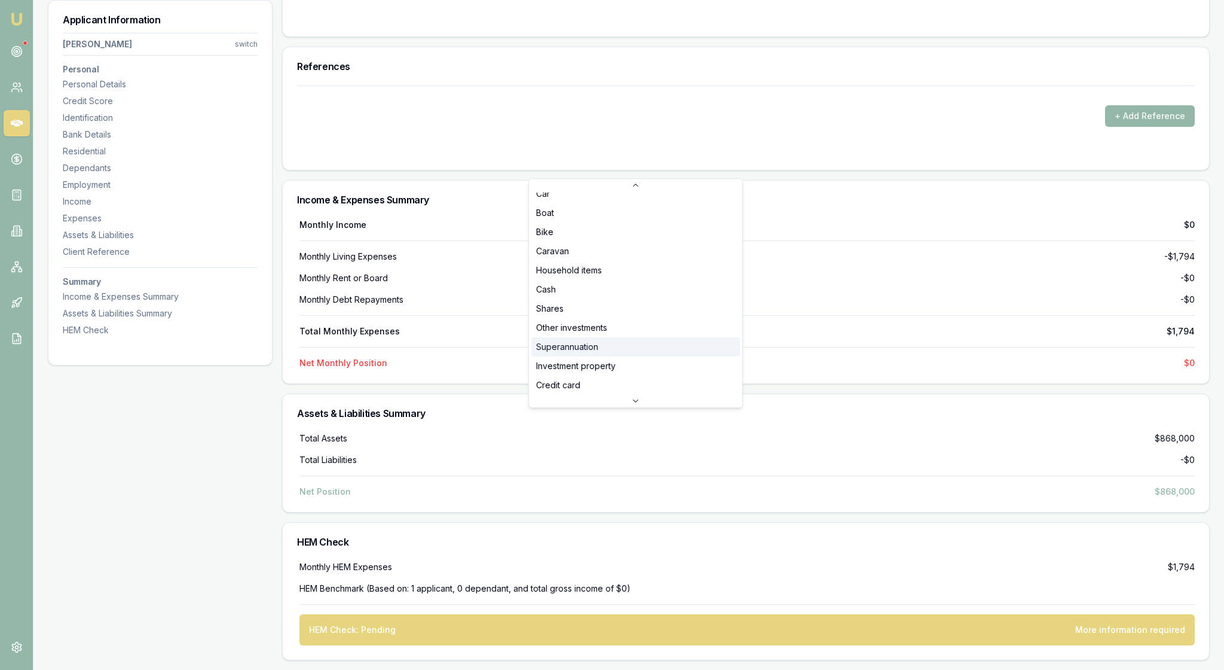
select select "SUPERANNUATION"
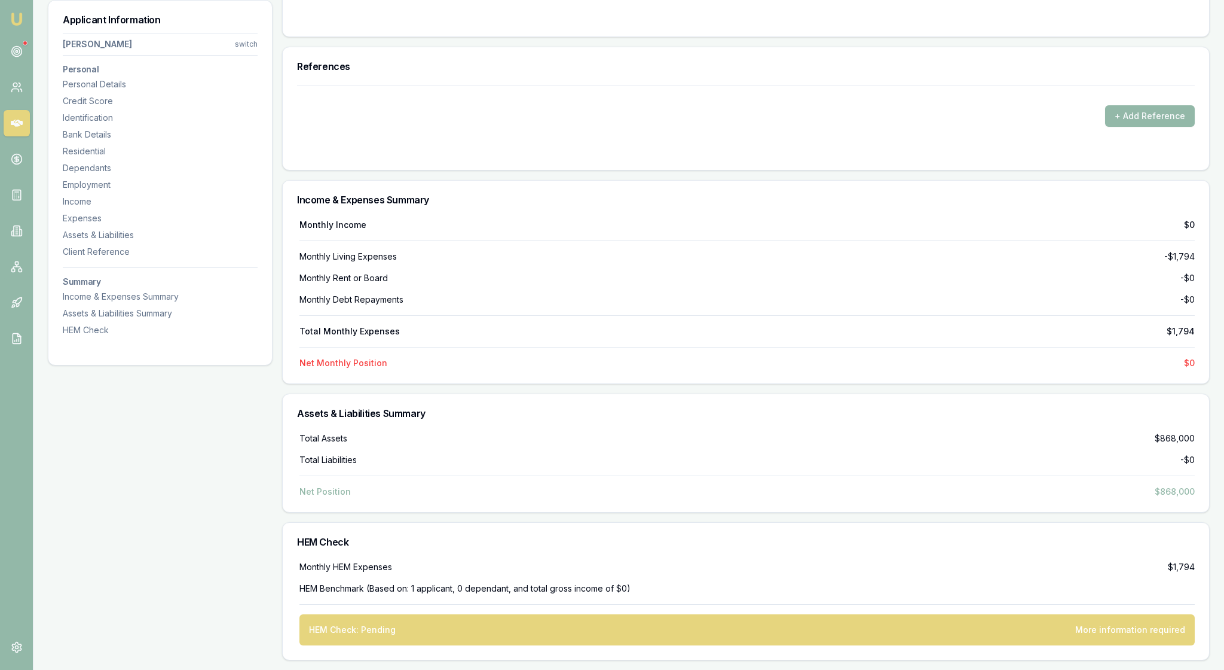
drag, startPoint x: 781, startPoint y: 161, endPoint x: 745, endPoint y: 161, distance: 35.9
type input "$211,000"
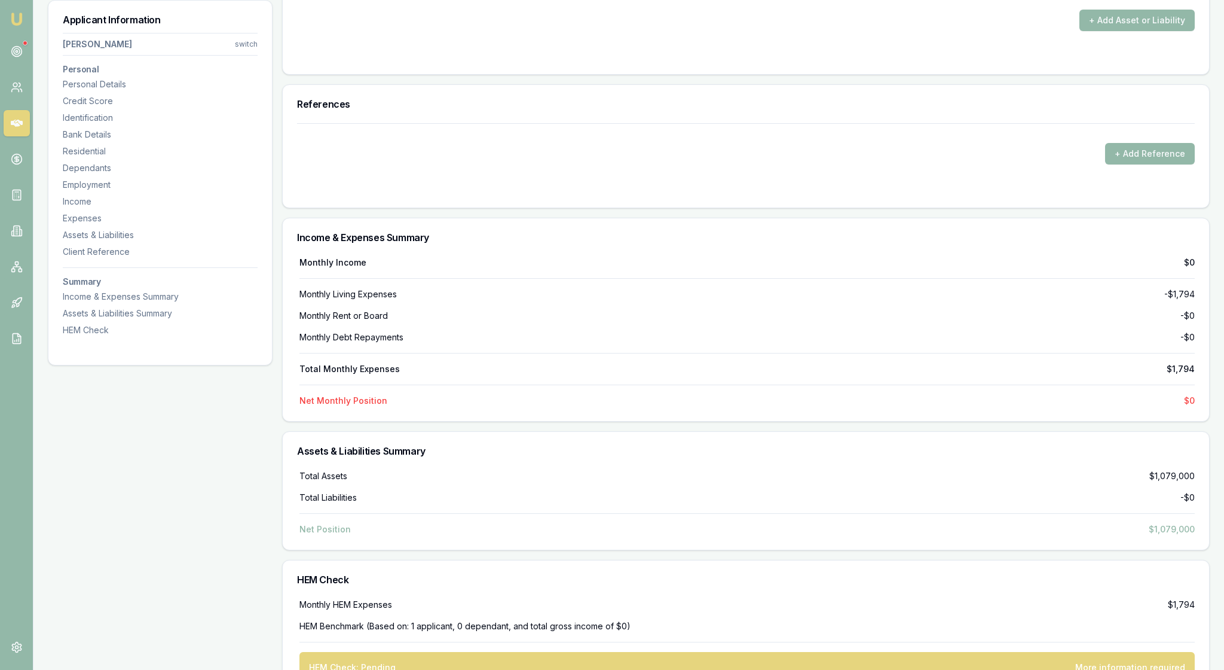
type input "$0"
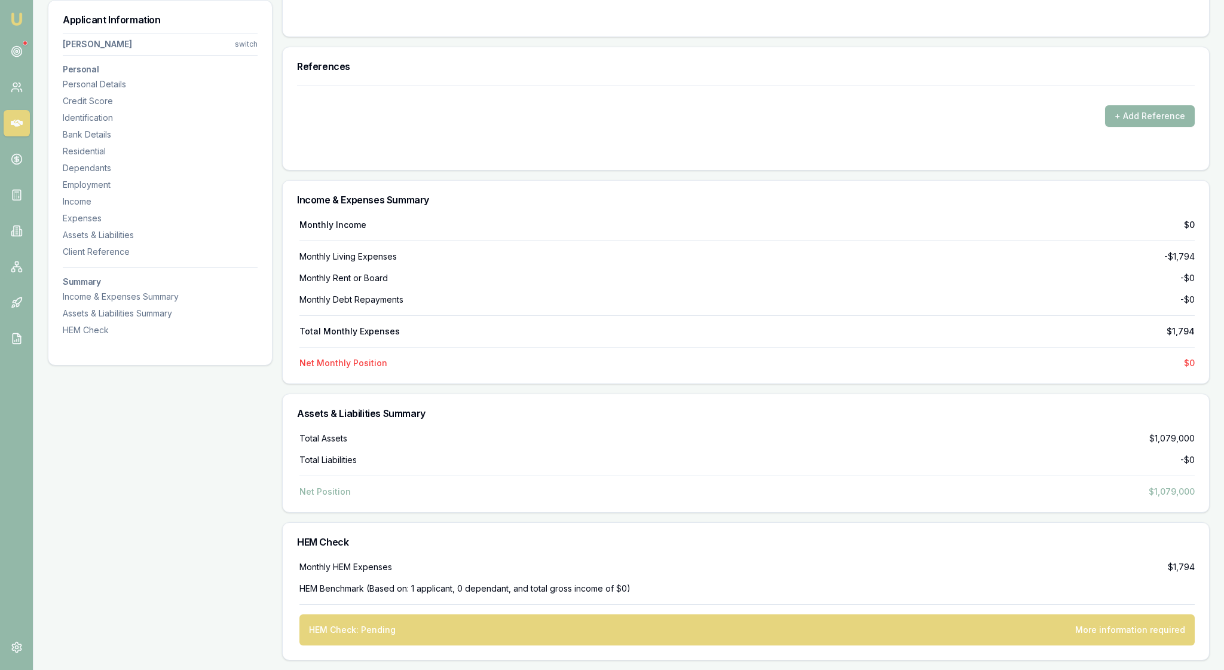
scroll to position [4414, 0]
drag, startPoint x: 533, startPoint y: 227, endPoint x: 503, endPoint y: 195, distance: 44.0
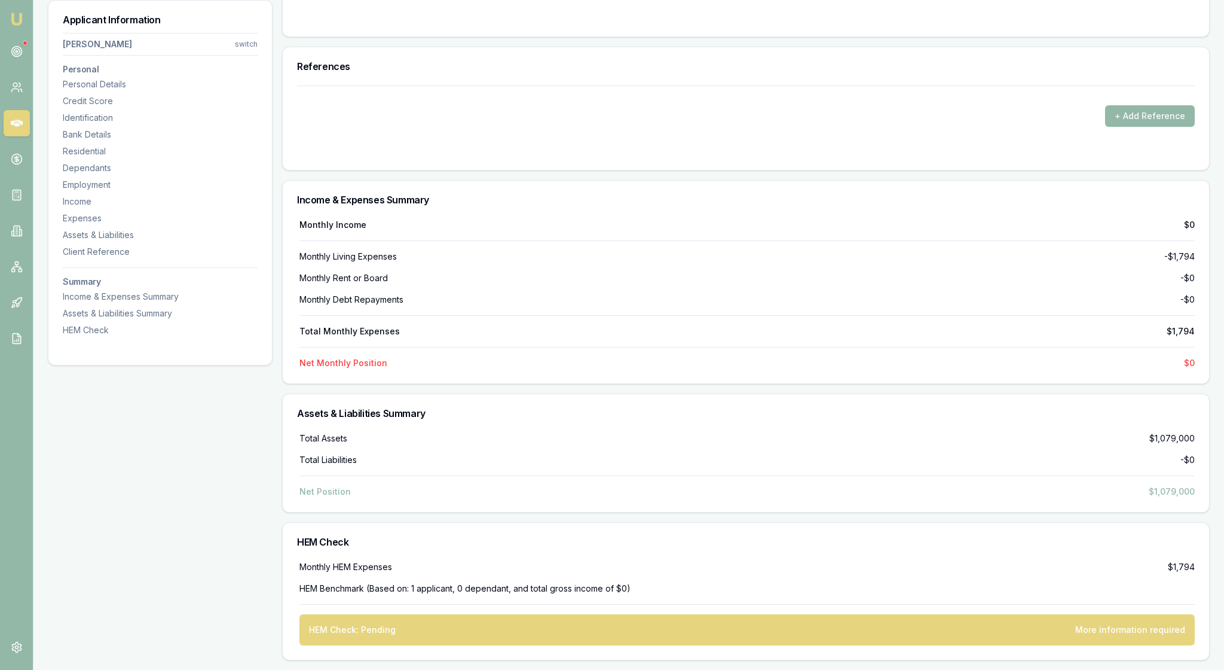
select select "LIABILITY"
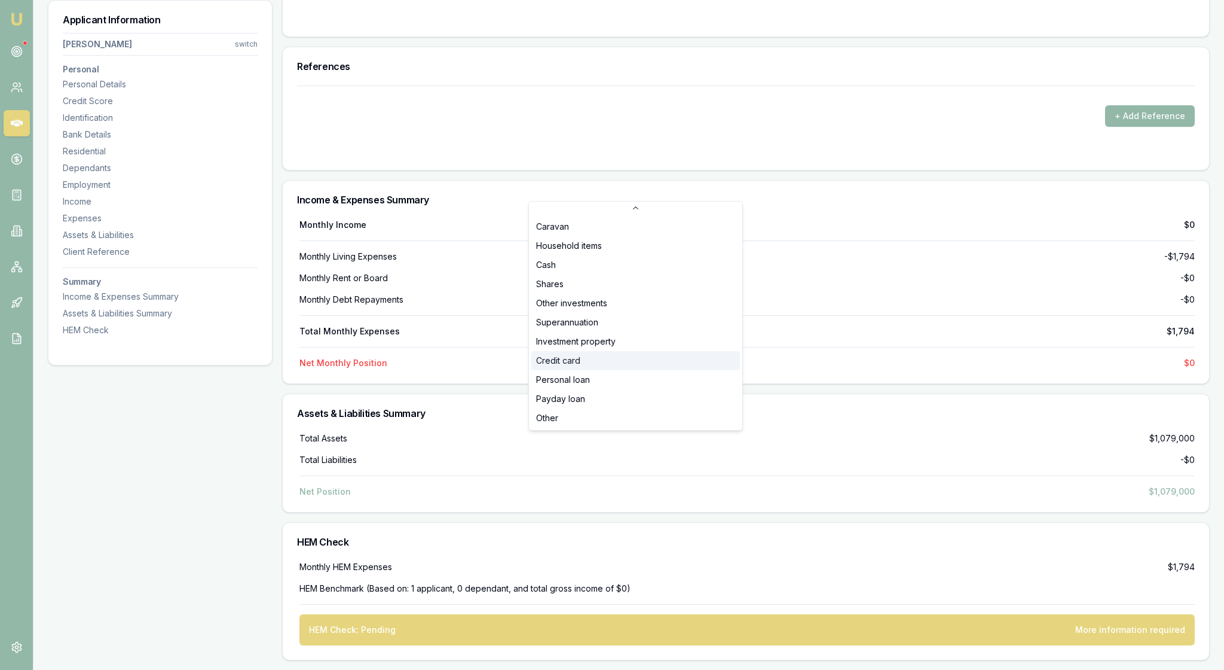
select select "CREDIT_CARD"
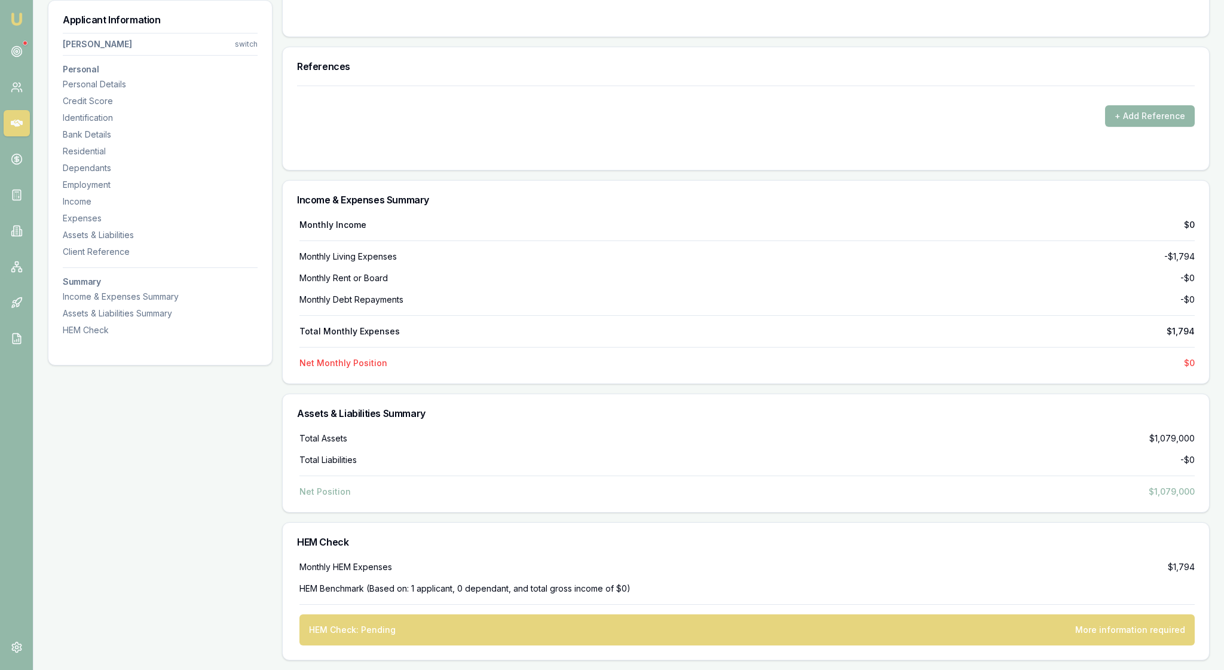
type input "Zippy"
drag, startPoint x: 356, startPoint y: 283, endPoint x: 737, endPoint y: 243, distance: 382.4
drag, startPoint x: 783, startPoint y: 246, endPoint x: 746, endPoint y: 245, distance: 37.1
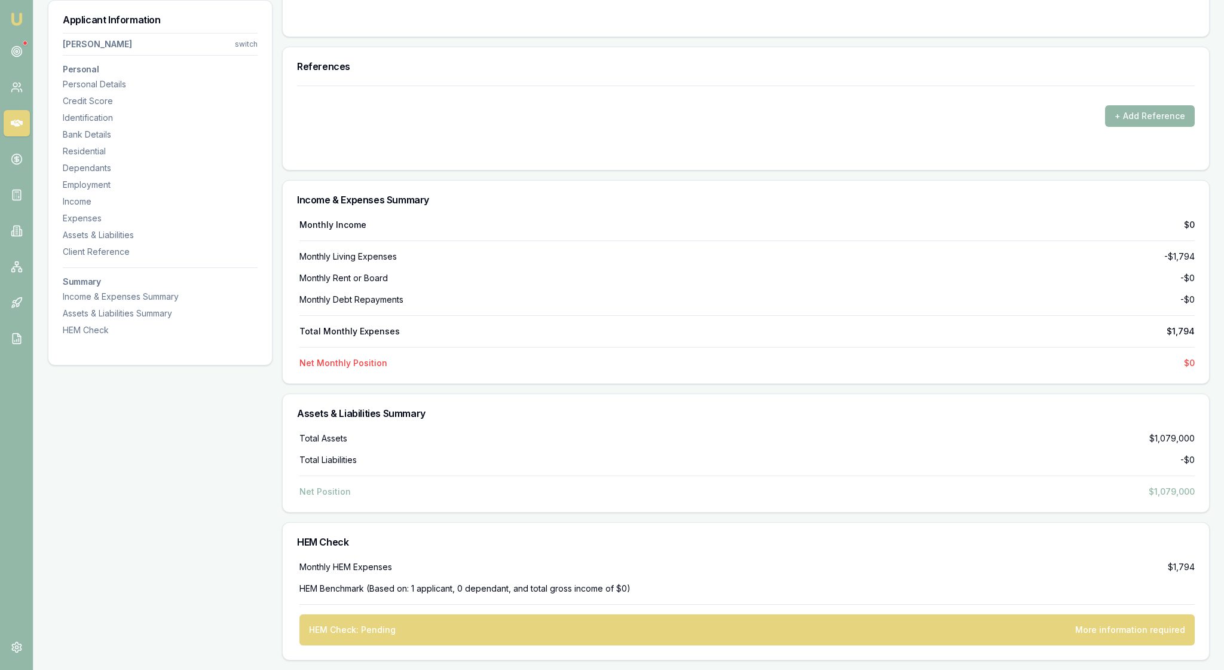
type input "3"
type input "$5,000"
drag, startPoint x: 1012, startPoint y: 248, endPoint x: 972, endPoint y: 246, distance: 39.5
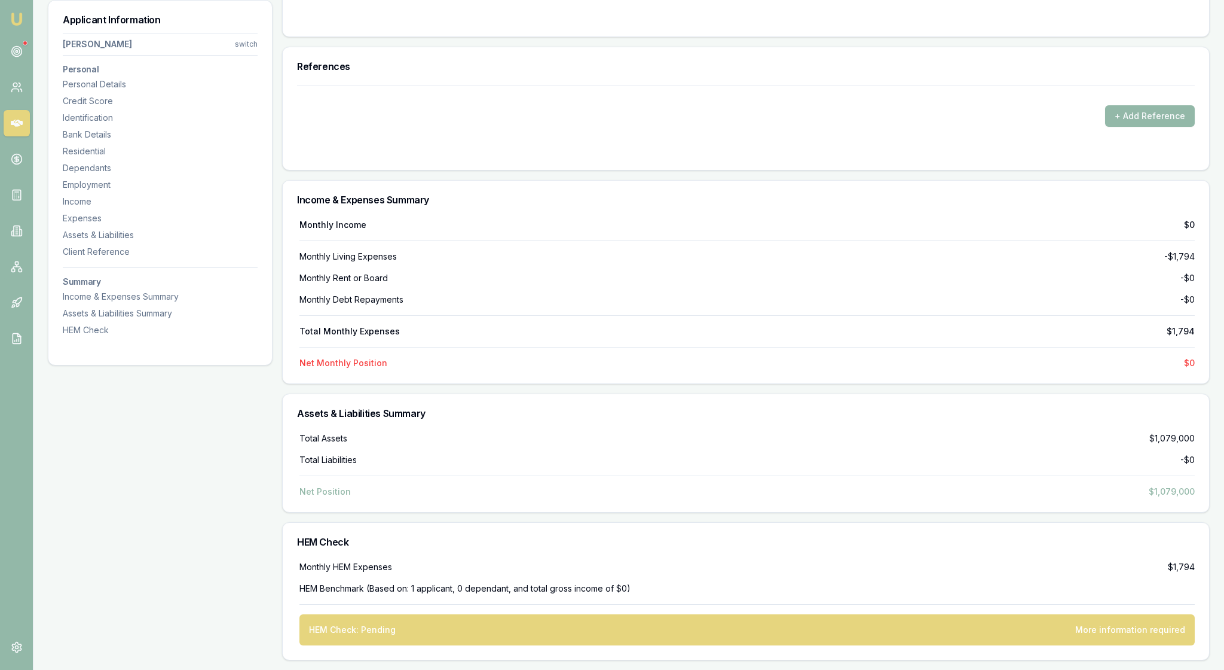
type input "$2,900"
drag, startPoint x: 344, startPoint y: 338, endPoint x: 304, endPoint y: 340, distance: 40.7
type input "$86"
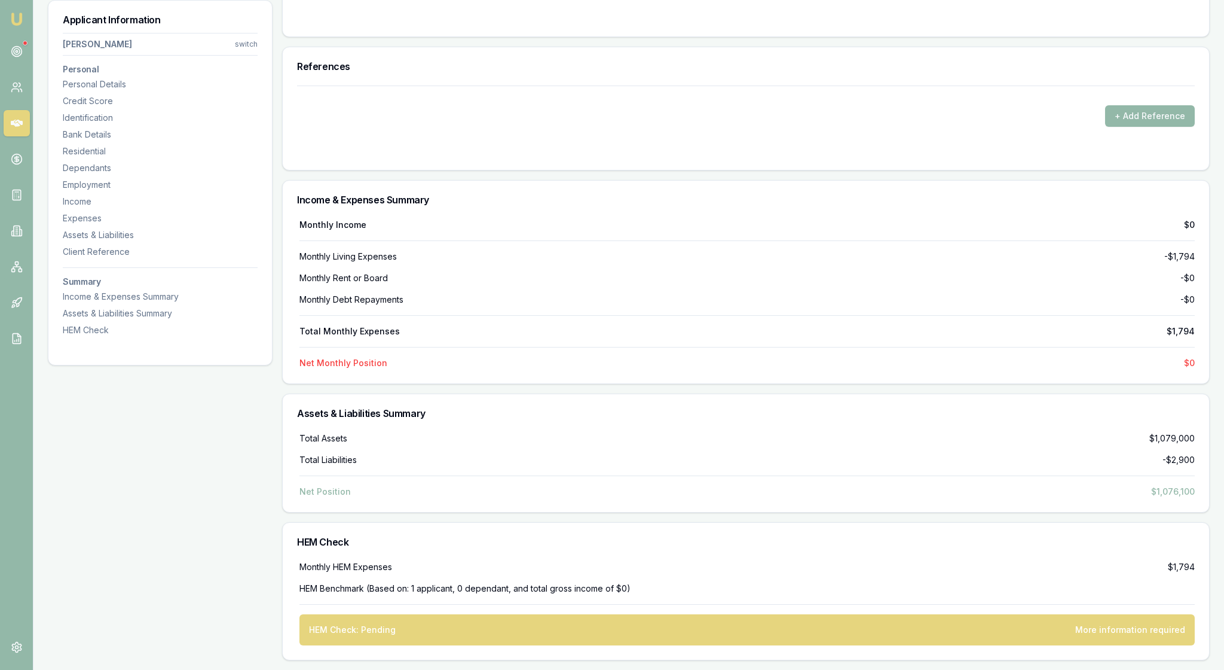
select select "FORTNIGHTLY"
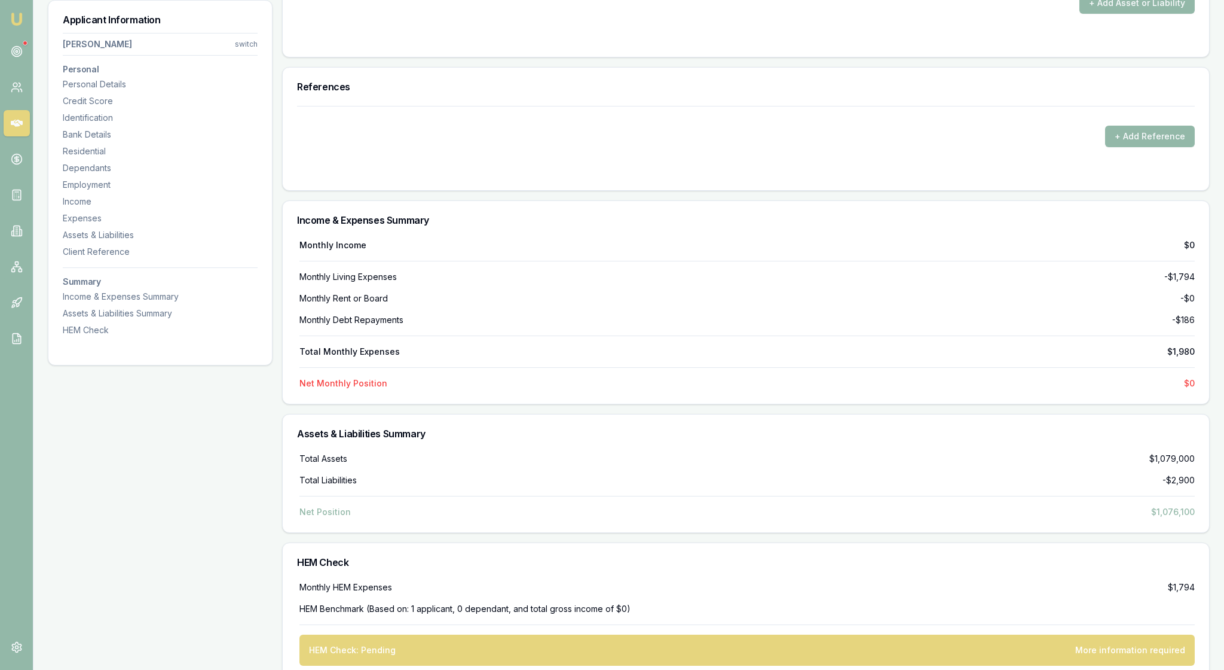
type input "$0"
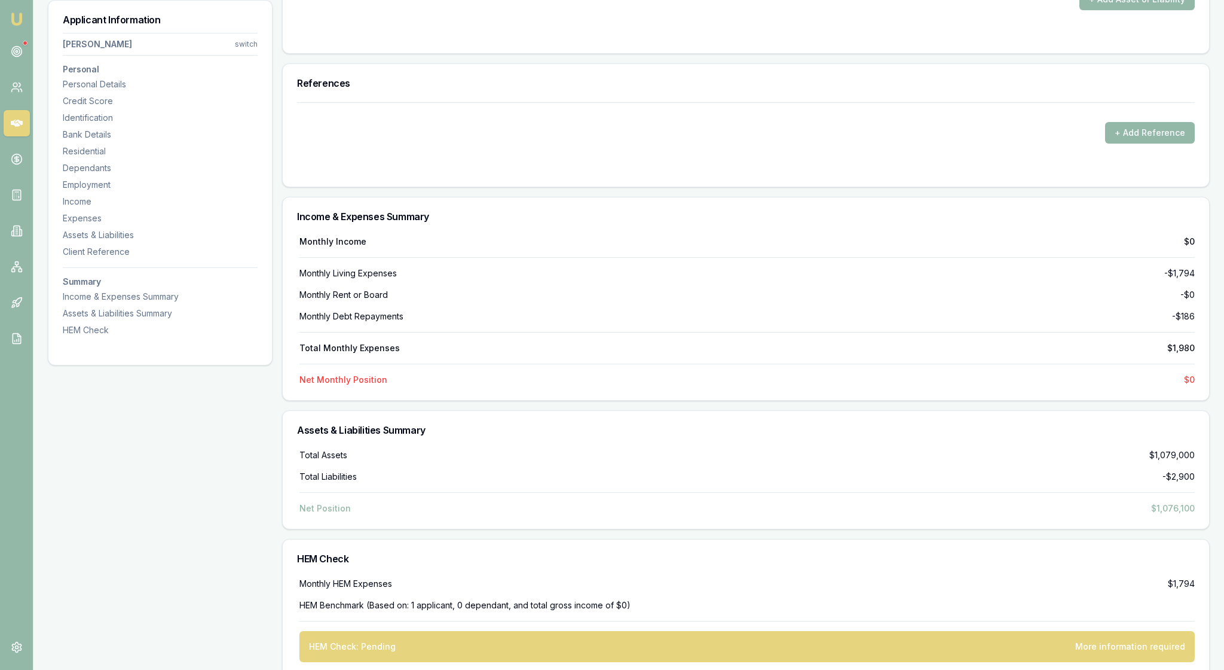
scroll to position [4588, 0]
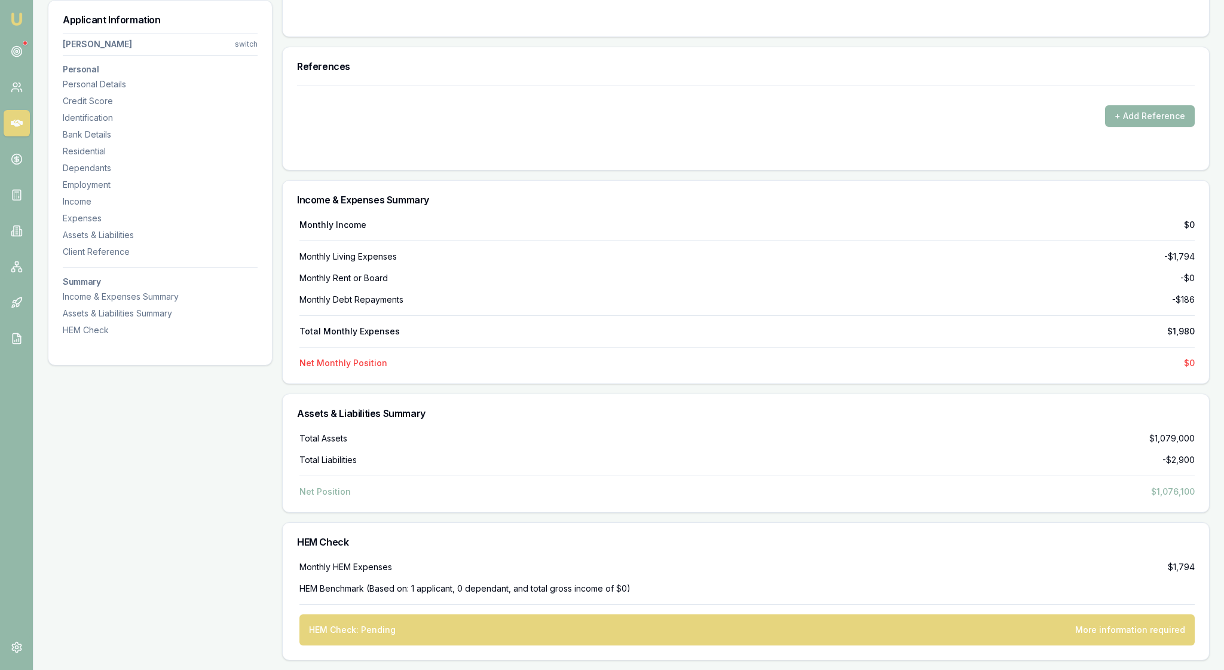
click at [1153, 127] on button "+ Add Reference" at bounding box center [1151, 116] width 90 height 22
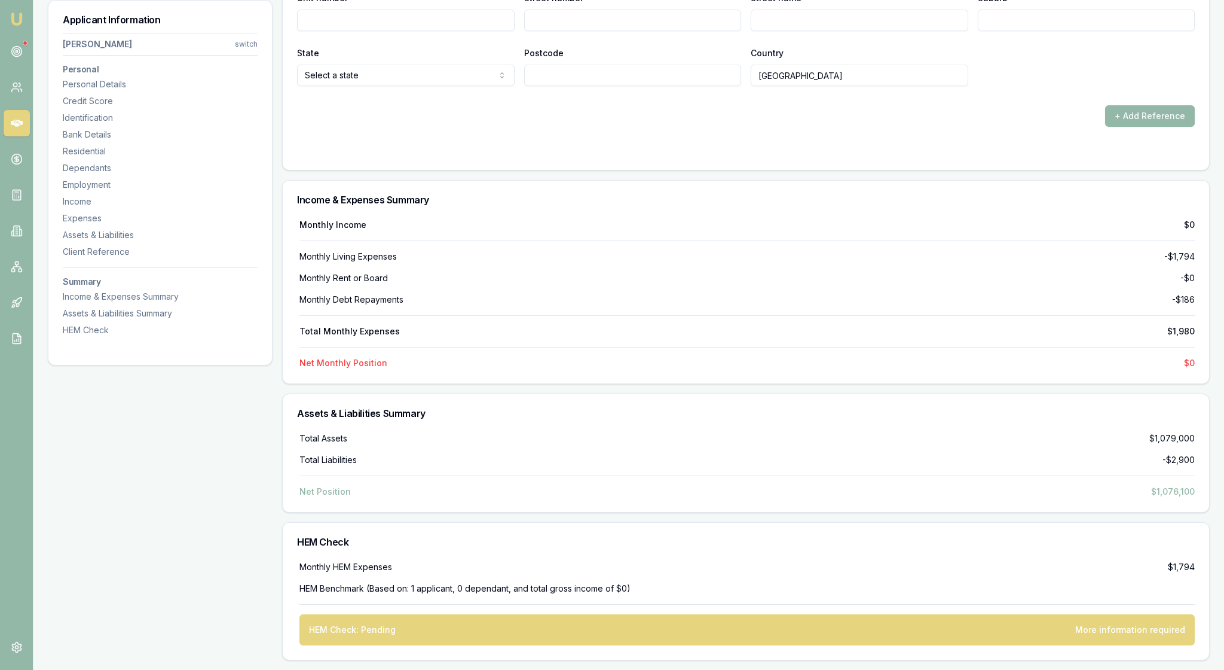
select select "FRIEND"
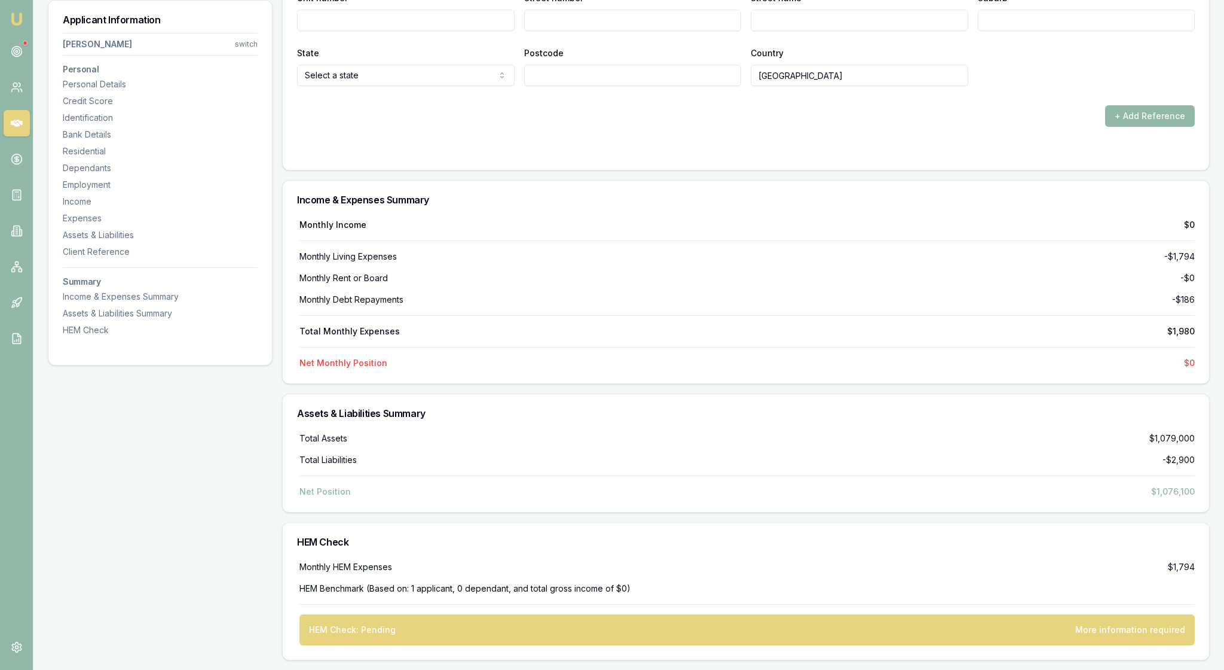
type input "Adri"
type input "Oosthuiz"
click at [641, 31] on div "Street number" at bounding box center [633, 10] width 218 height 41
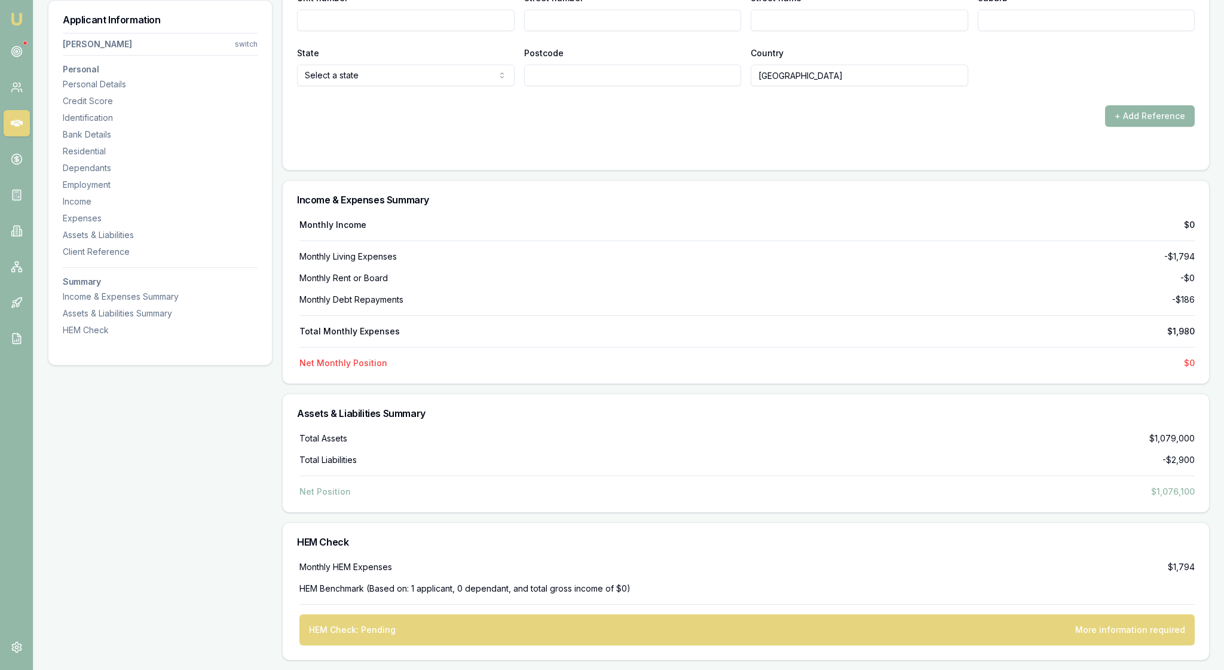
type input "Oosthuizen"
type input "0415 297 905"
click at [642, 155] on div at bounding box center [746, 151] width 898 height 10
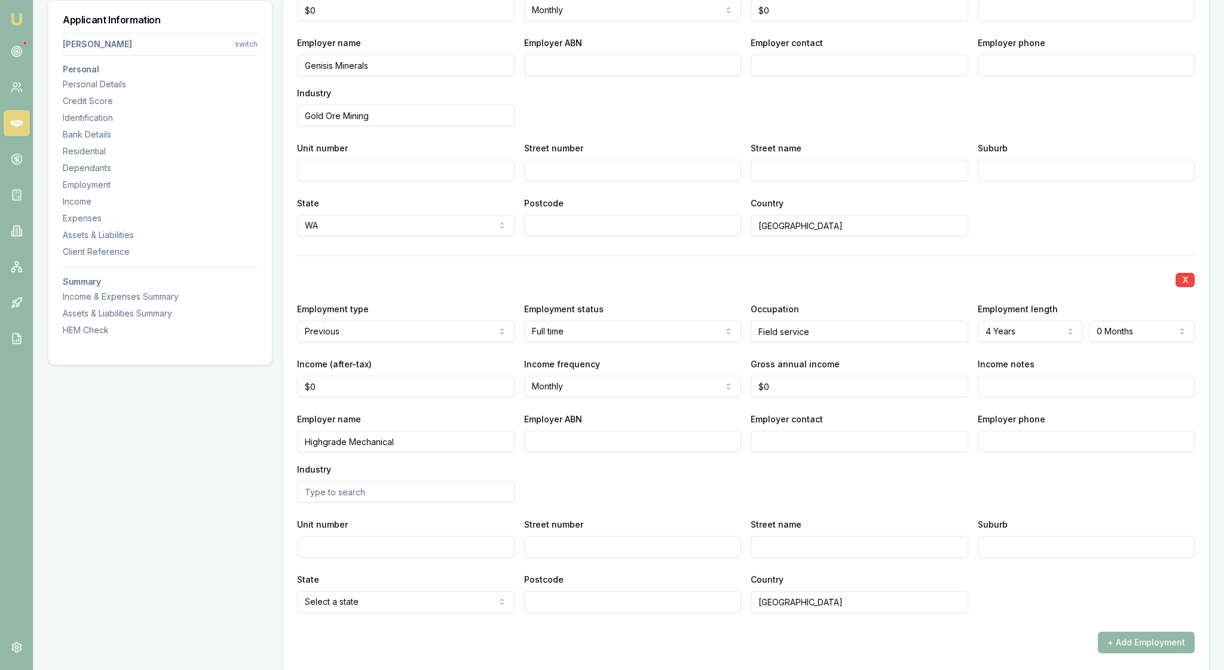
scroll to position [1761, 0]
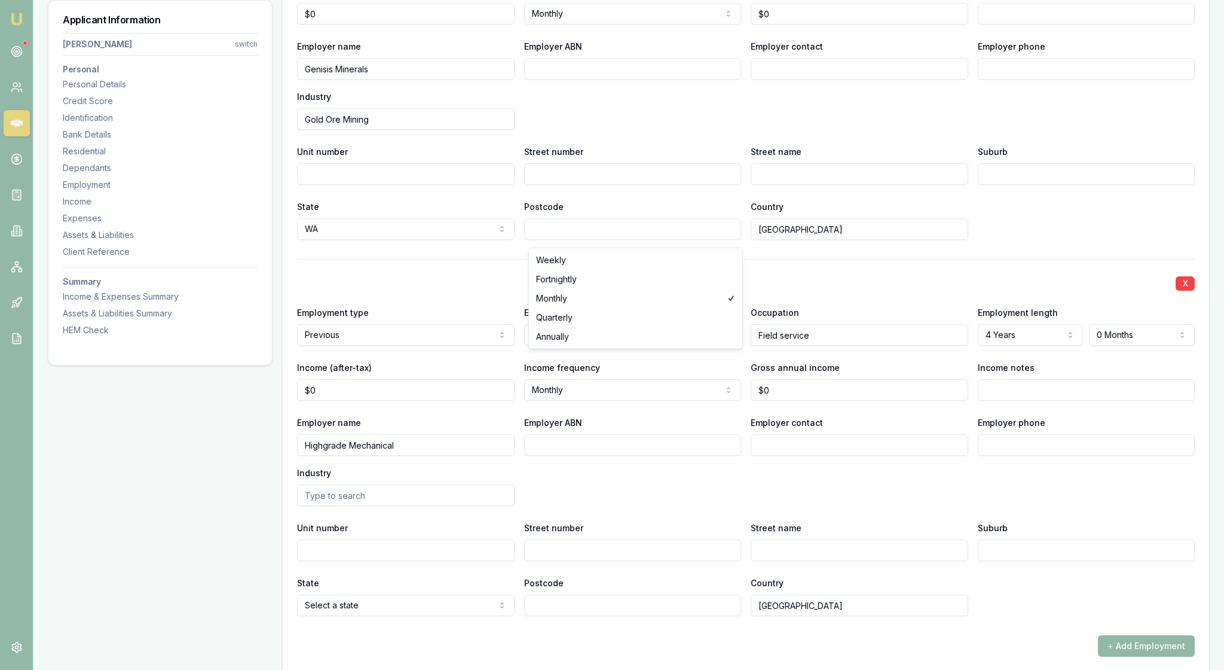
select select "ANNUALLY"
drag, startPoint x: 354, startPoint y: 242, endPoint x: 298, endPoint y: 234, distance: 56.7
click at [298, 234] on div "X Employment type Current Current Previous Employment status Full time Full tim…" at bounding box center [746, 291] width 927 height 817
type input "$175,000"
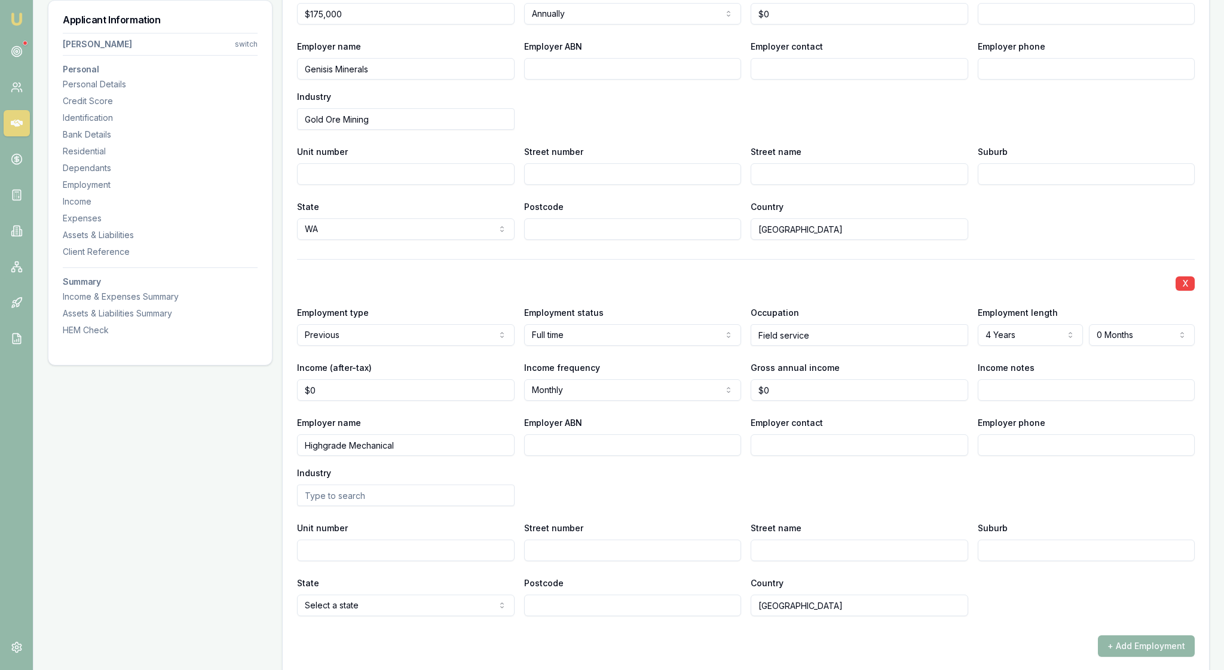
click at [485, 240] on div "X Employment type Current Current Previous Employment status Full time Full tim…" at bounding box center [746, 61] width 898 height 357
click at [575, 130] on div "Employer name Genisis Minerals Employer ABN Employer contact Employer phone Ind…" at bounding box center [746, 84] width 898 height 91
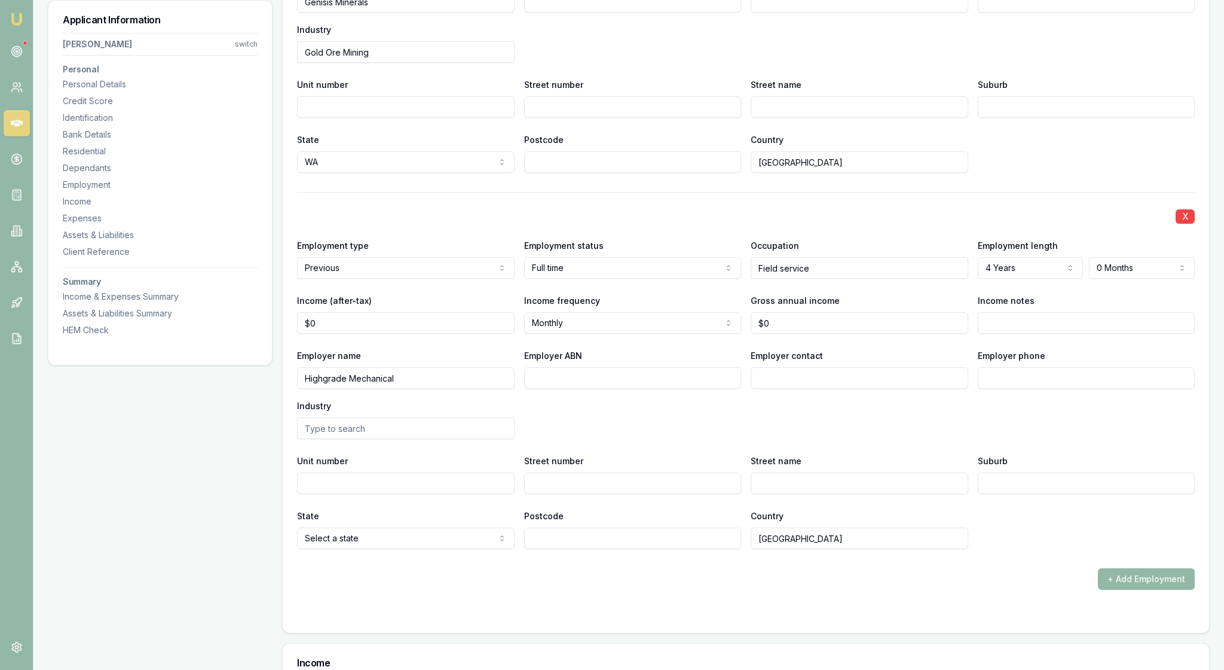
scroll to position [1806, 0]
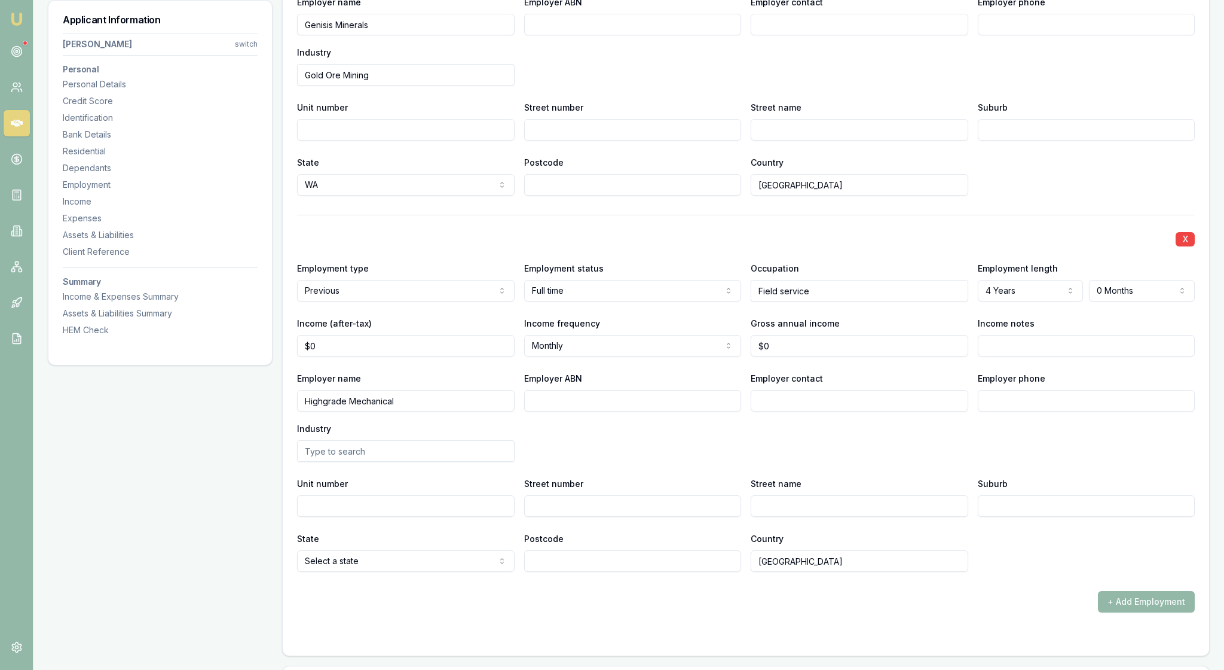
drag, startPoint x: 372, startPoint y: 191, endPoint x: 282, endPoint y: 189, distance: 89.7
type input "$196,000"
click at [456, 35] on div "Employer name Genisis Minerals" at bounding box center [406, 15] width 218 height 41
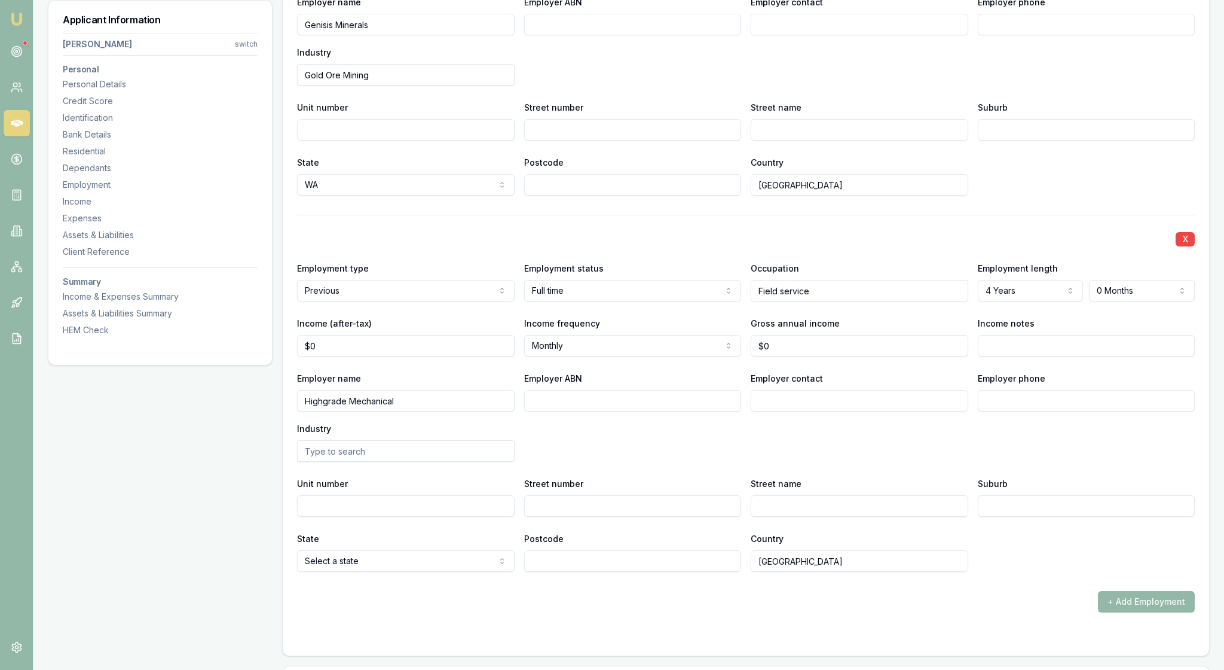
drag, startPoint x: 378, startPoint y: 190, endPoint x: 283, endPoint y: 185, distance: 94.6
type input "$236,200"
click at [613, 85] on div "Employer name Genisis Minerals Employer ABN Employer contact Employer phone Ind…" at bounding box center [746, 40] width 898 height 91
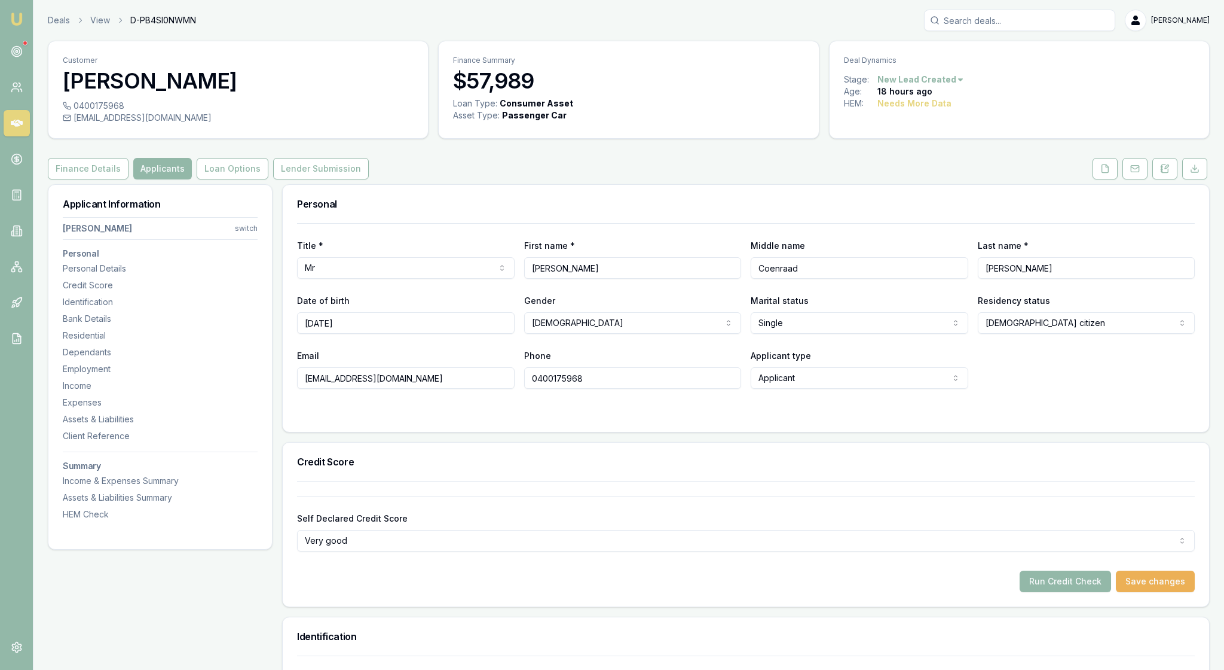
scroll to position [0, 0]
click at [1101, 173] on icon at bounding box center [1106, 169] width 10 height 10
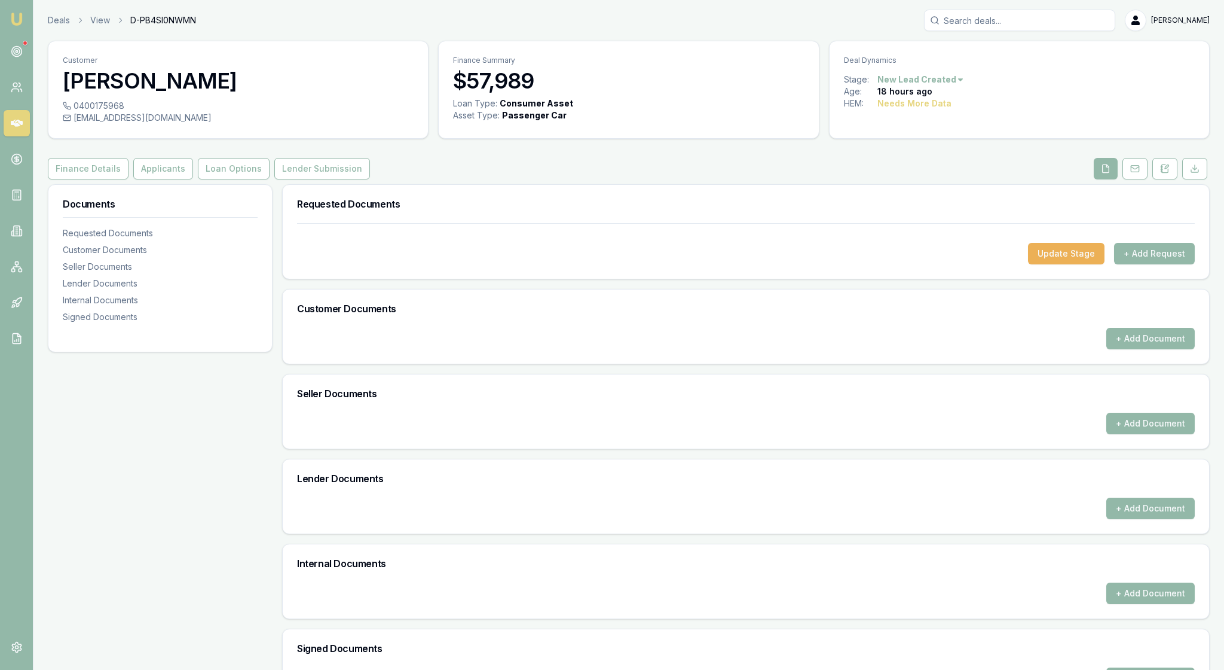
click at [932, 179] on div "Finance Details Applicants Loan Options Lender Submission" at bounding box center [629, 169] width 1162 height 22
click at [193, 179] on button "Applicants" at bounding box center [163, 169] width 60 height 22
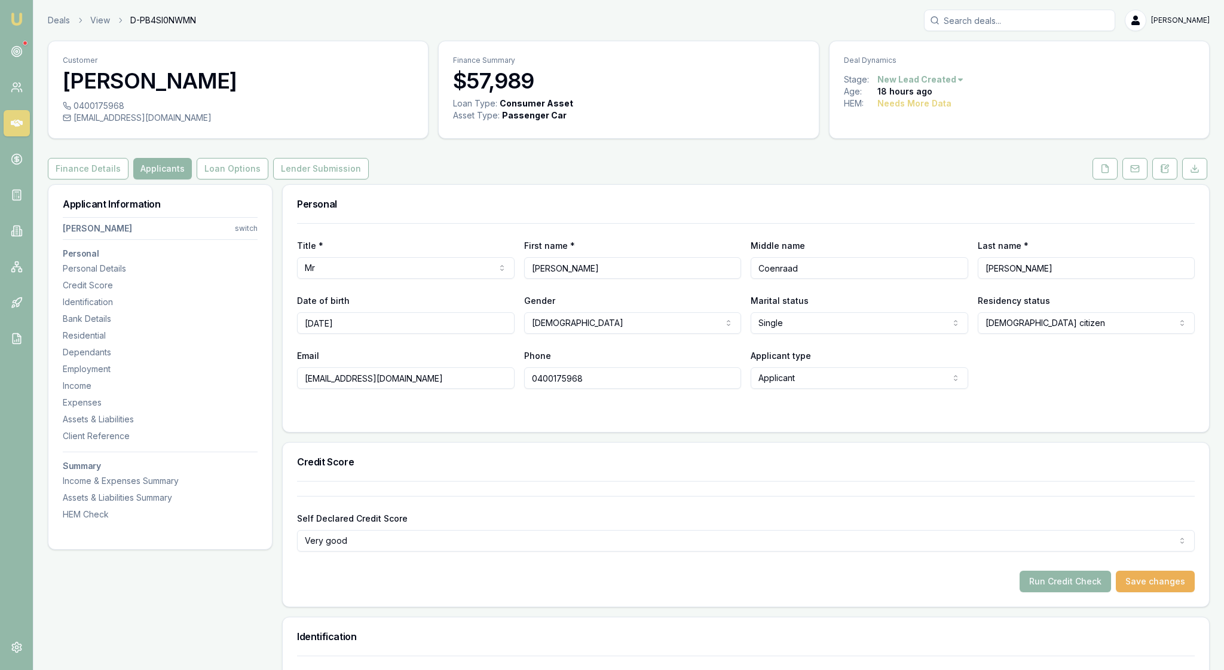
click at [625, 252] on div "Title * Mr Mr Mrs Miss Ms Dr Prof First name * Henri Middle name Coenraad Last …" at bounding box center [746, 306] width 898 height 166
click at [483, 209] on h3 "Personal" at bounding box center [746, 204] width 898 height 10
click at [1101, 173] on icon at bounding box center [1106, 169] width 10 height 10
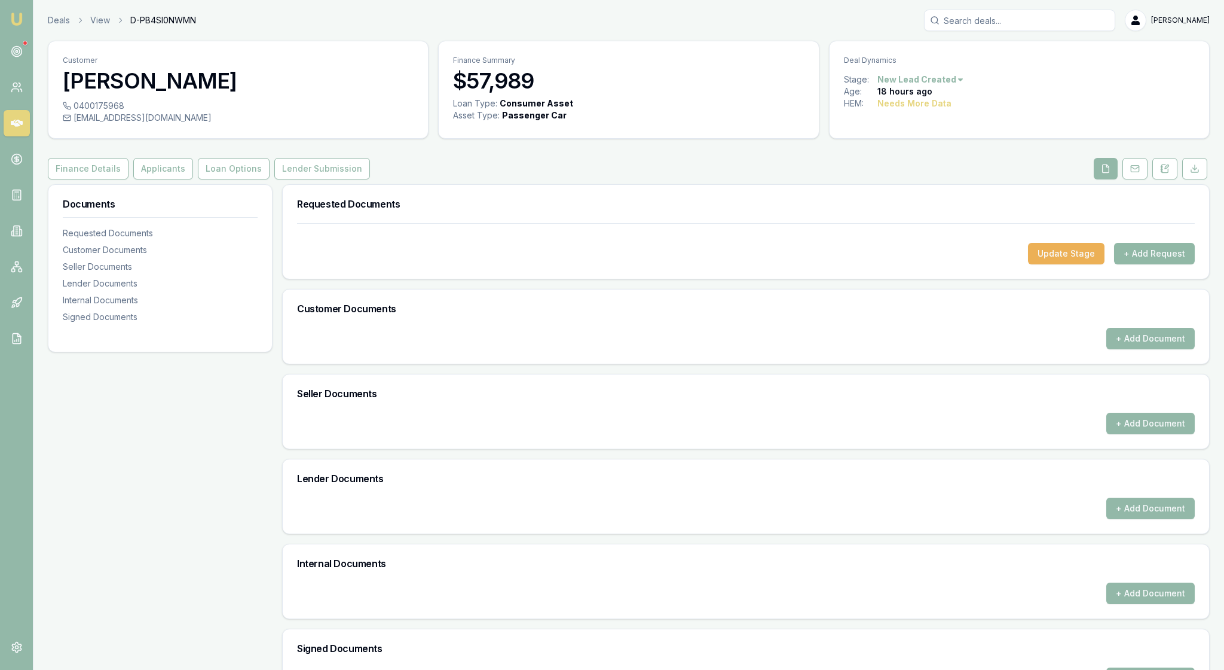
click at [1148, 264] on button "+ Add Request" at bounding box center [1154, 254] width 81 height 22
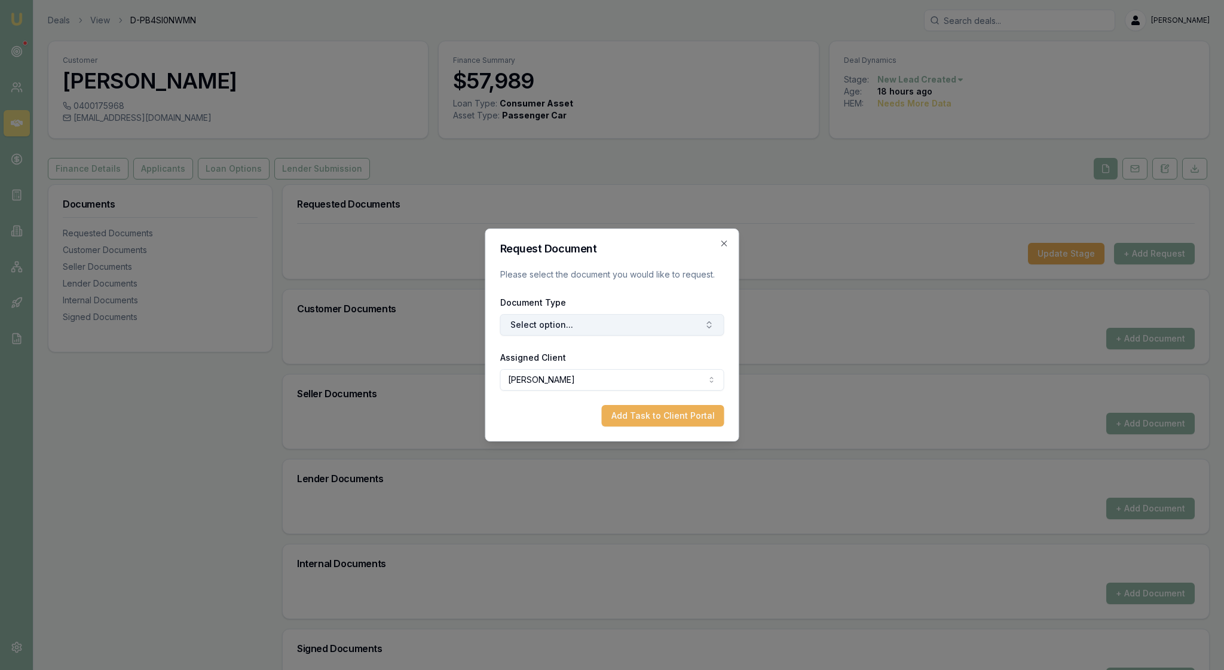
click at [707, 323] on icon "button" at bounding box center [709, 323] width 4 height 2
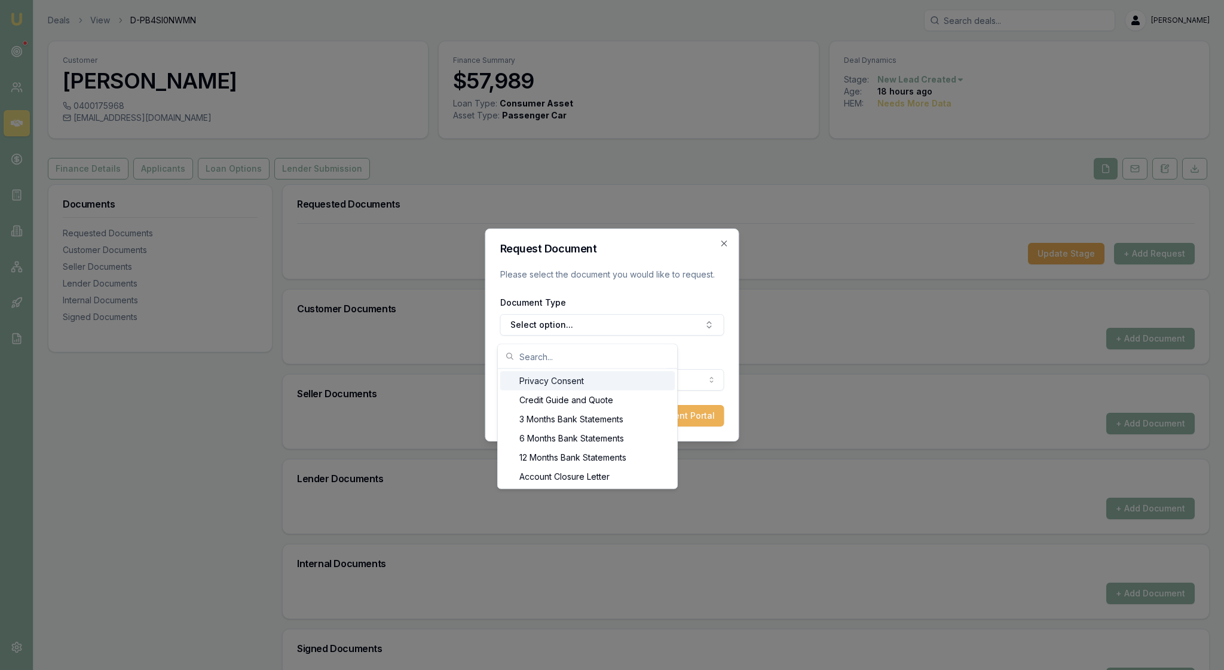
click at [645, 380] on div "Privacy Consent" at bounding box center [587, 380] width 175 height 19
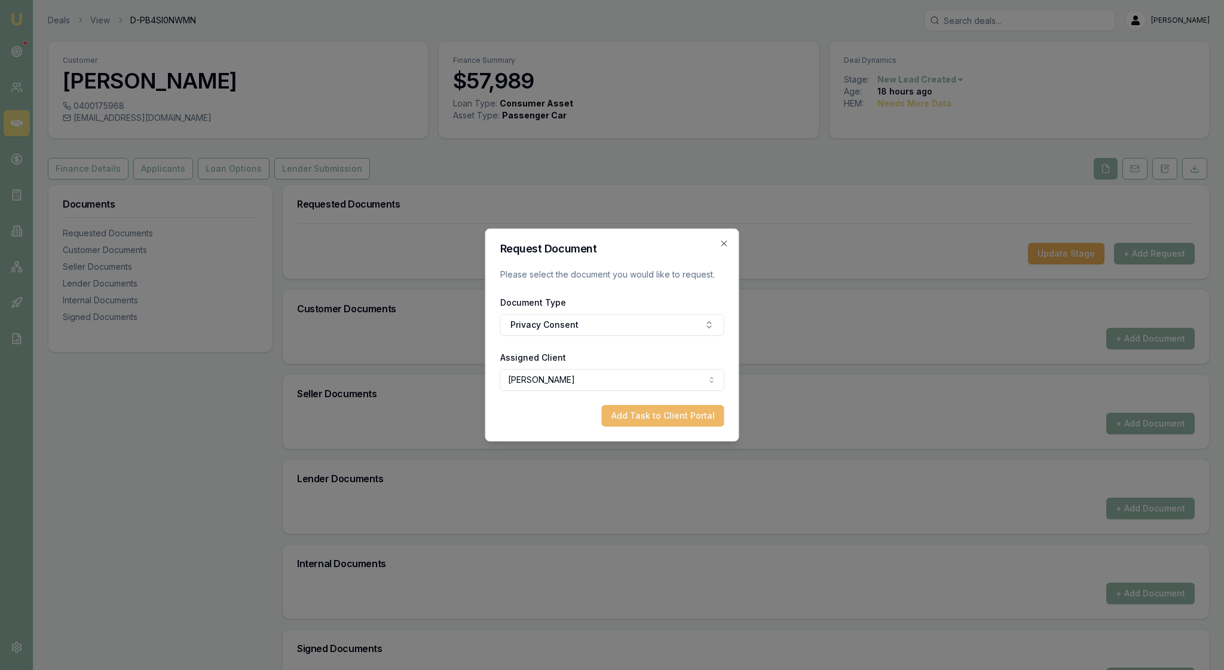
click at [664, 426] on button "Add Task to Client Portal" at bounding box center [663, 416] width 123 height 22
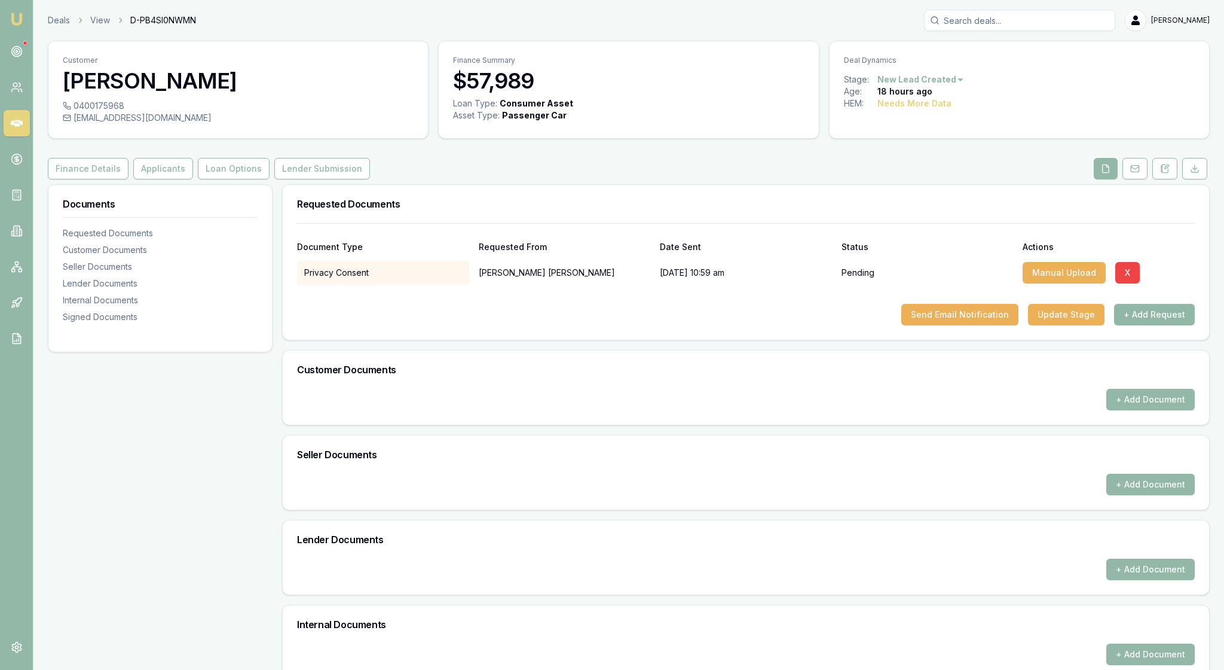
click at [1146, 325] on button "+ Add Request" at bounding box center [1154, 315] width 81 height 22
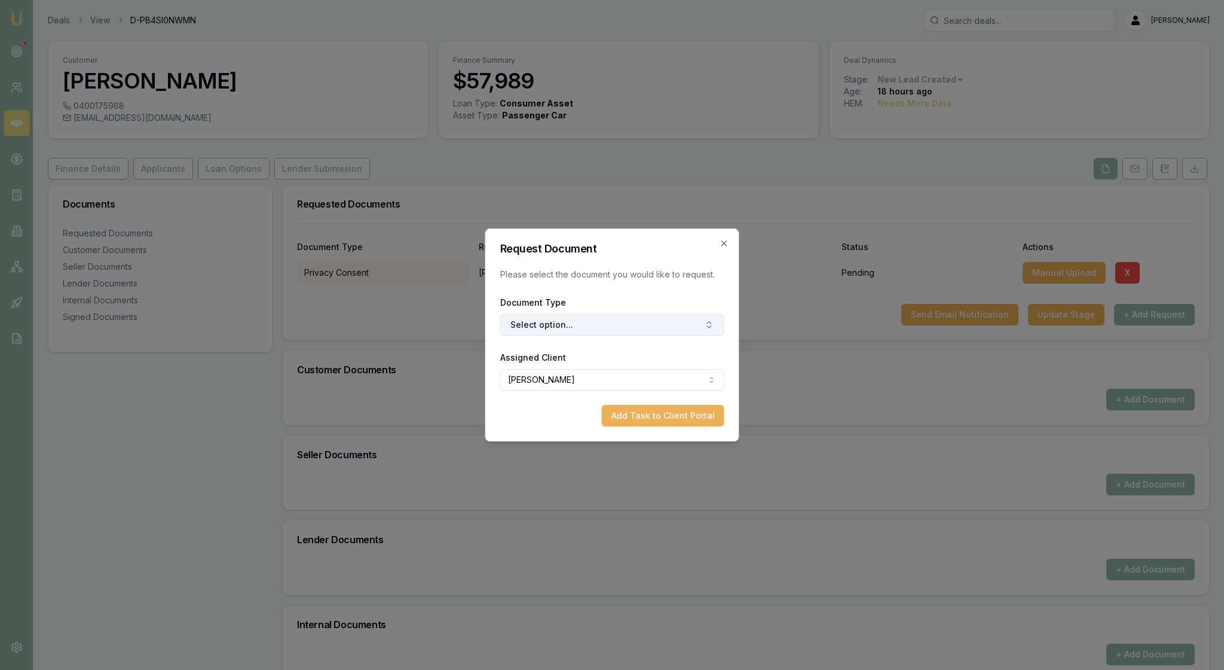
click at [706, 325] on icon "button" at bounding box center [710, 325] width 10 height 10
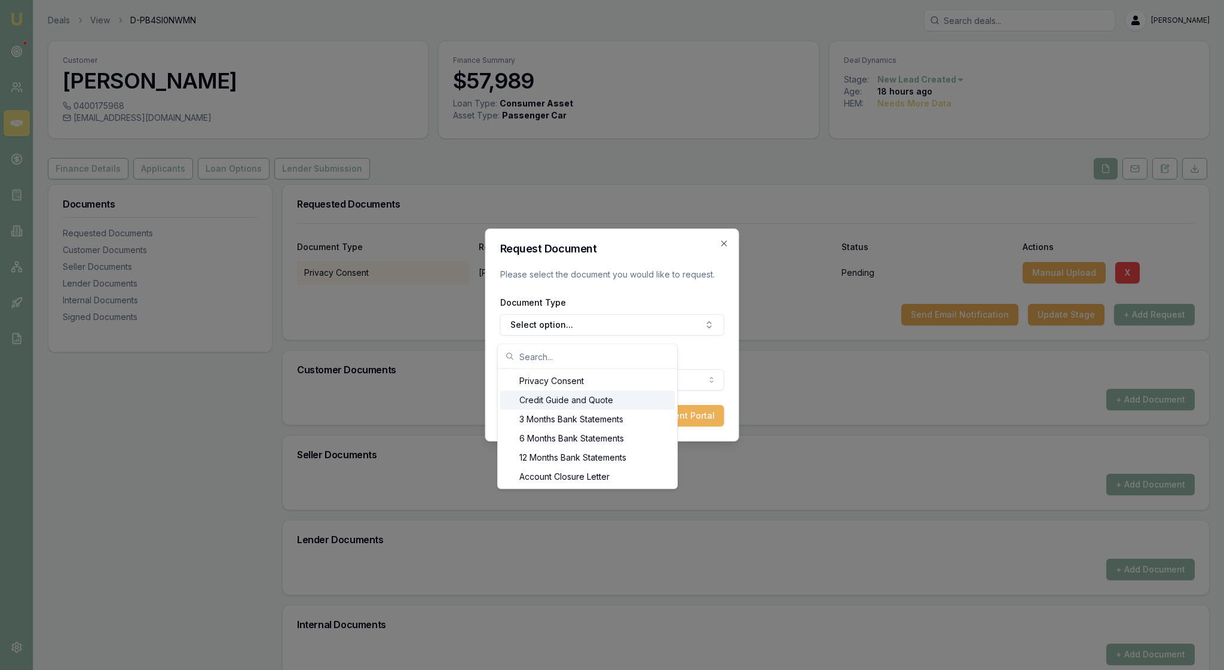
click at [665, 405] on div "Credit Guide and Quote" at bounding box center [587, 399] width 175 height 19
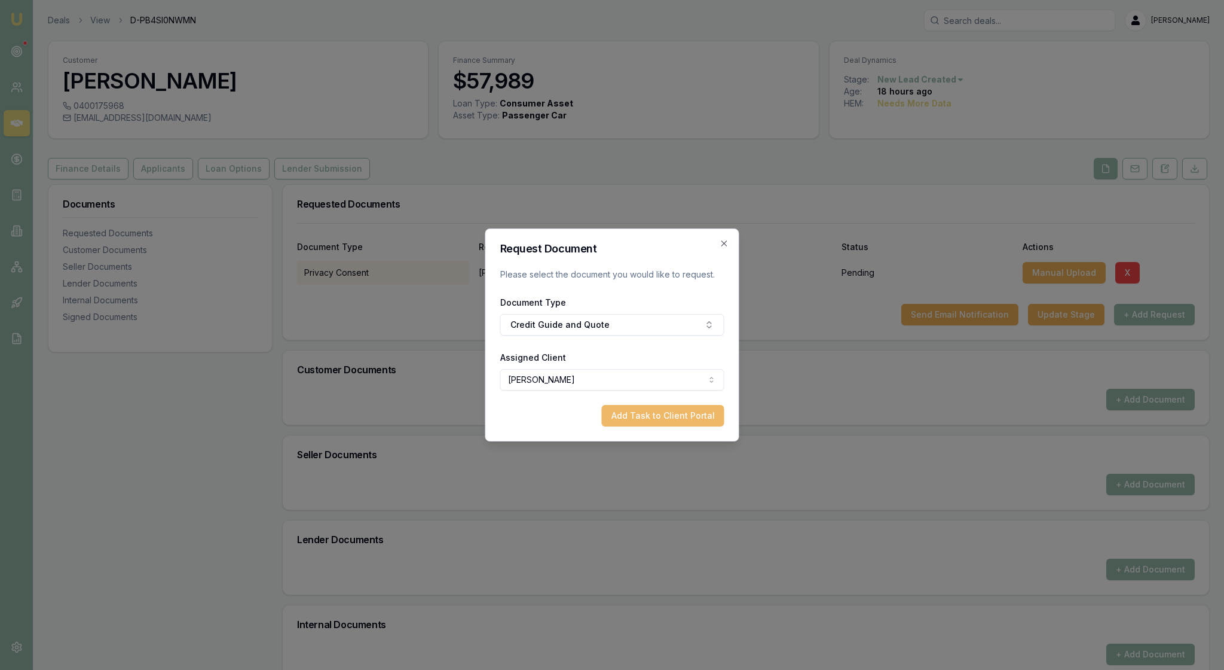
click at [670, 426] on button "Add Task to Client Portal" at bounding box center [663, 416] width 123 height 22
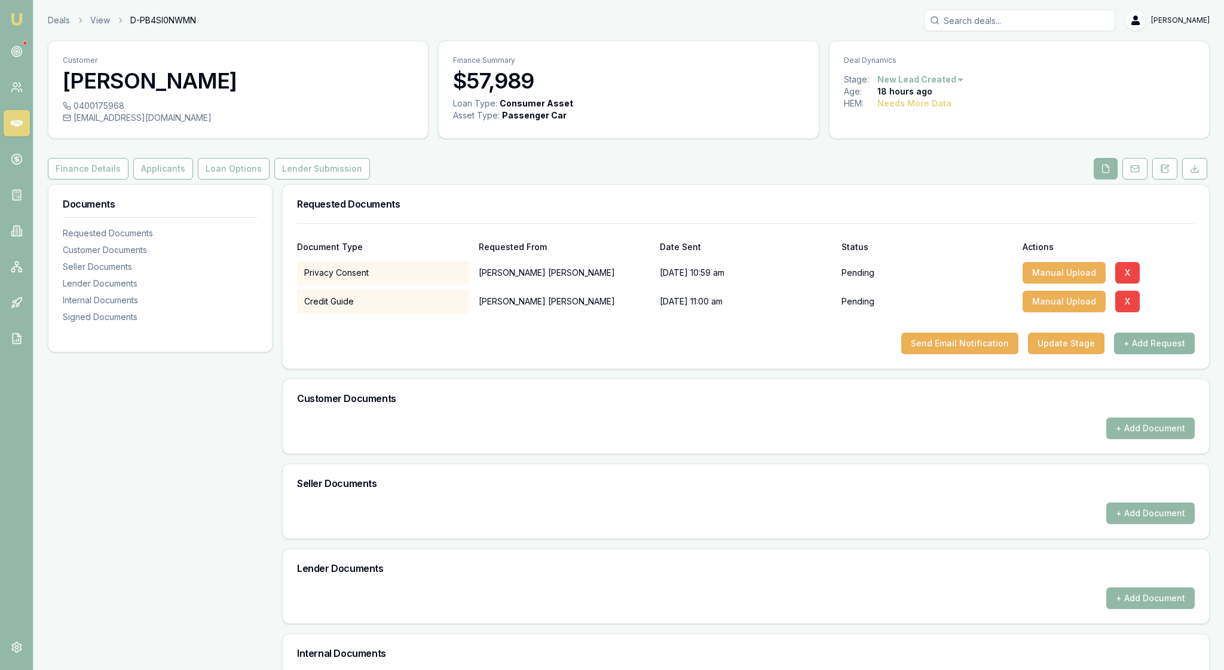
click at [1136, 354] on button "+ Add Request" at bounding box center [1154, 343] width 81 height 22
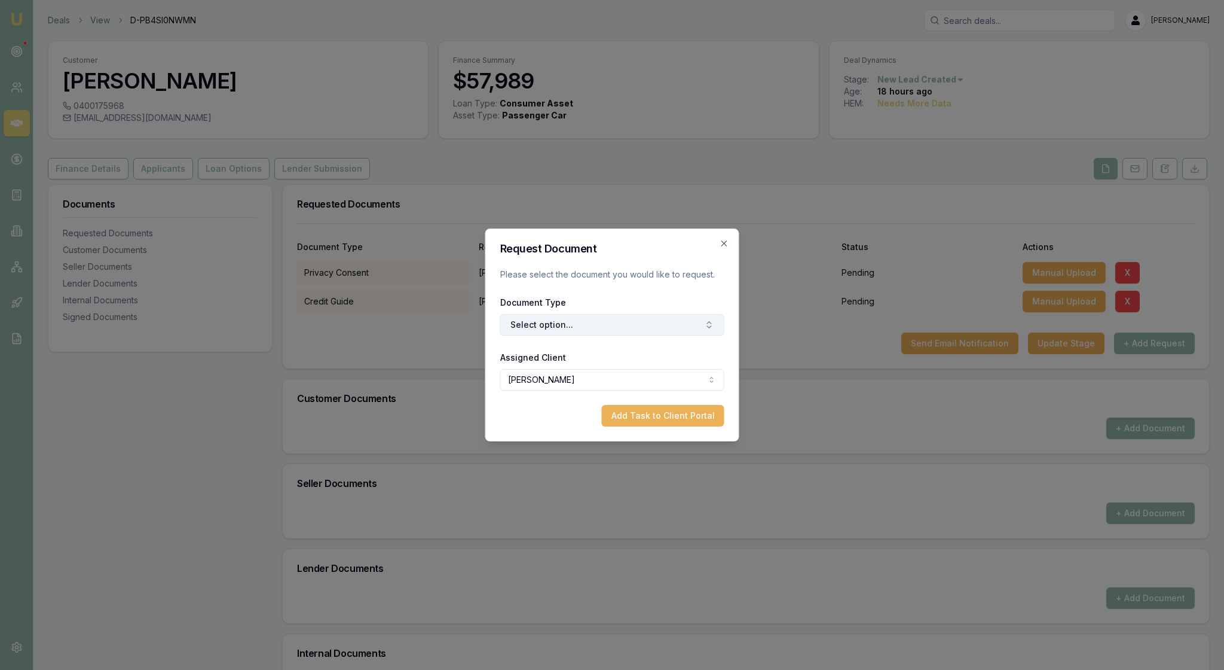
click at [709, 328] on icon "button" at bounding box center [710, 325] width 10 height 10
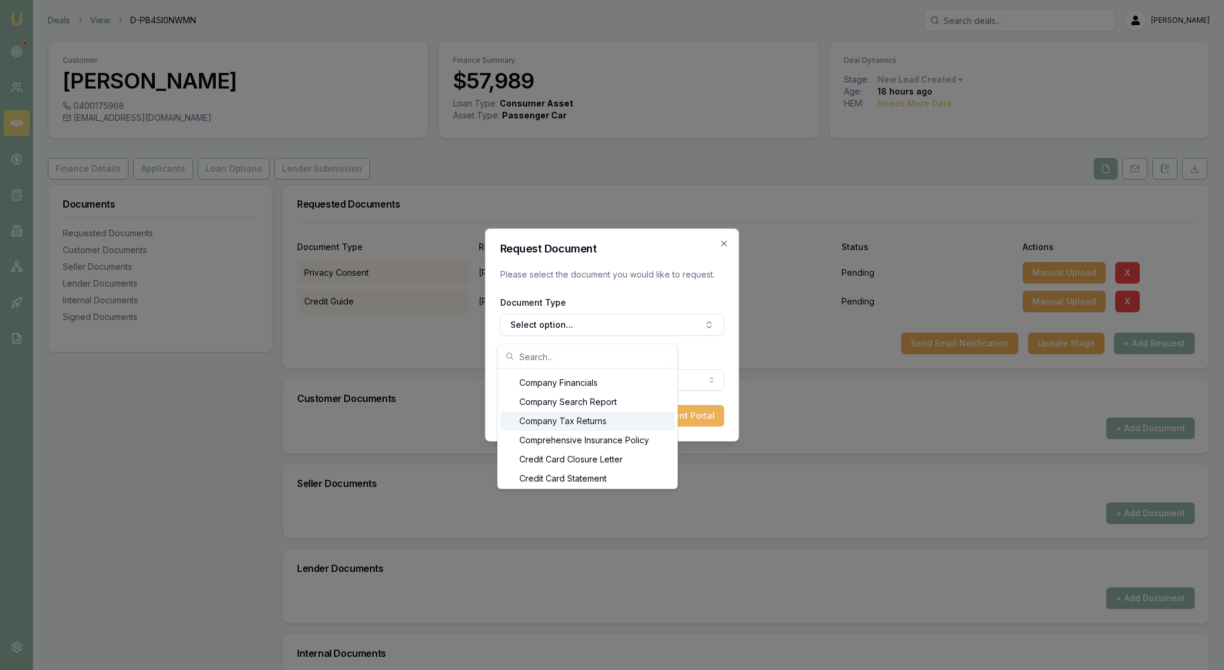
scroll to position [477, 0]
click at [554, 355] on input "text" at bounding box center [595, 356] width 151 height 24
type input "Pay"
click at [616, 412] on div "Most Recent Payslip" at bounding box center [592, 402] width 154 height 19
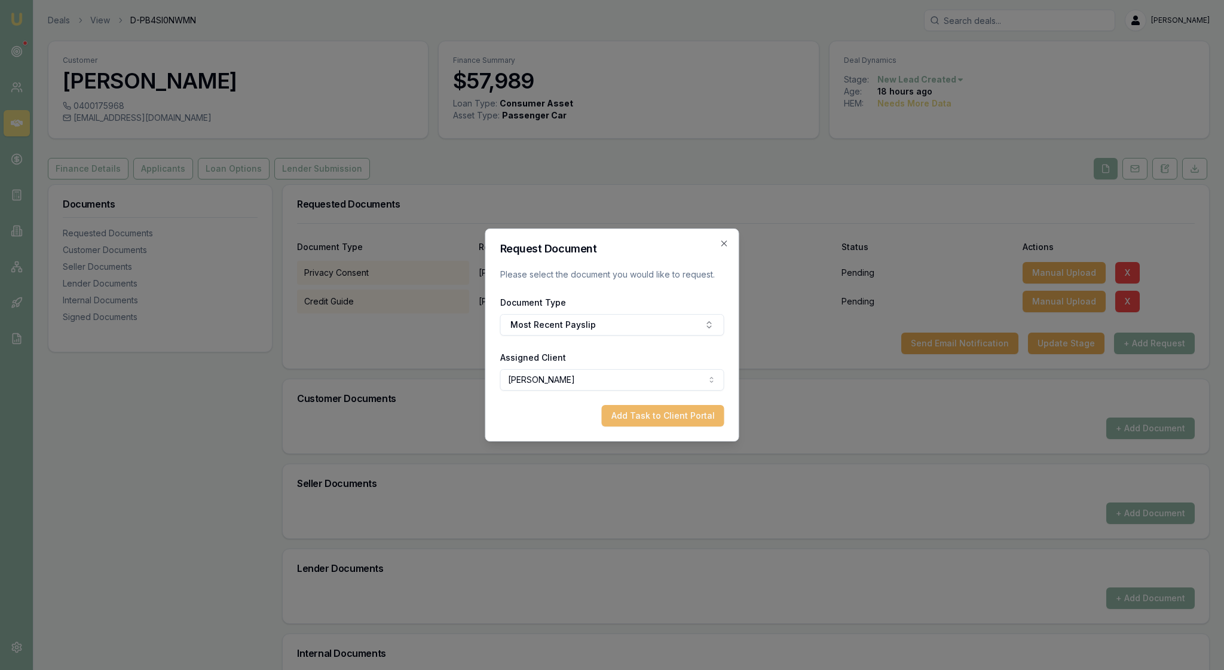
click at [677, 426] on button "Add Task to Client Portal" at bounding box center [663, 416] width 123 height 22
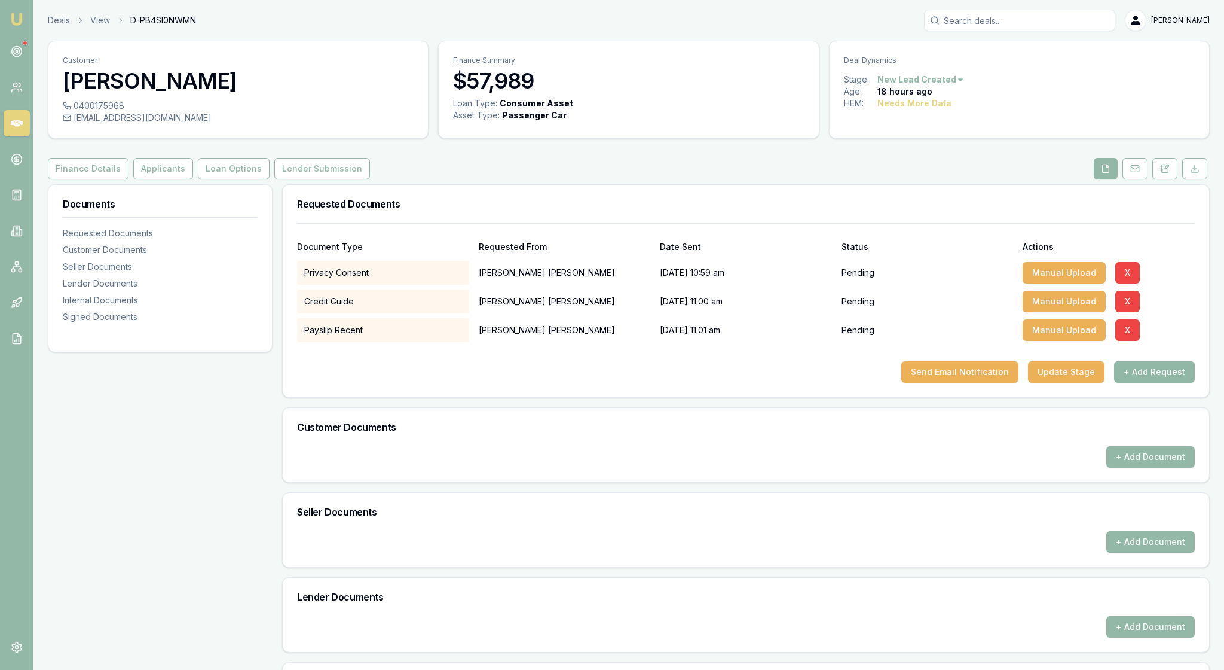
click at [1143, 383] on button "+ Add Request" at bounding box center [1154, 372] width 81 height 22
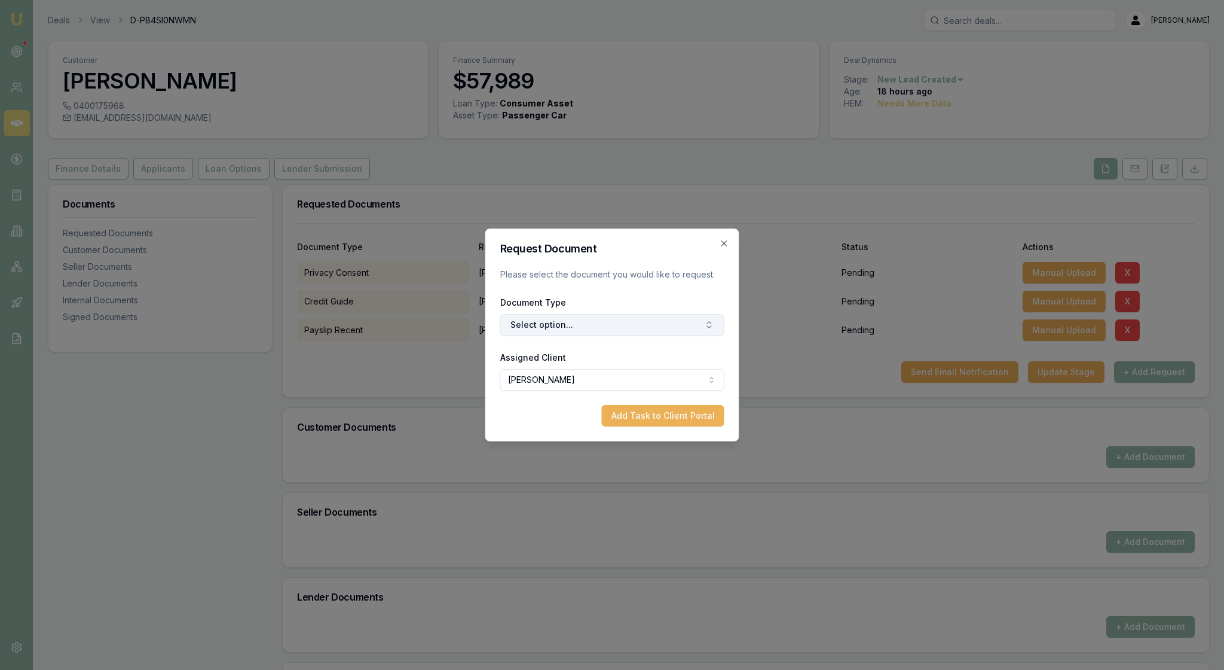
click at [705, 323] on icon "button" at bounding box center [710, 325] width 10 height 10
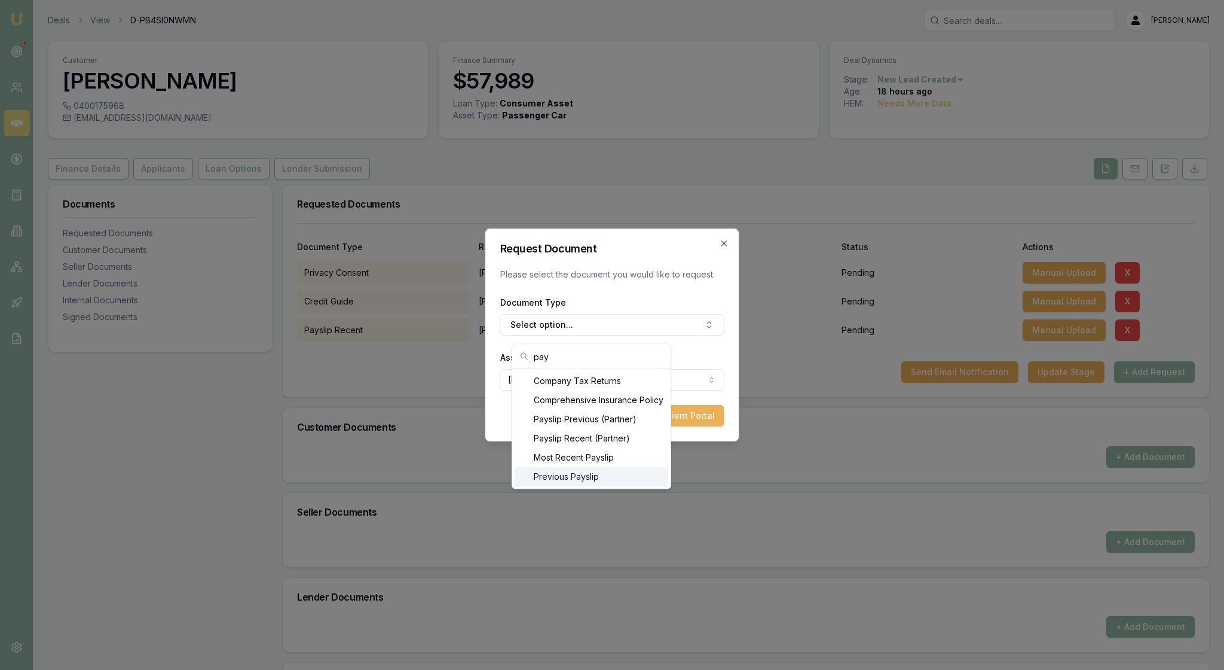
scroll to position [117, 0]
type input "pay"
click at [627, 465] on div "Previous Payslip" at bounding box center [592, 454] width 154 height 19
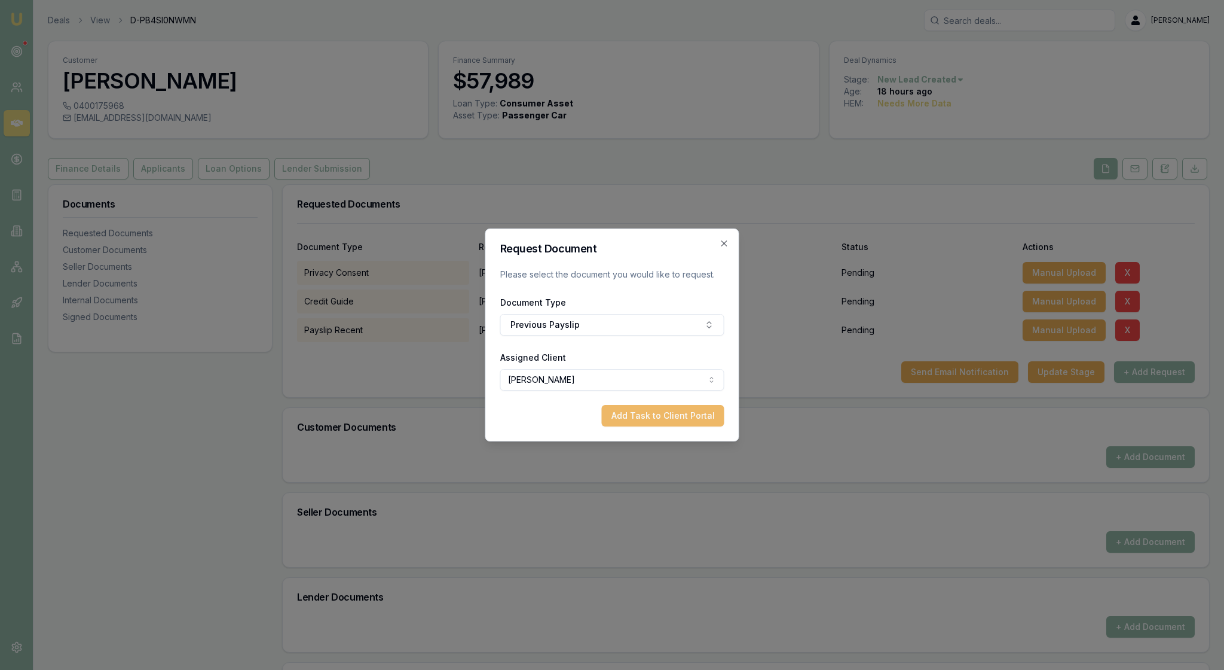
click at [651, 426] on button "Add Task to Client Portal" at bounding box center [663, 416] width 123 height 22
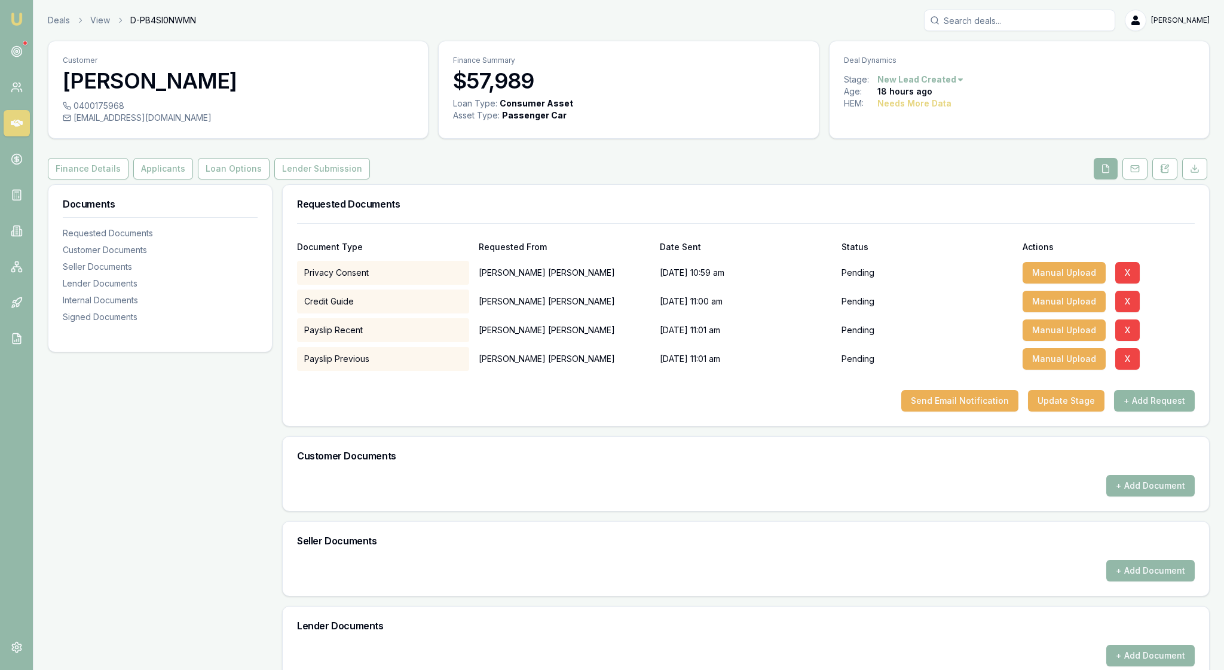
click at [1140, 411] on button "+ Add Request" at bounding box center [1154, 401] width 81 height 22
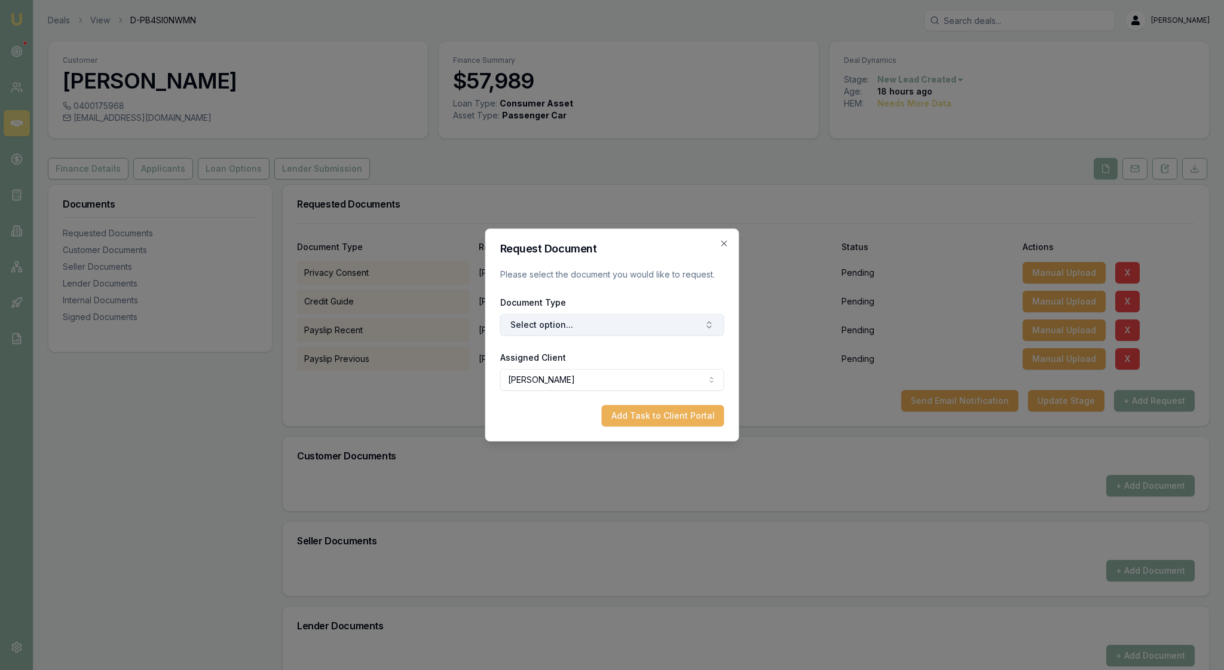
click at [707, 323] on icon "button" at bounding box center [709, 323] width 4 height 2
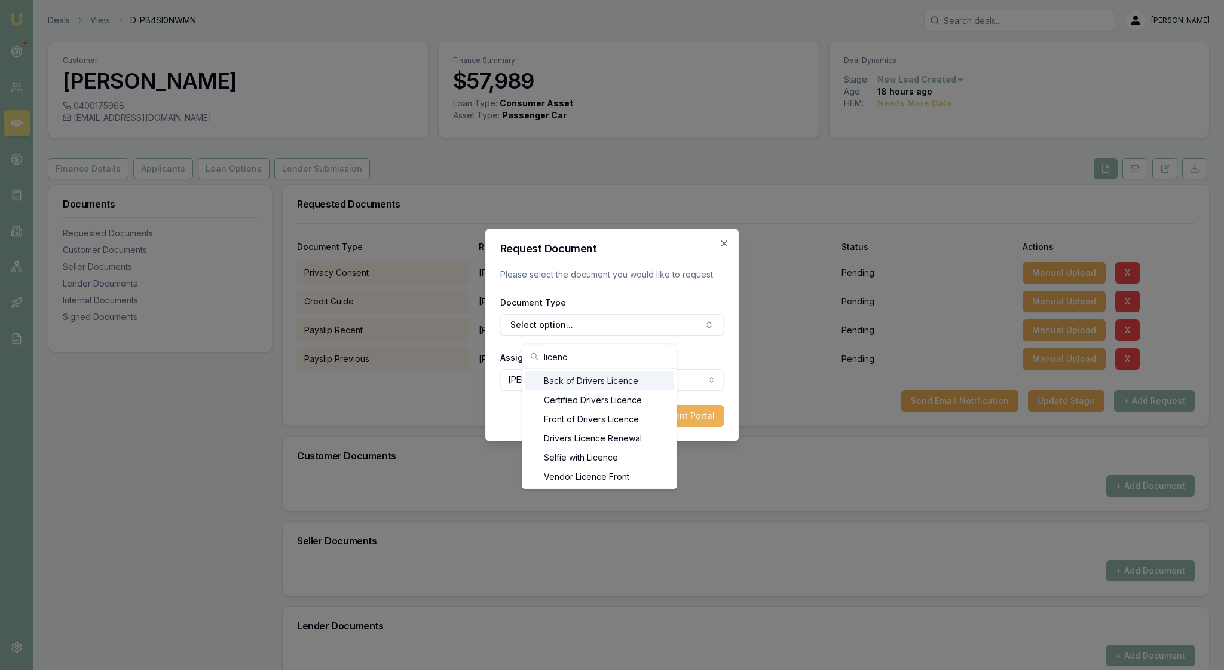
type input "licenc"
click at [628, 384] on div "Back of Drivers Licence" at bounding box center [599, 380] width 149 height 19
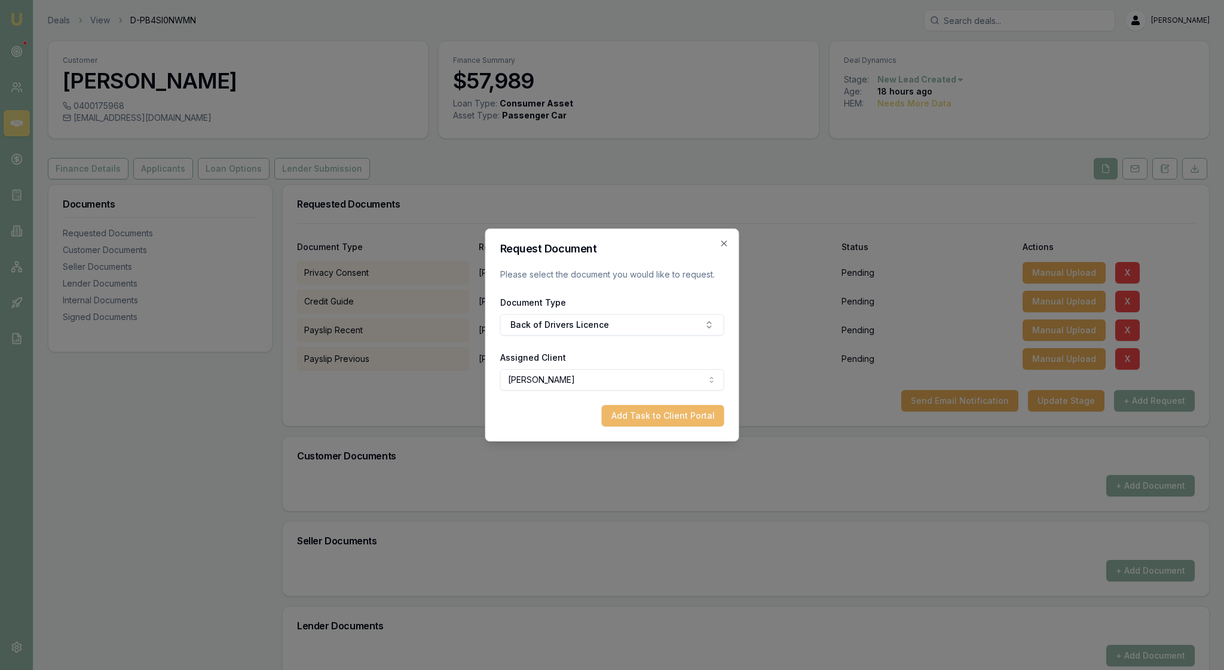
click at [668, 426] on button "Add Task to Client Portal" at bounding box center [663, 416] width 123 height 22
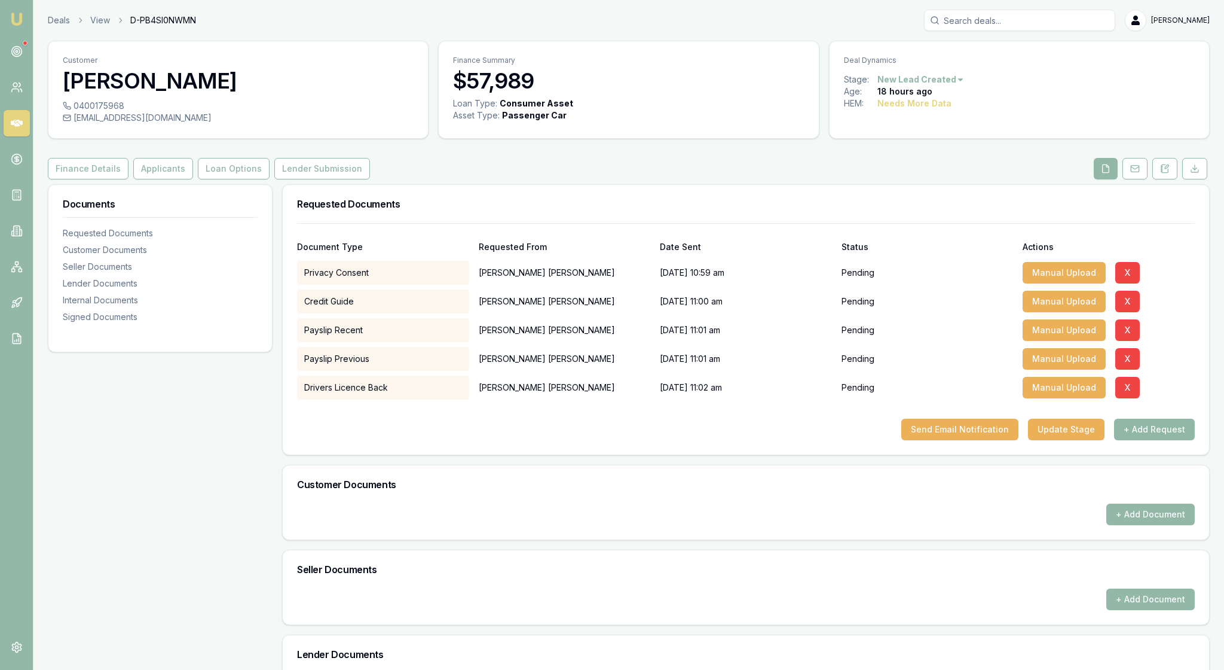
click at [1152, 440] on button "+ Add Request" at bounding box center [1154, 430] width 81 height 22
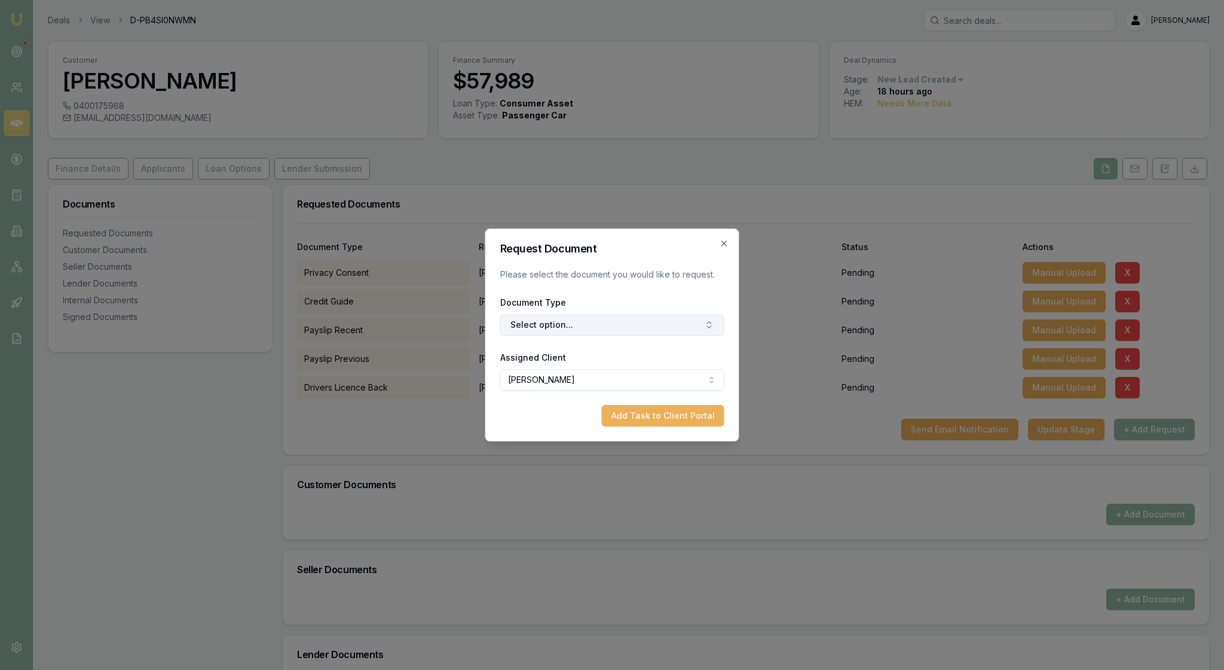
click at [624, 329] on button "Select option..." at bounding box center [612, 325] width 224 height 22
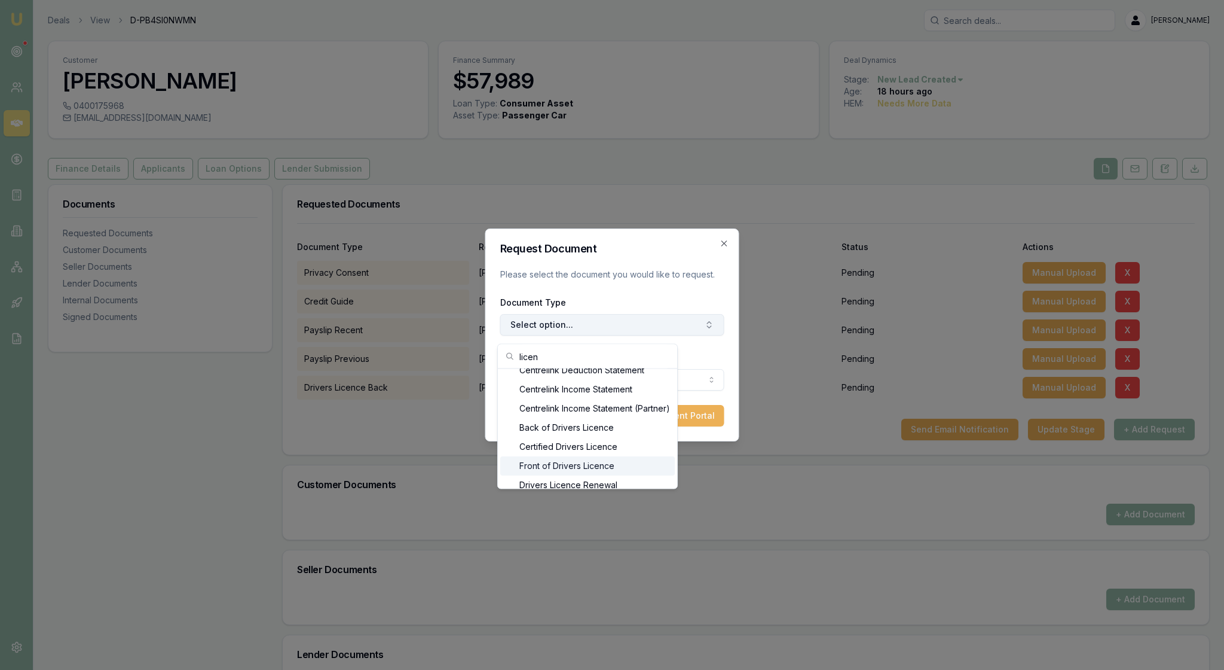
scroll to position [32, 0]
type input "licen"
click at [607, 454] on div "Front of Drivers Licence" at bounding box center [587, 444] width 175 height 19
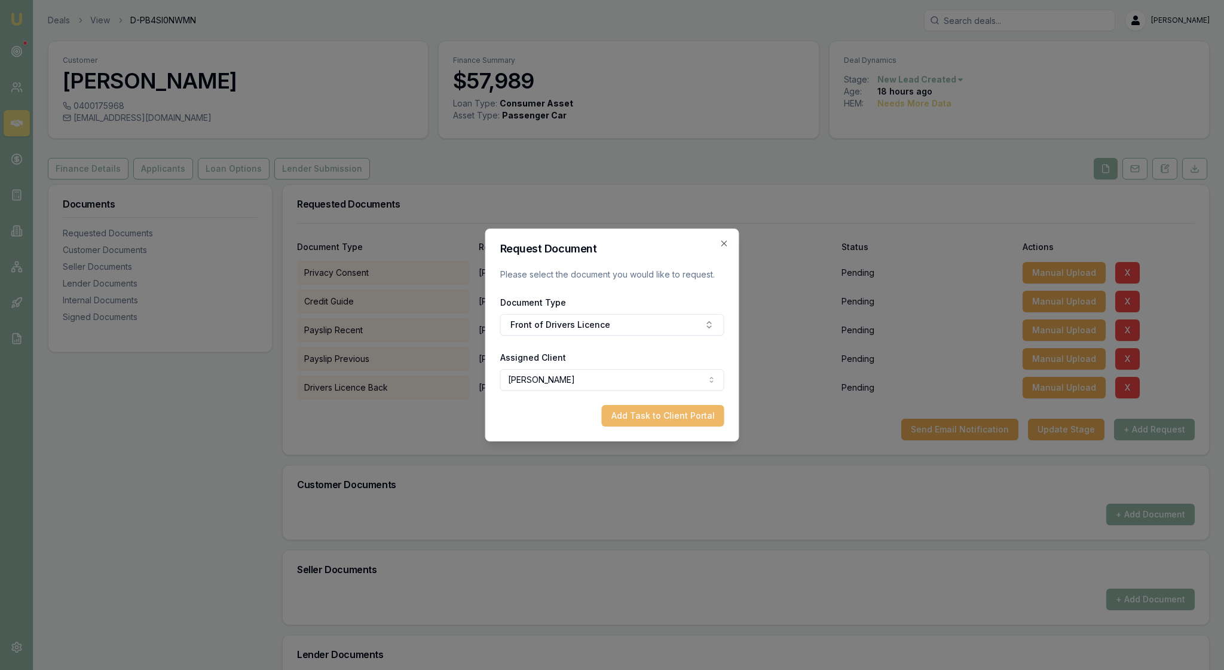
click at [678, 426] on button "Add Task to Client Portal" at bounding box center [663, 416] width 123 height 22
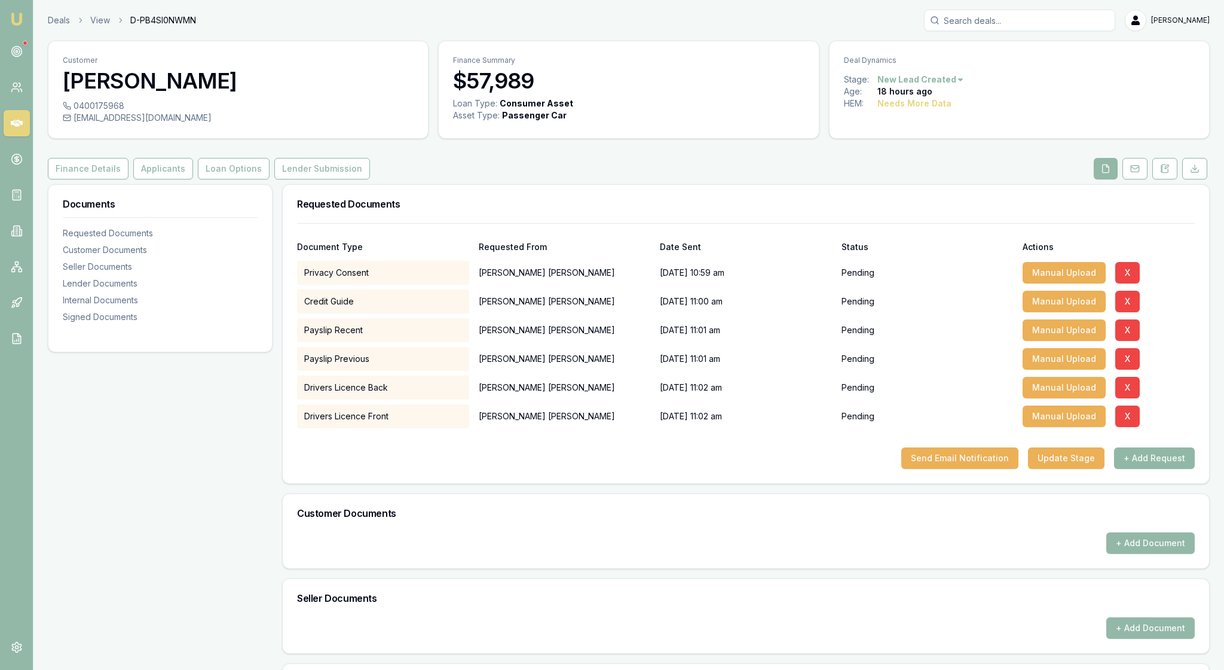
click at [1155, 469] on button "+ Add Request" at bounding box center [1154, 458] width 81 height 22
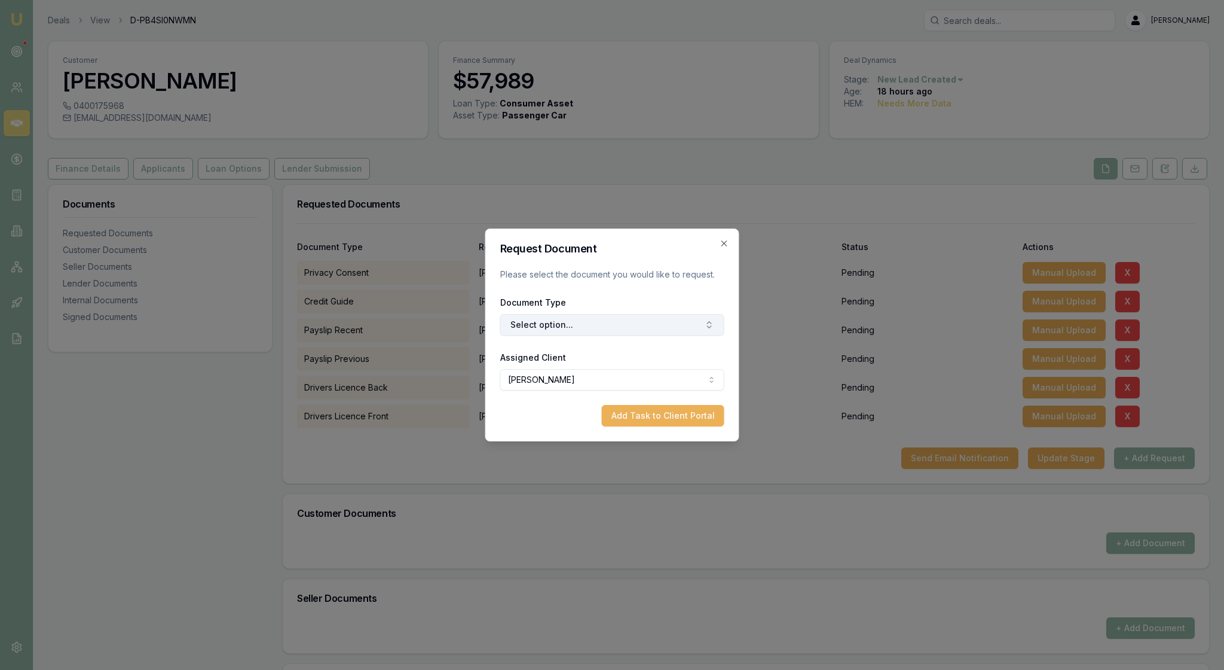
click at [629, 326] on button "Select option..." at bounding box center [612, 325] width 224 height 22
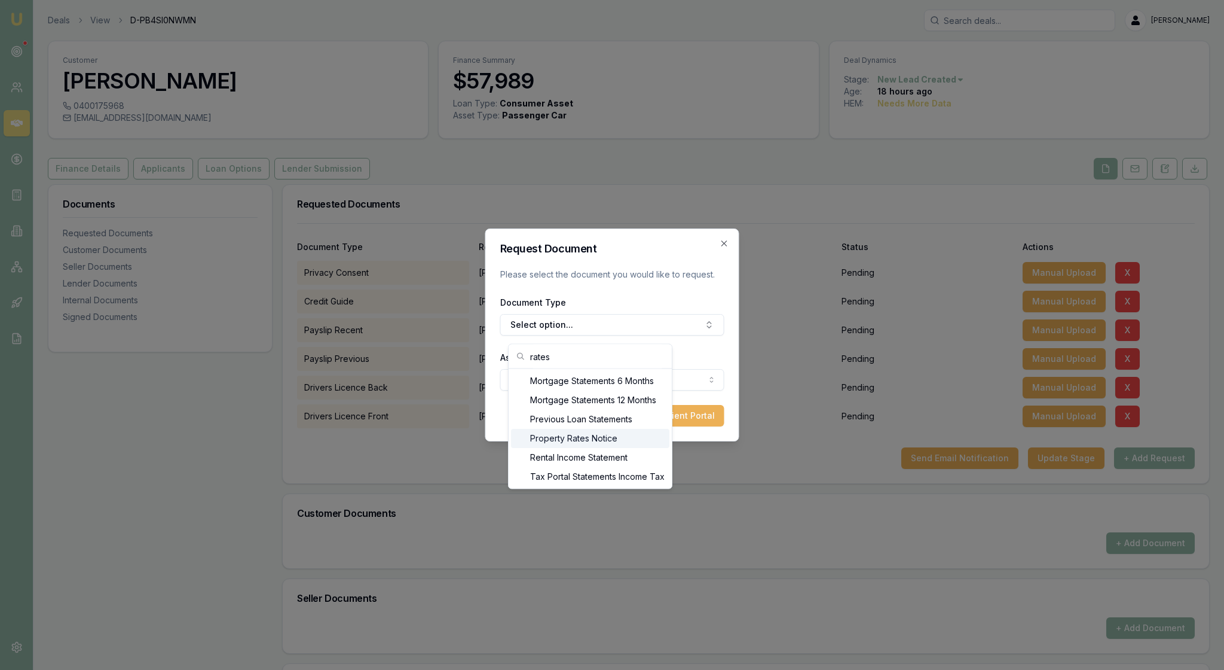
type input "rates"
click at [643, 448] on div "Property Rates Notice" at bounding box center [590, 438] width 158 height 19
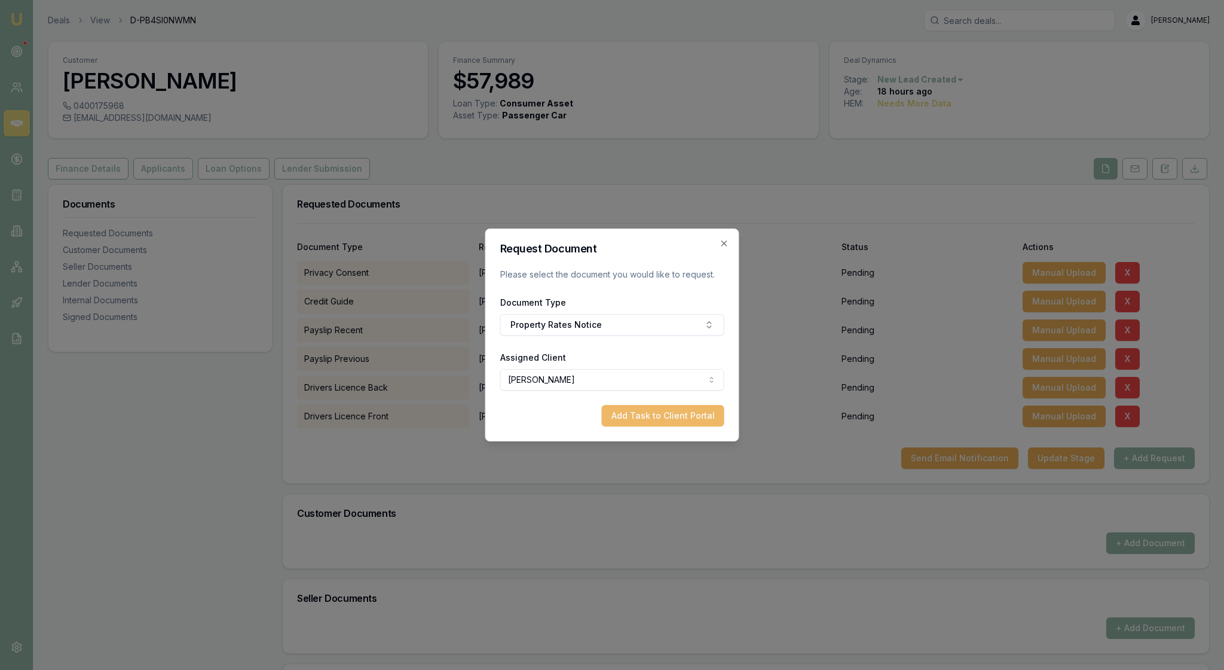
click at [652, 426] on button "Add Task to Client Portal" at bounding box center [663, 416] width 123 height 22
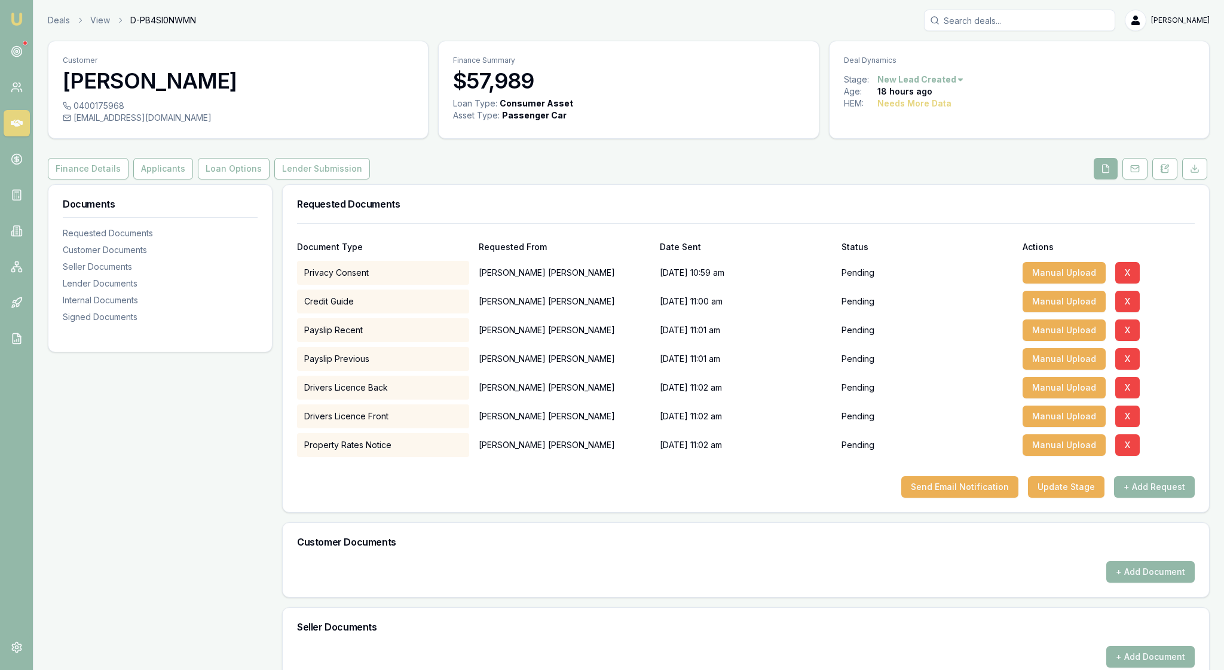
click at [697, 497] on div "Send Email Notification Update Stage + Add Request" at bounding box center [746, 487] width 898 height 22
click at [936, 497] on button "Send Email Notification" at bounding box center [960, 487] width 117 height 22
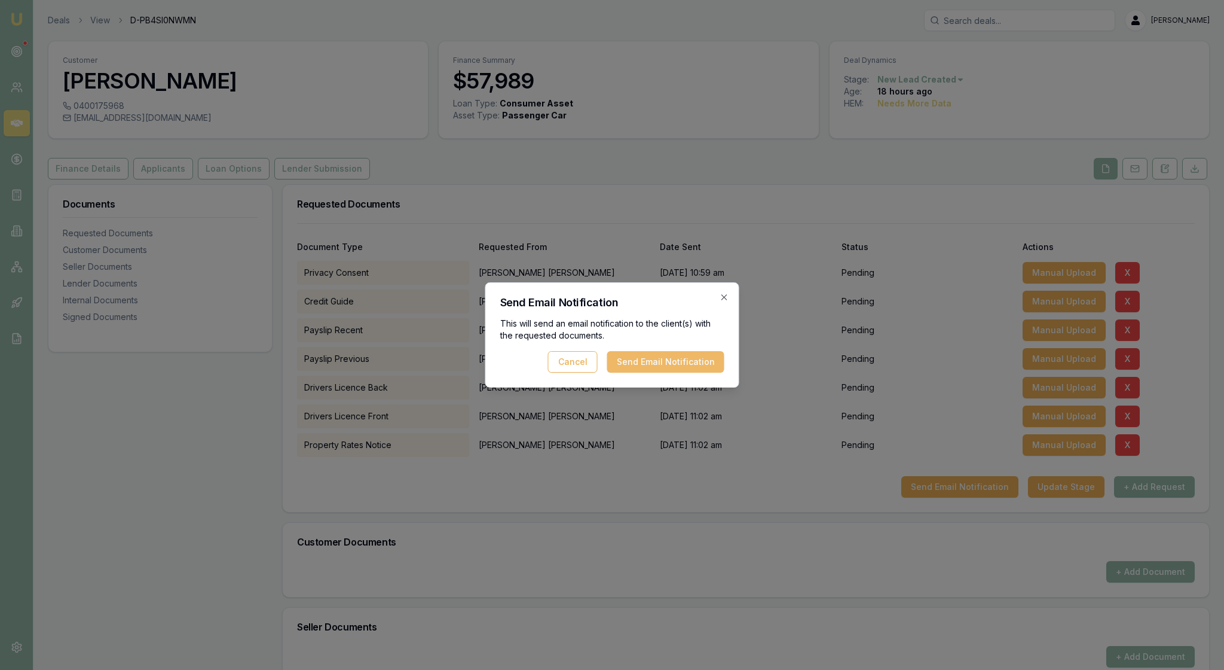
click at [647, 367] on button "Send Email Notification" at bounding box center [665, 362] width 117 height 22
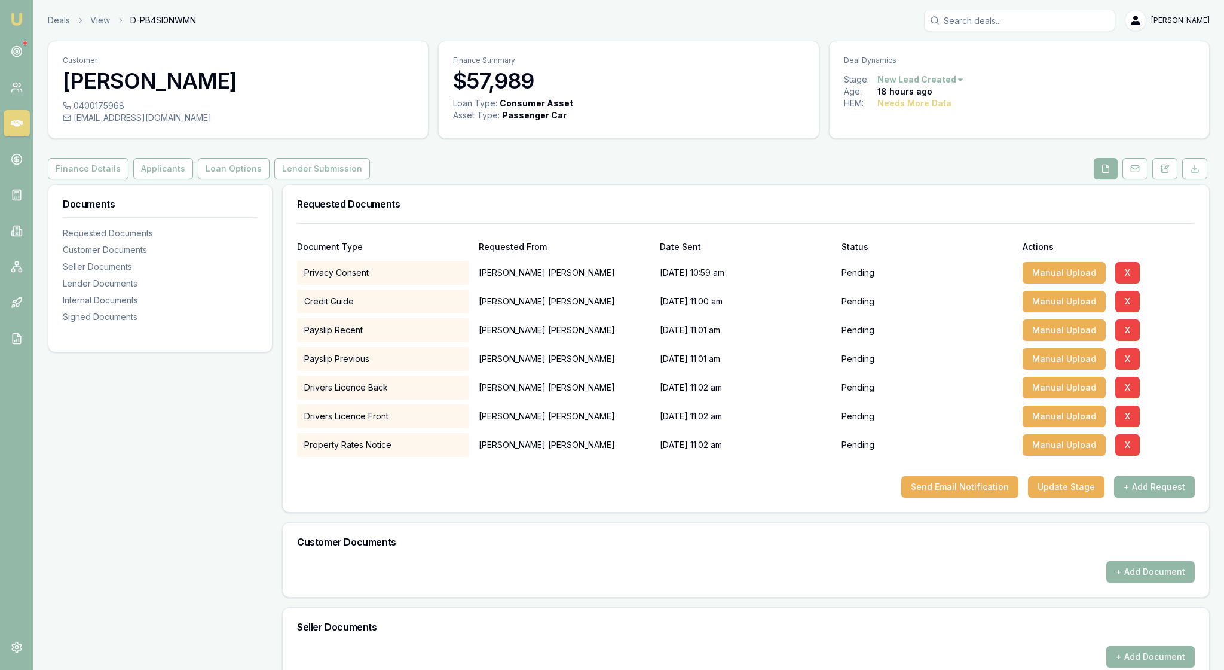
click at [197, 525] on div "Documents Requested Documents Customer Documents Seller Documents Lender Docume…" at bounding box center [160, 560] width 225 height 753
click at [193, 179] on button "Applicants" at bounding box center [163, 169] width 60 height 22
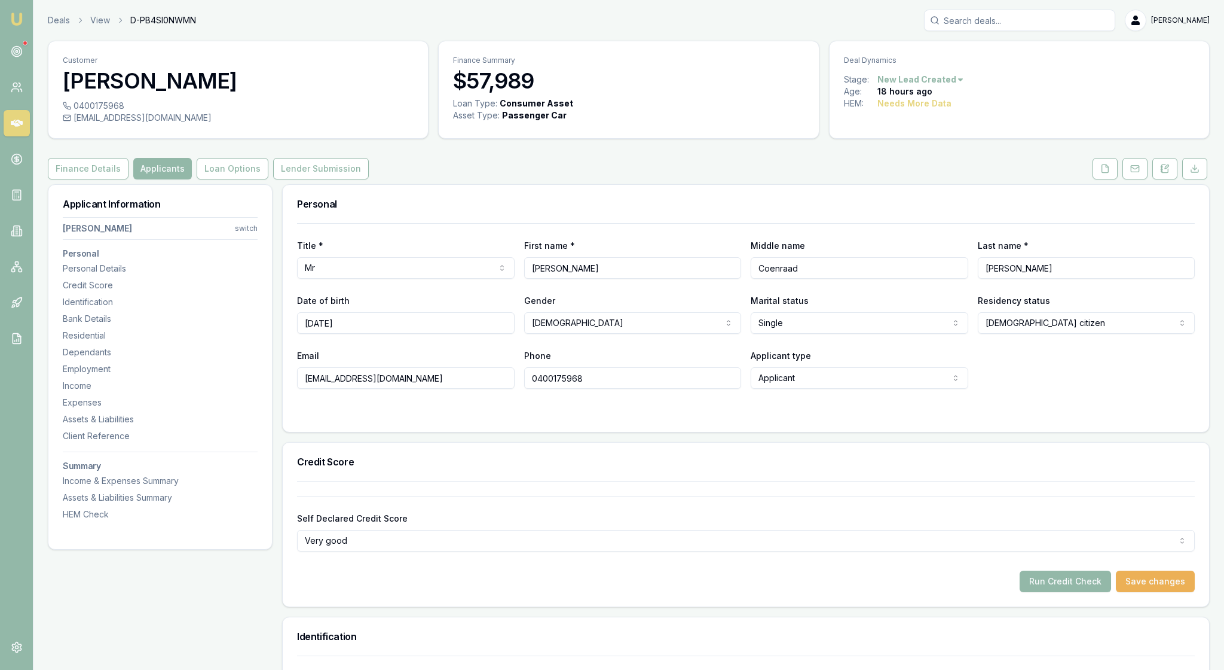
click at [517, 209] on h3 "Personal" at bounding box center [746, 204] width 898 height 10
click at [369, 179] on button "Lender Submission" at bounding box center [321, 169] width 96 height 22
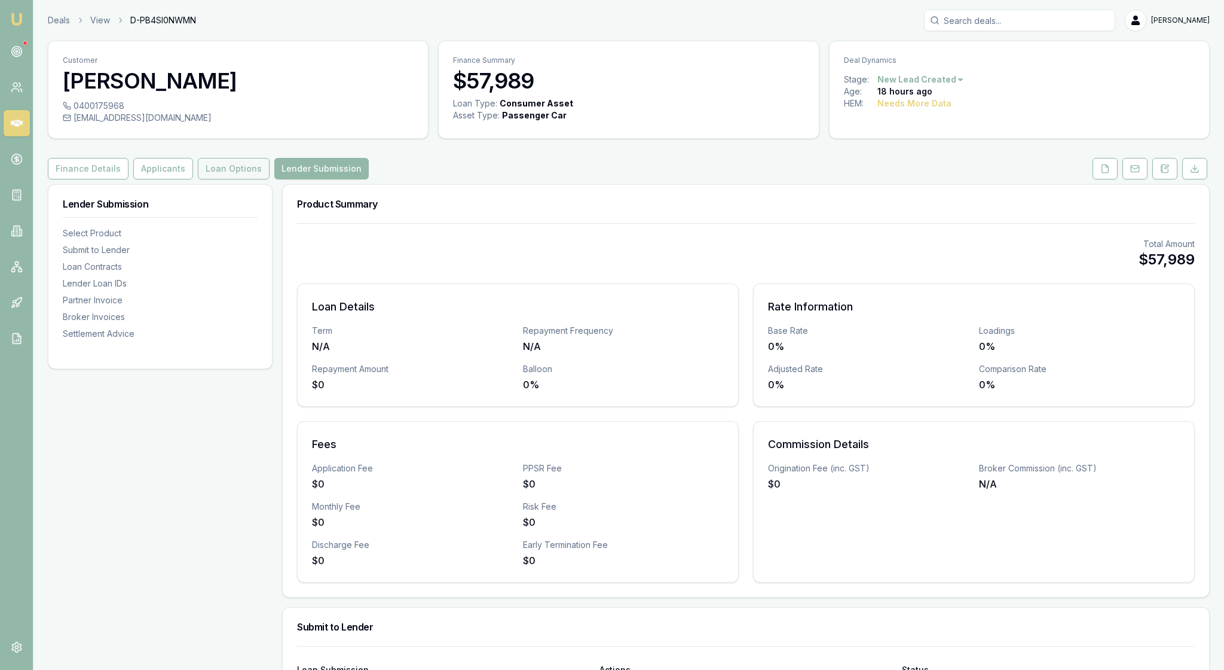
click at [264, 179] on button "Loan Options" at bounding box center [234, 169] width 72 height 22
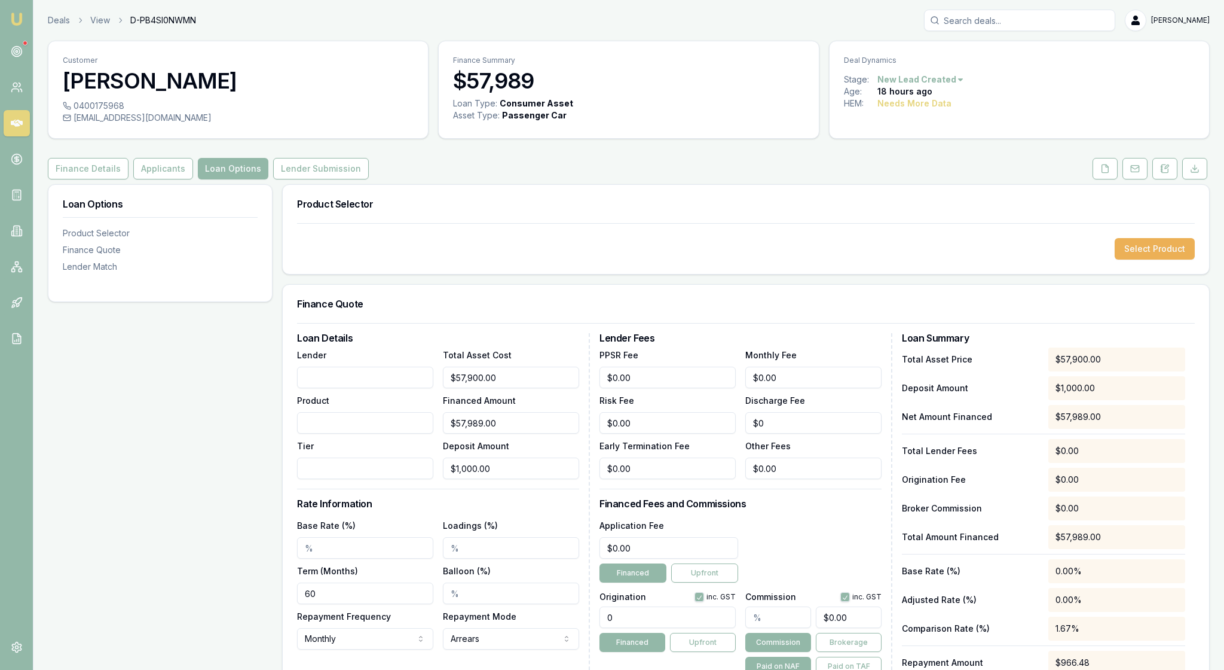
click at [610, 223] on div "Product Selector" at bounding box center [746, 204] width 927 height 38
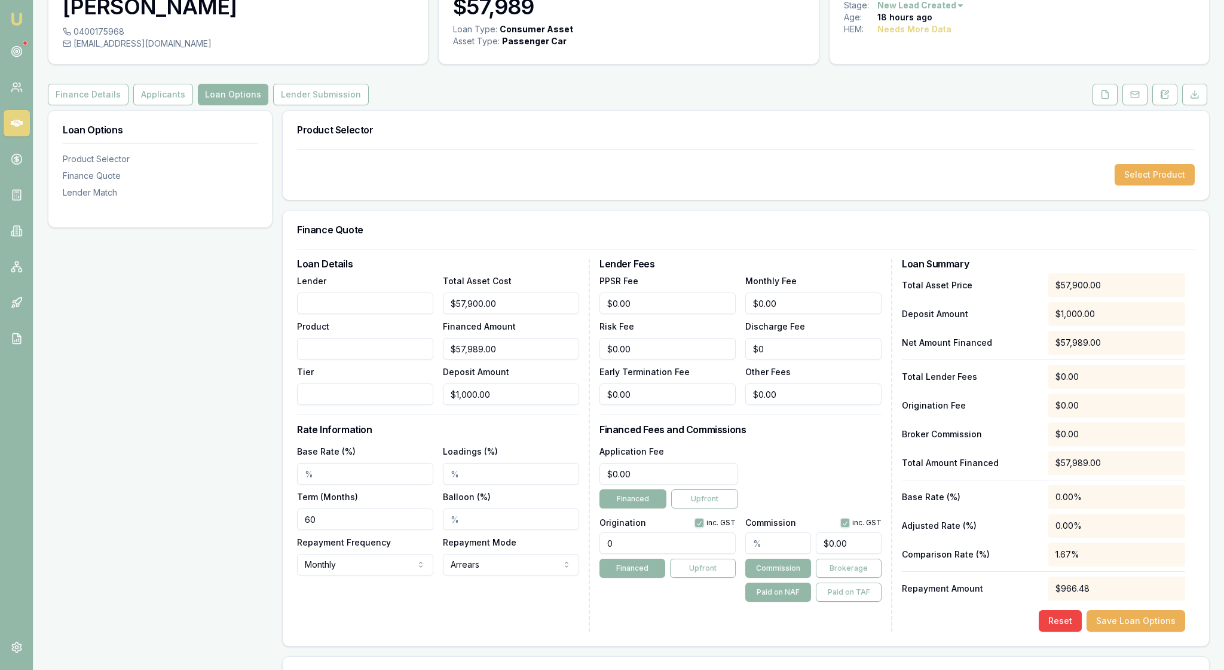
scroll to position [23, 0]
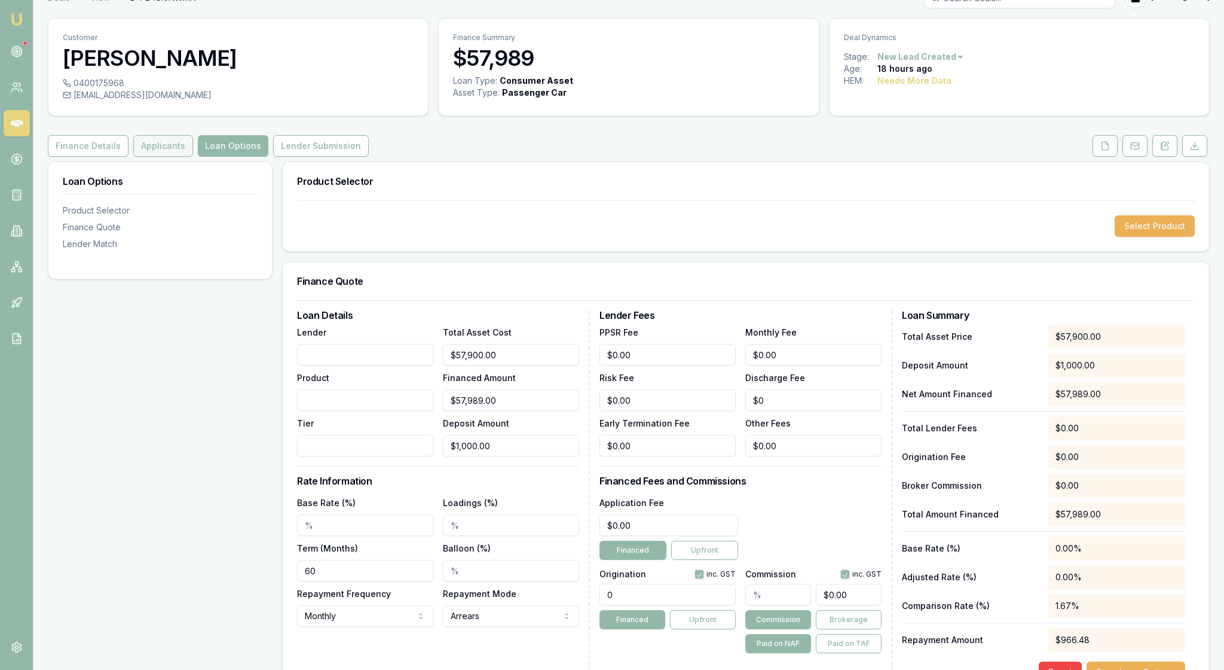
click at [193, 157] on button "Applicants" at bounding box center [163, 146] width 60 height 22
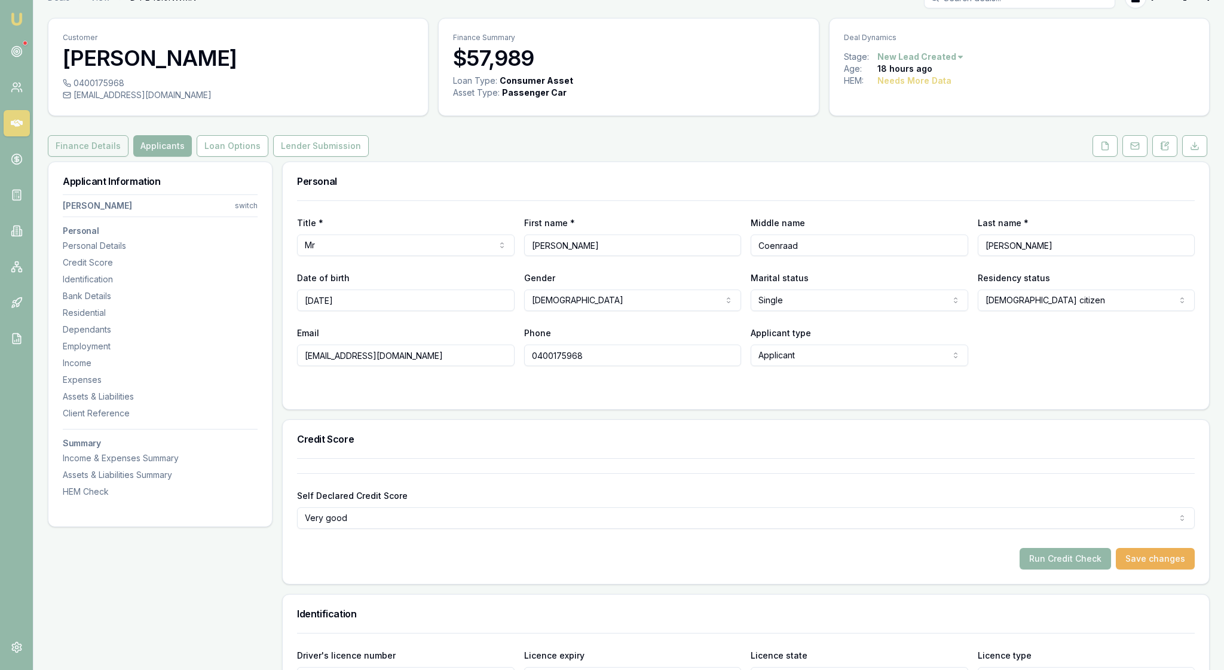
click at [121, 157] on button "Finance Details" at bounding box center [88, 146] width 81 height 22
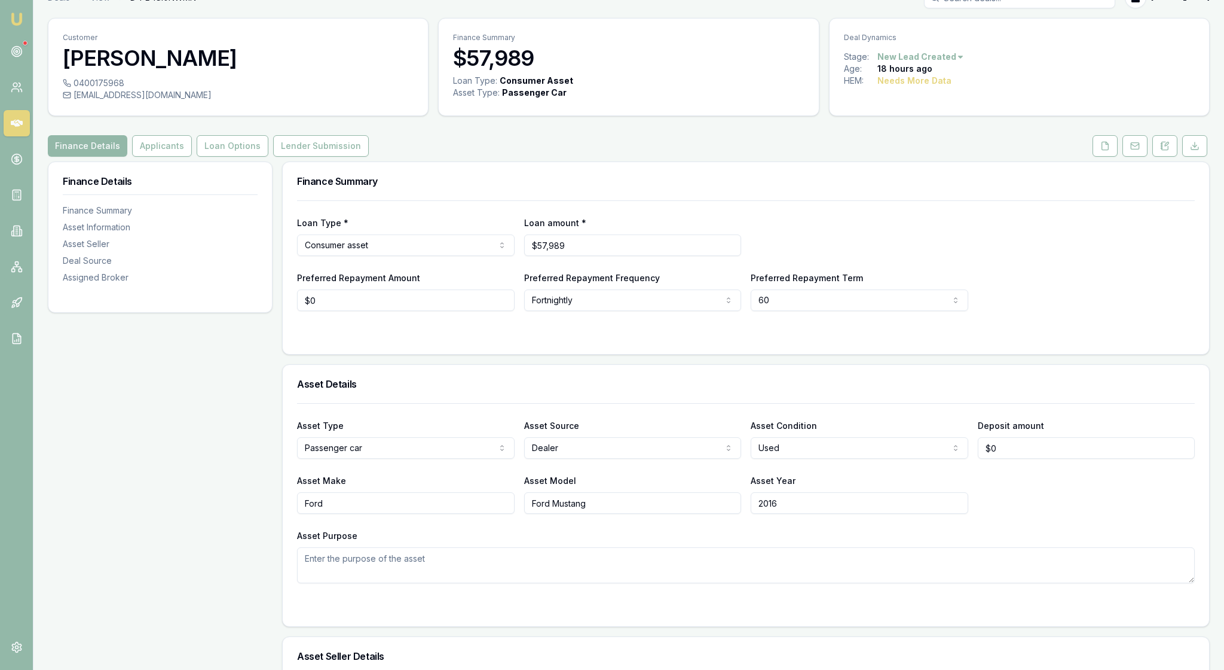
click at [464, 340] on div at bounding box center [746, 335] width 898 height 10
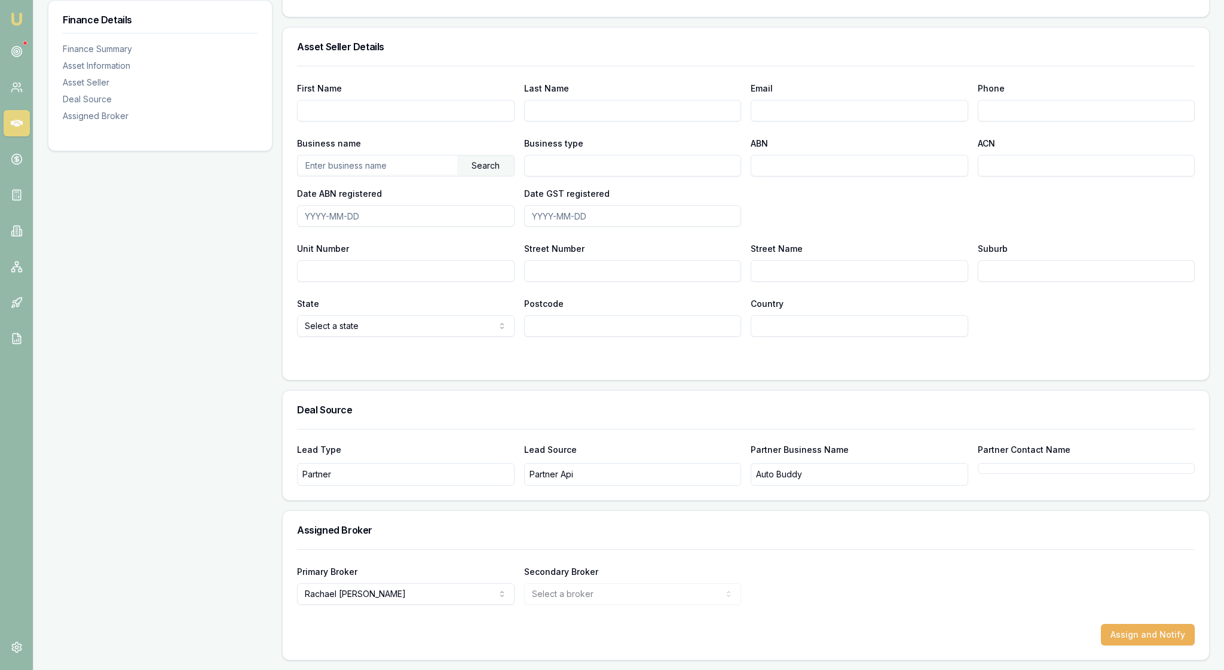
scroll to position [678, 0]
click at [485, 176] on div "Search" at bounding box center [485, 165] width 57 height 20
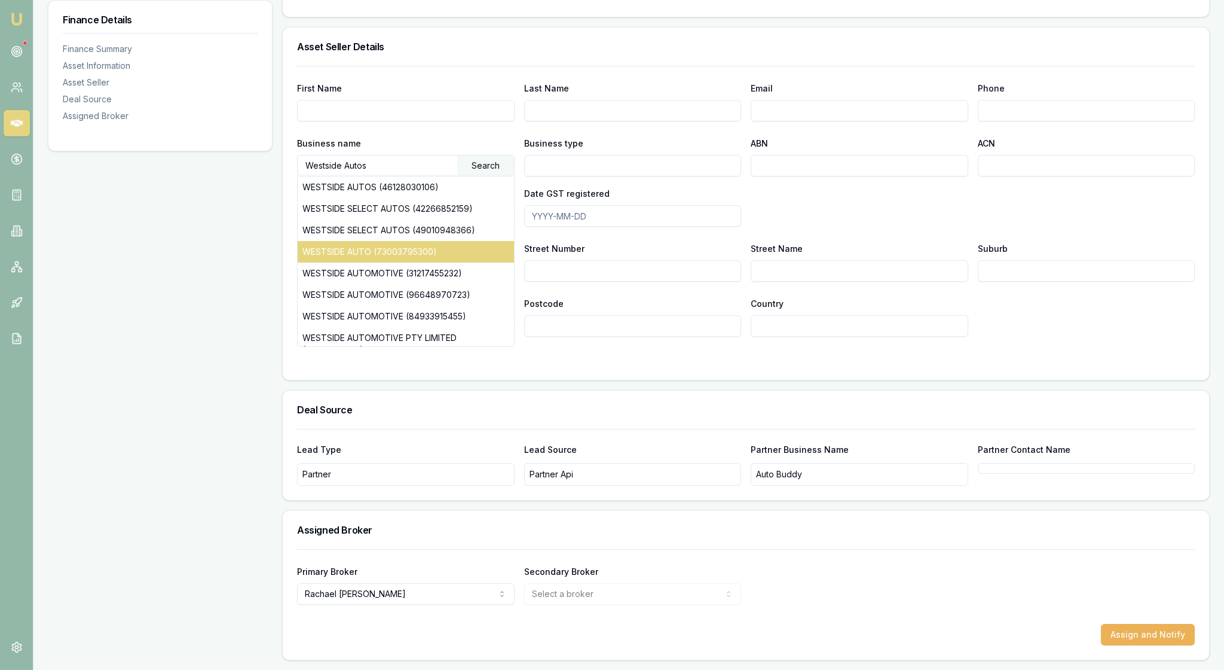
scroll to position [794, 0]
click at [409, 155] on input "Westside Autos" at bounding box center [378, 164] width 160 height 19
click at [487, 155] on div "Search" at bounding box center [485, 165] width 57 height 20
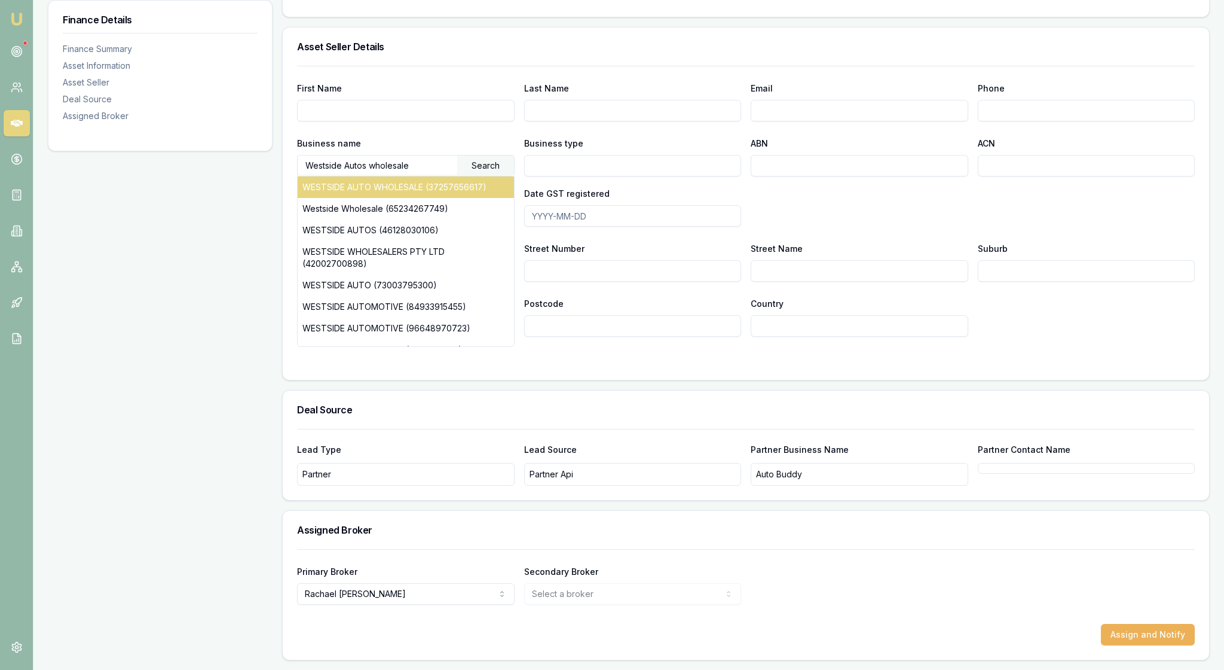
click at [381, 176] on div "WESTSIDE AUTO WHOLESALE (37257656617)" at bounding box center [406, 187] width 216 height 22
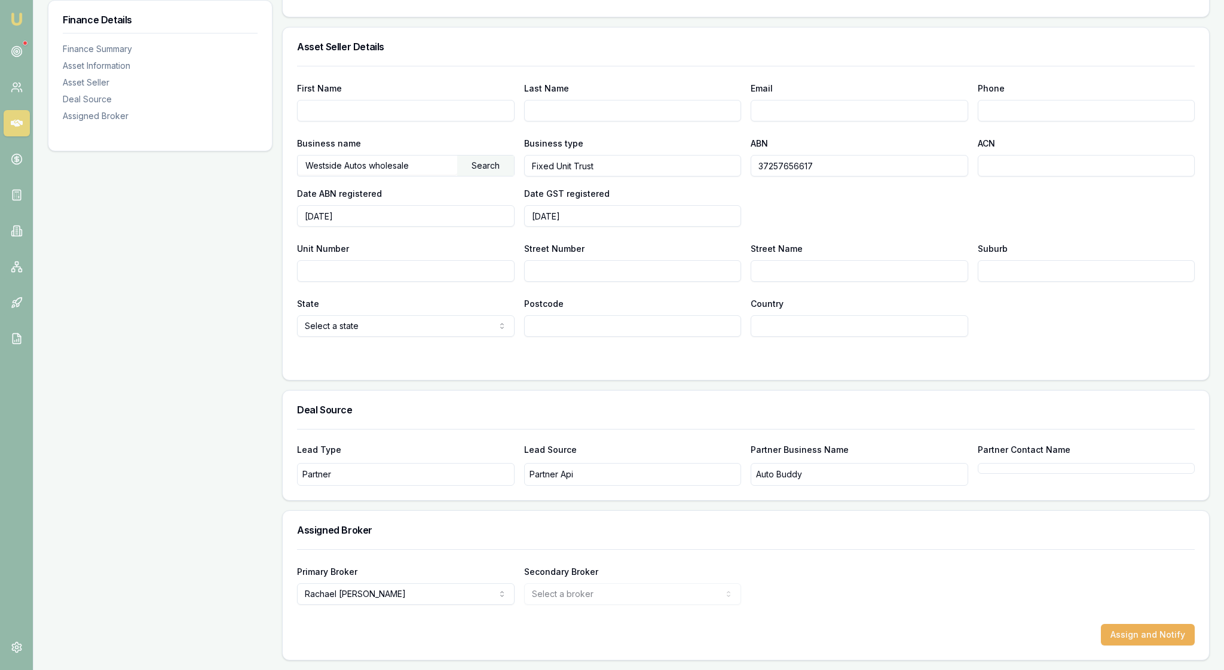
type input "The Trustee for PHOBOS NO 3 UNIT TRUST"
type input "Fixed Unit Trust"
type input "37257656617"
type input "2006-07-01"
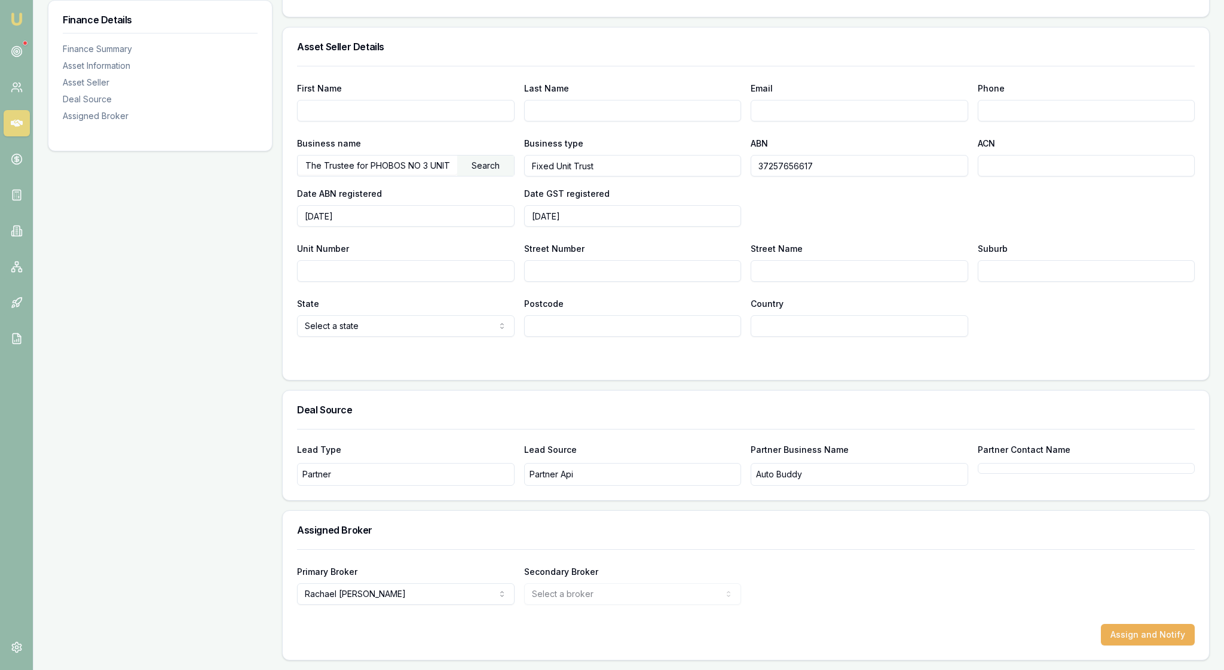
click at [330, 356] on div at bounding box center [746, 361] width 898 height 10
select select "WA"
click at [586, 356] on div at bounding box center [746, 361] width 898 height 10
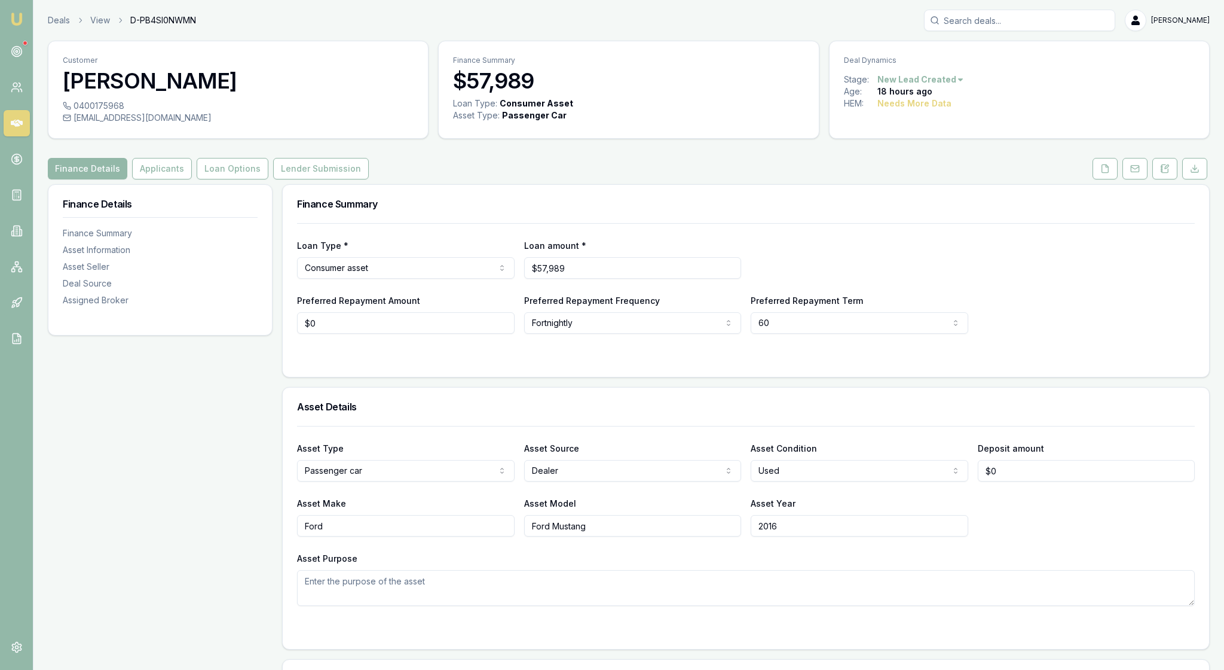
scroll to position [0, 0]
click at [17, 23] on img at bounding box center [17, 19] width 14 height 14
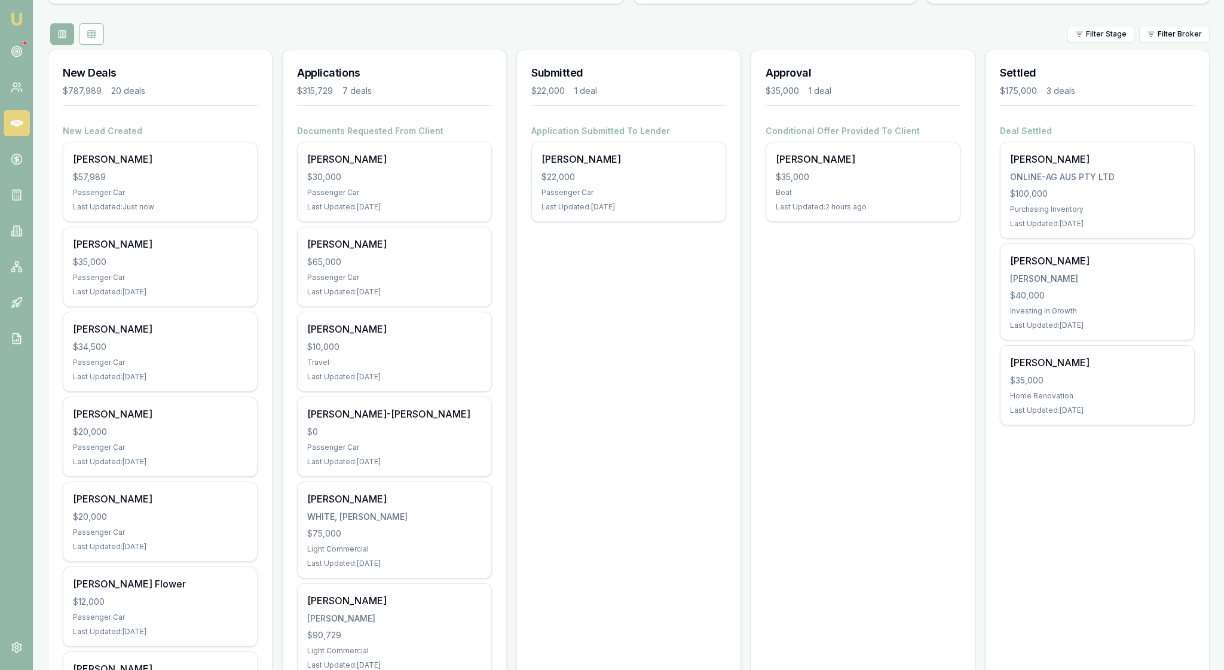
scroll to position [122, 0]
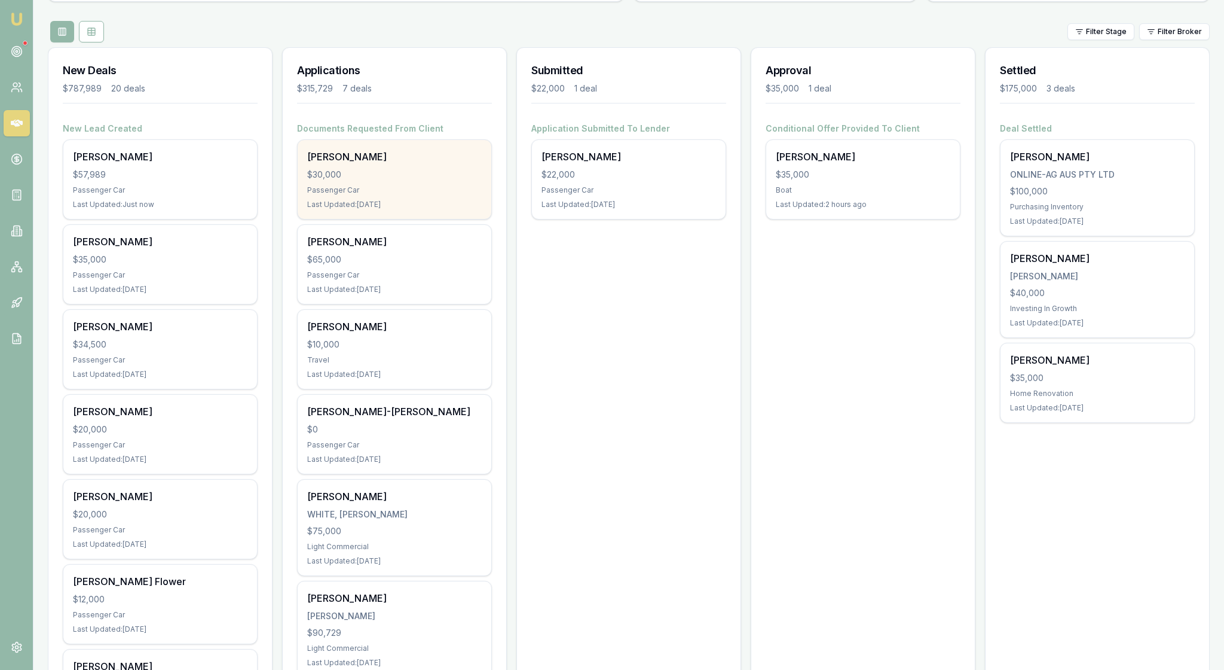
click at [442, 181] on div "$30,000" at bounding box center [394, 175] width 175 height 12
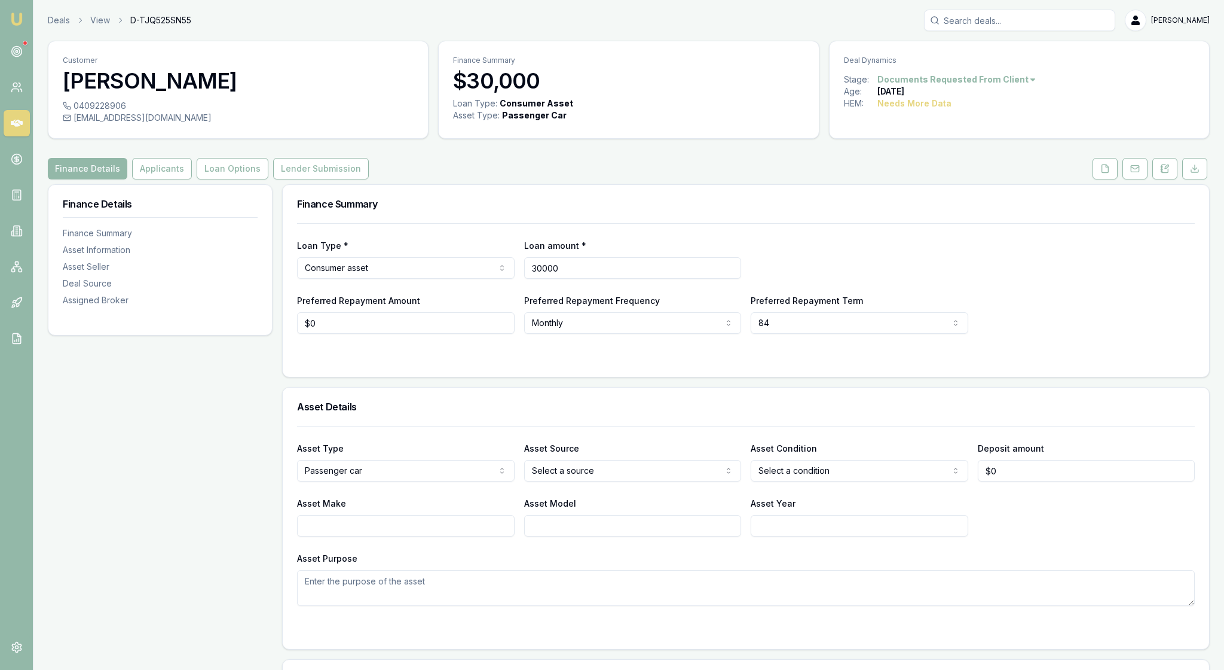
drag, startPoint x: 593, startPoint y: 303, endPoint x: 514, endPoint y: 299, distance: 79.0
click at [514, 279] on div "Loan Type * Consumer asset Consumer loan Consumer asset Commercial loan Commerc…" at bounding box center [746, 258] width 898 height 41
type input "$33,000"
click at [952, 279] on div "Loan Type * Consumer asset Consumer loan Consumer asset Commercial loan Commerc…" at bounding box center [746, 258] width 898 height 41
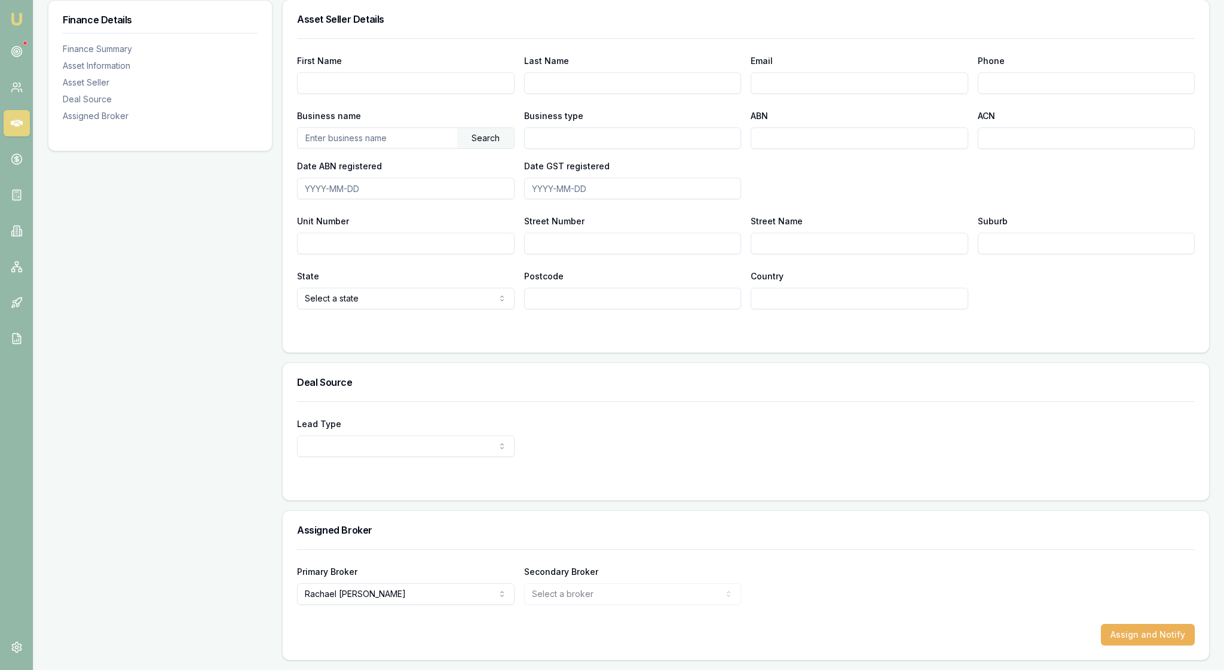
scroll to position [823, 0]
click at [1147, 624] on button "Assign and Notify" at bounding box center [1148, 635] width 94 height 22
click at [940, 474] on div "Lead Type New client Repeat client Partner Campaign Other" at bounding box center [746, 450] width 927 height 99
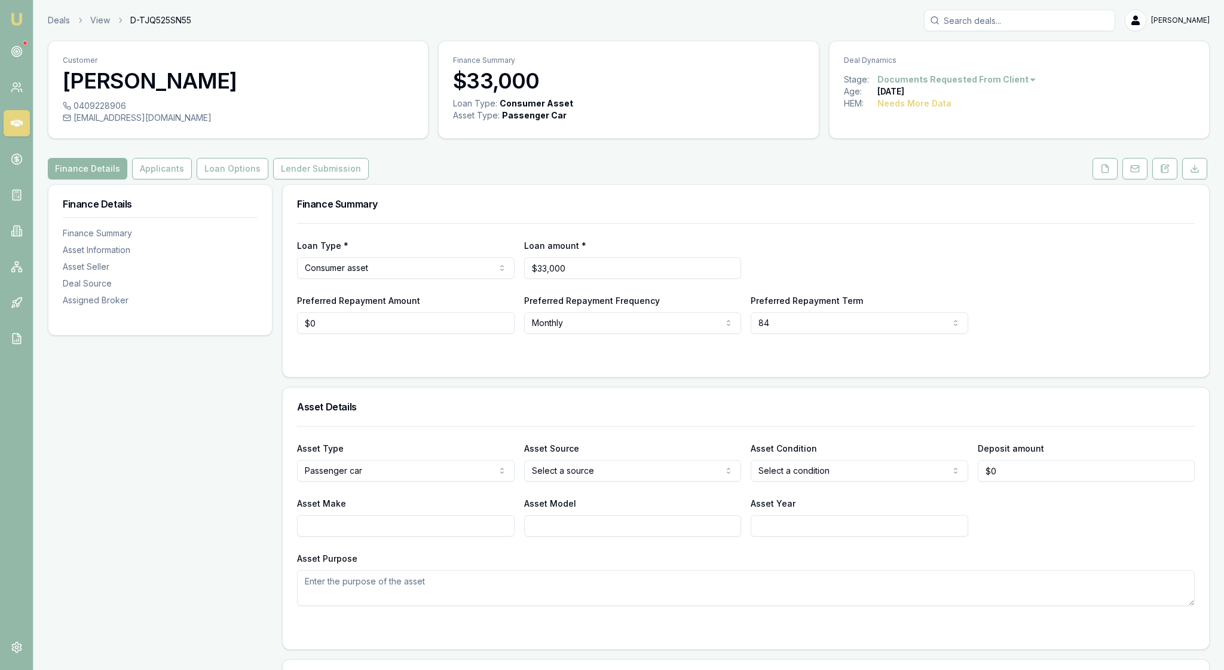
scroll to position [0, 0]
click at [183, 179] on button "Applicants" at bounding box center [162, 169] width 60 height 22
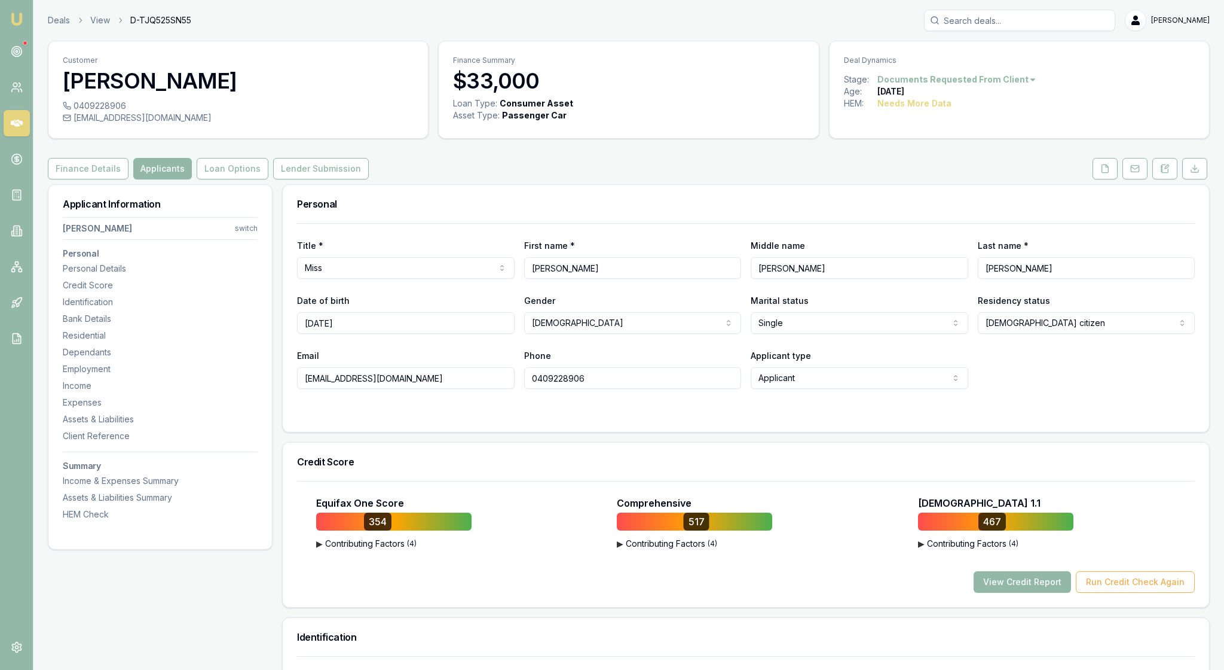
click at [457, 255] on div "Title * Miss Mr Mrs Miss Ms Dr Prof First name * Jennifer Middle name Anne Last…" at bounding box center [746, 306] width 898 height 166
click at [268, 179] on button "Loan Options" at bounding box center [233, 169] width 72 height 22
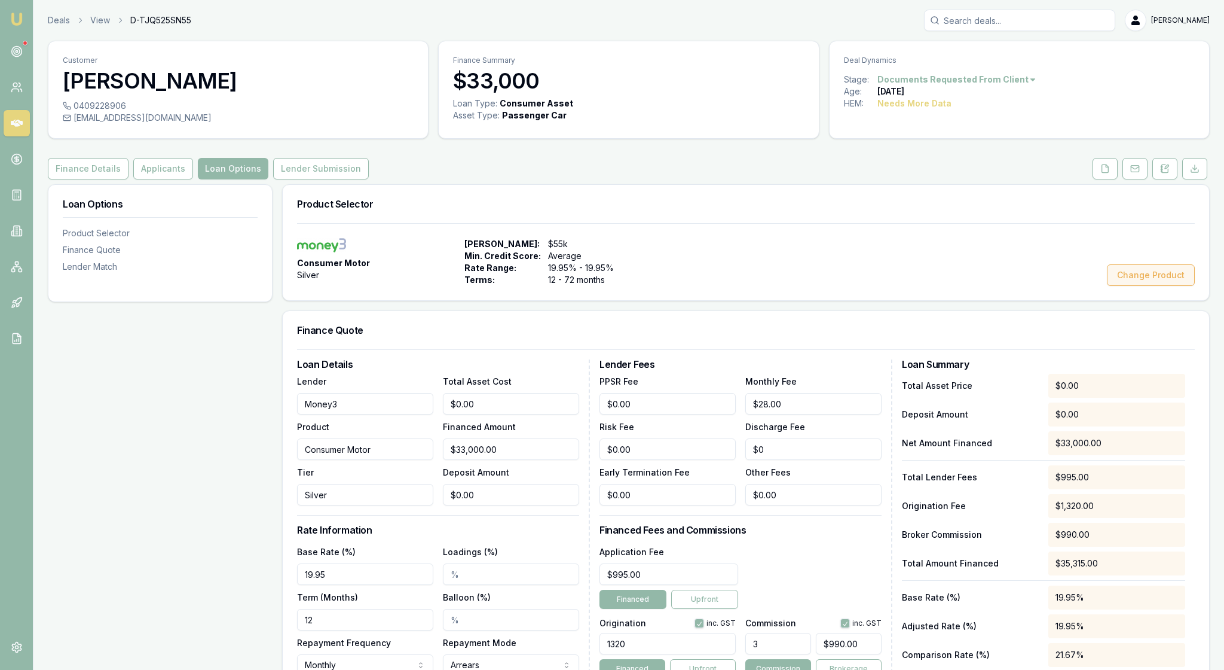
click at [1132, 286] on button "Change Product" at bounding box center [1151, 275] width 88 height 22
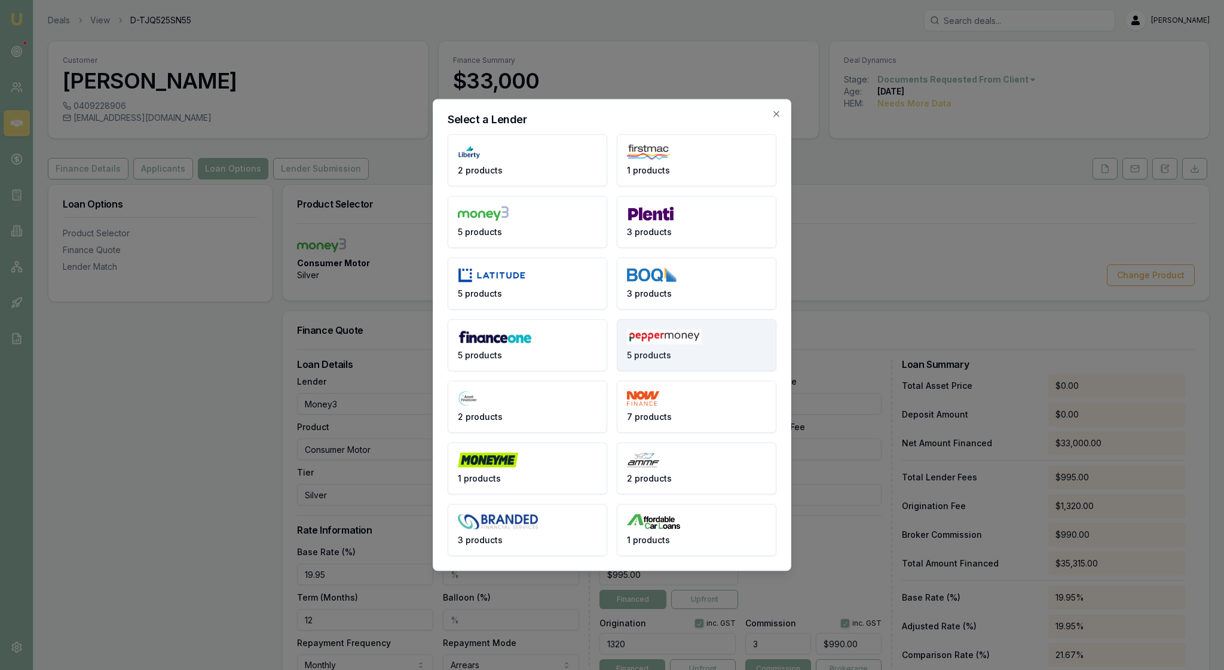
click at [714, 337] on button "5 products" at bounding box center [697, 345] width 160 height 52
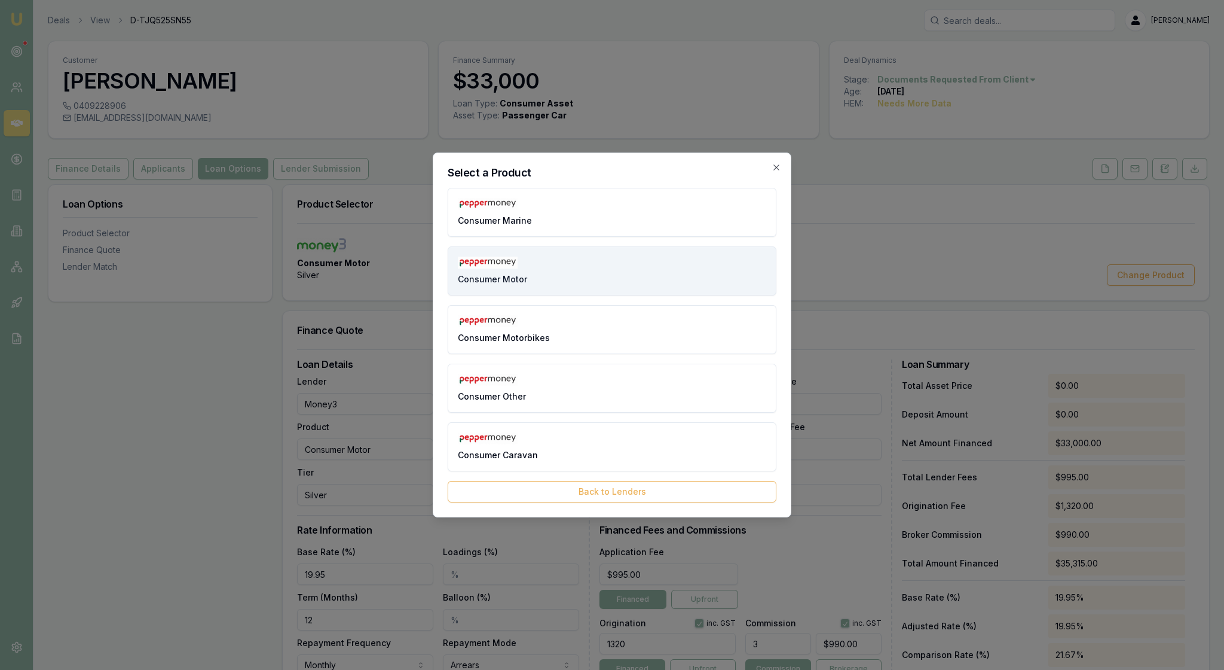
click at [562, 263] on button "Consumer Motor" at bounding box center [612, 270] width 329 height 49
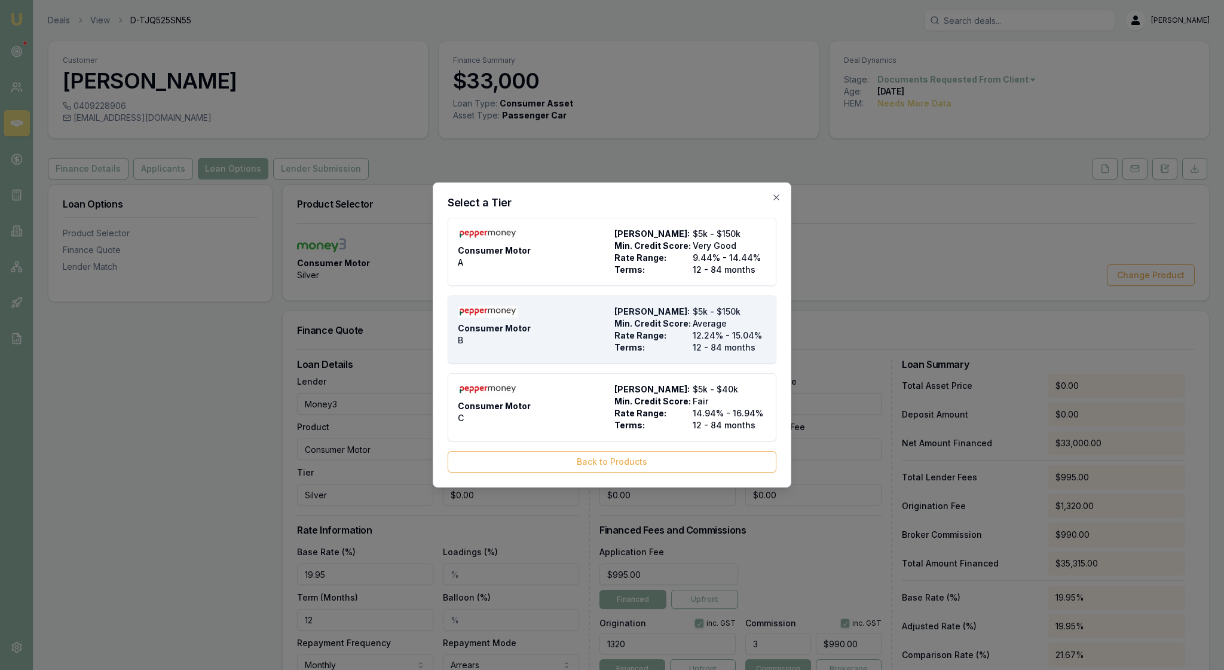
click at [557, 325] on div "Consumer Motor B" at bounding box center [534, 330] width 152 height 48
type input "Pepper Money"
type input "B"
type input "12.24"
type input "$8.90"
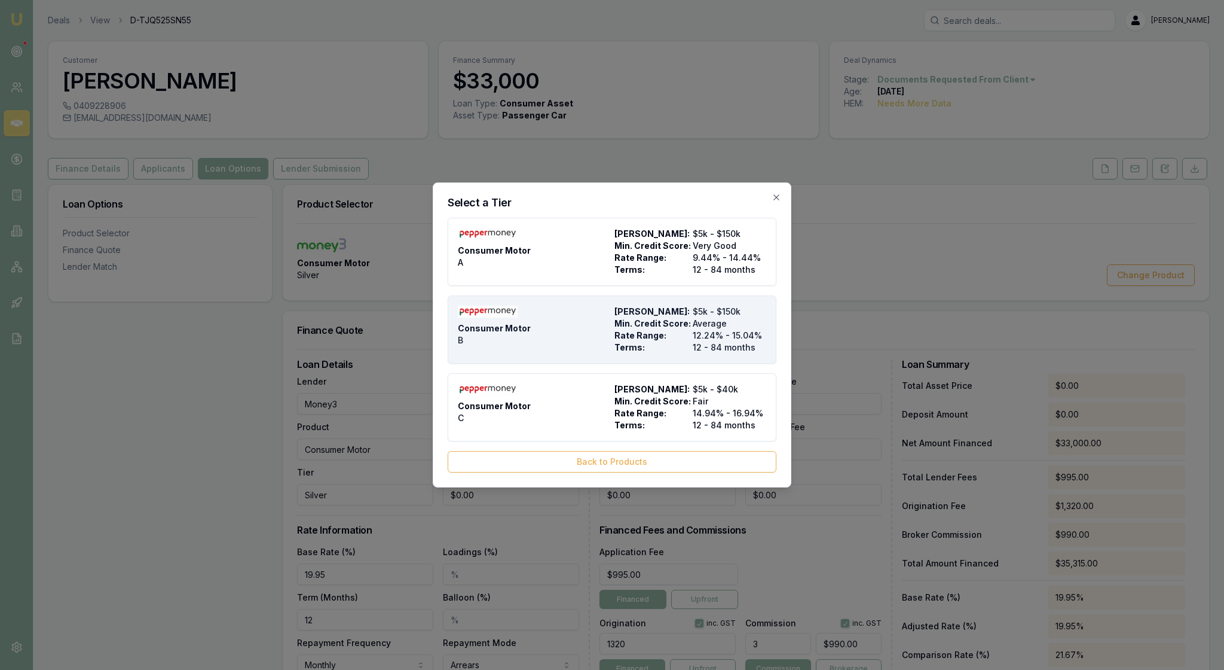
type input "$499.00"
type input "1500"
type input "$0.00"
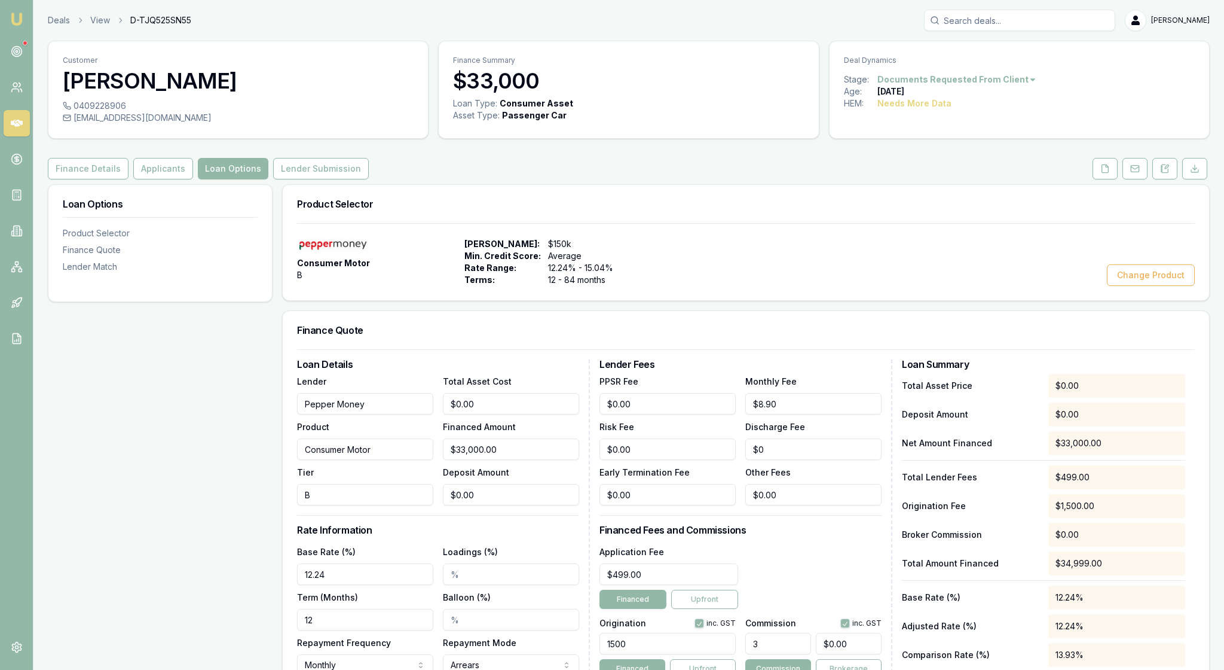
click at [969, 281] on div "Consumer Motor B Max Loan Amount: $150k Min. Credit Score: Average Rate Range: …" at bounding box center [746, 262] width 898 height 48
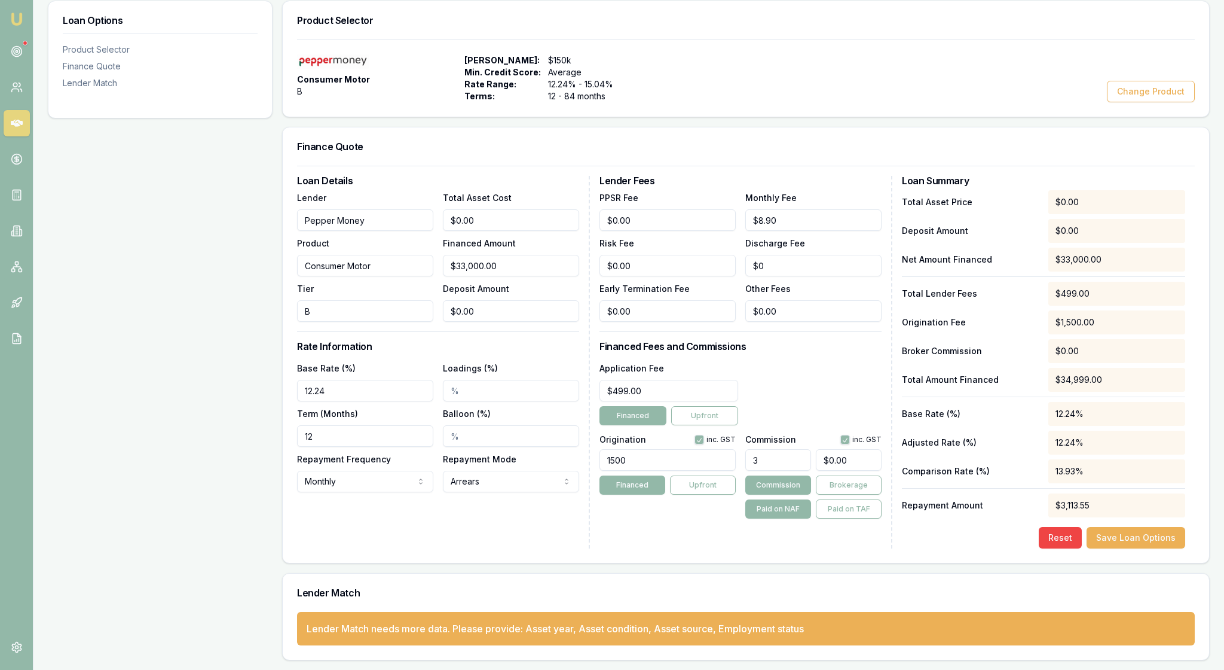
scroll to position [288, 0]
drag, startPoint x: 338, startPoint y: 410, endPoint x: 295, endPoint y: 409, distance: 43.1
click at [295, 409] on div "Loan Details Lender Pepper Money Product Consumer Motor Tier B Total Asset Cost…" at bounding box center [746, 364] width 927 height 397
type input "60"
click at [341, 487] on div "Loan Details Lender Pepper Money Product Consumer Motor Tier B Total Asset Cost…" at bounding box center [443, 362] width 293 height 372
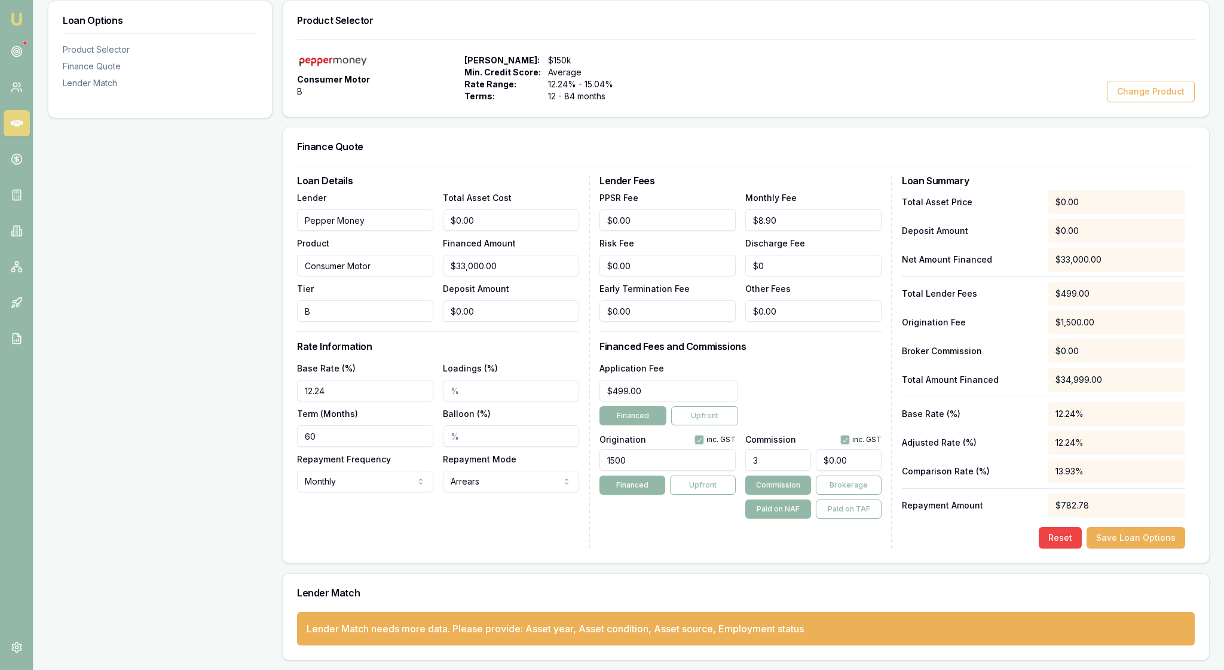
click at [480, 425] on input "Balloon (%)" at bounding box center [511, 436] width 136 height 22
type input "10000.00%"
click at [483, 499] on div "Loan Details Lender Pepper Money Product Consumer Motor Tier B Total Asset Cost…" at bounding box center [443, 362] width 293 height 372
click at [790, 475] on button "Commission" at bounding box center [779, 484] width 66 height 19
click at [661, 525] on div "Lender Fees PPSR Fee $0.00 Monthly Fee $8.90 Risk Fee $0.00 Discharge Fee $0 Ea…" at bounding box center [746, 362] width 293 height 372
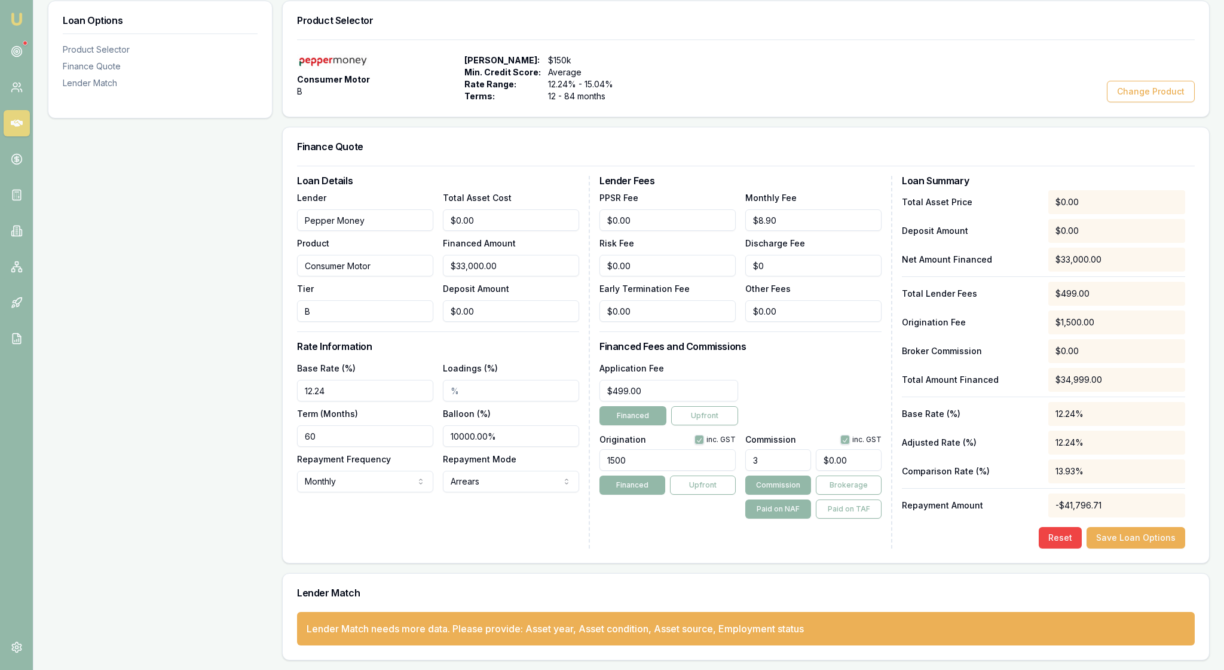
click at [916, 542] on div "Loan Details Lender Pepper Money Product Consumer Motor Tier B Total Asset Cost…" at bounding box center [746, 364] width 927 height 397
click at [239, 257] on div "Loan Options Product Selector Finance Quote Lender Match" at bounding box center [160, 330] width 225 height 659
click at [233, 262] on div "Loan Options Product Selector Finance Quote Lender Match" at bounding box center [160, 330] width 225 height 659
